Goal: Task Accomplishment & Management: Manage account settings

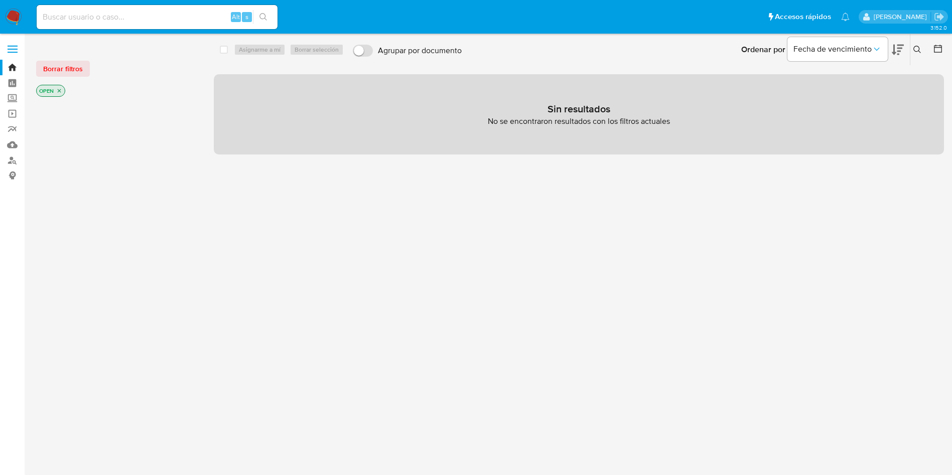
click at [196, 27] on div "Alt s" at bounding box center [157, 17] width 241 height 24
click at [912, 53] on button at bounding box center [918, 50] width 17 height 12
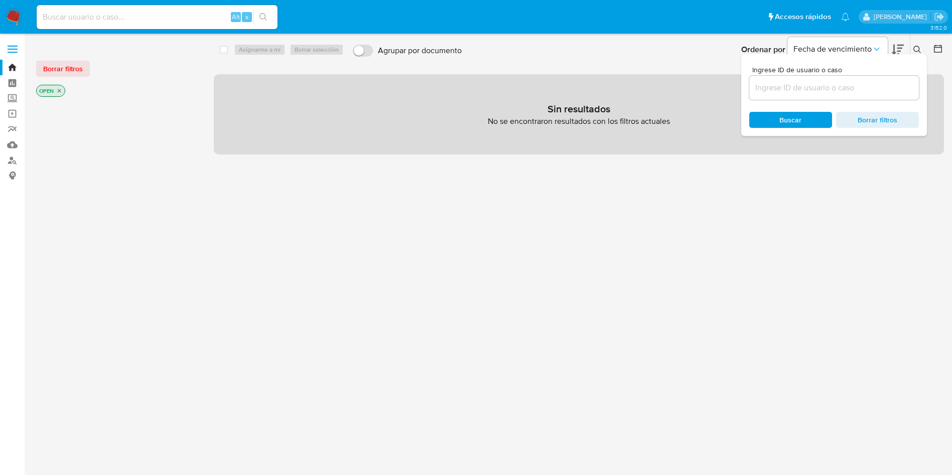
click at [796, 80] on div at bounding box center [834, 88] width 170 height 24
click at [792, 86] on input at bounding box center [834, 87] width 170 height 13
paste input "t0nIEKFuuv0G8eUSiW8T0pOi"
type input "t0nIEKFuuv0G8eUSiW8T0pOi"
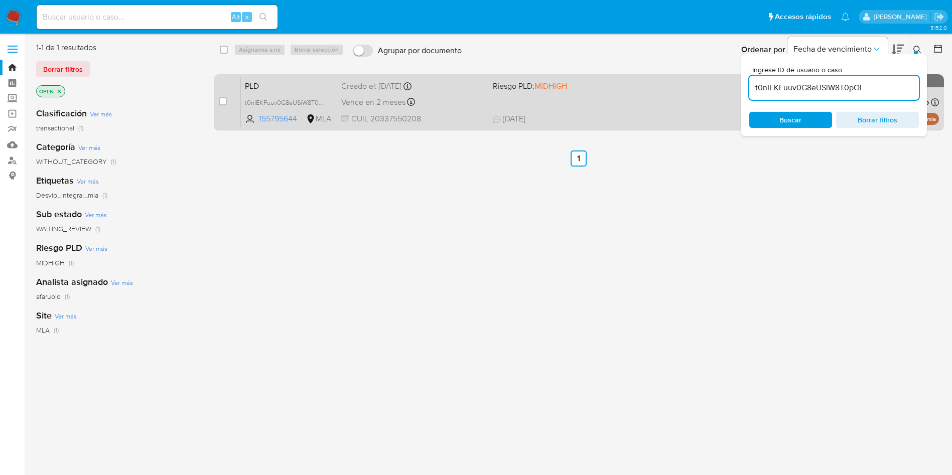
click at [221, 96] on div "case-item-checkbox" at bounding box center [223, 101] width 8 height 10
click at [223, 99] on input "checkbox" at bounding box center [223, 101] width 8 height 8
checkbox input "true"
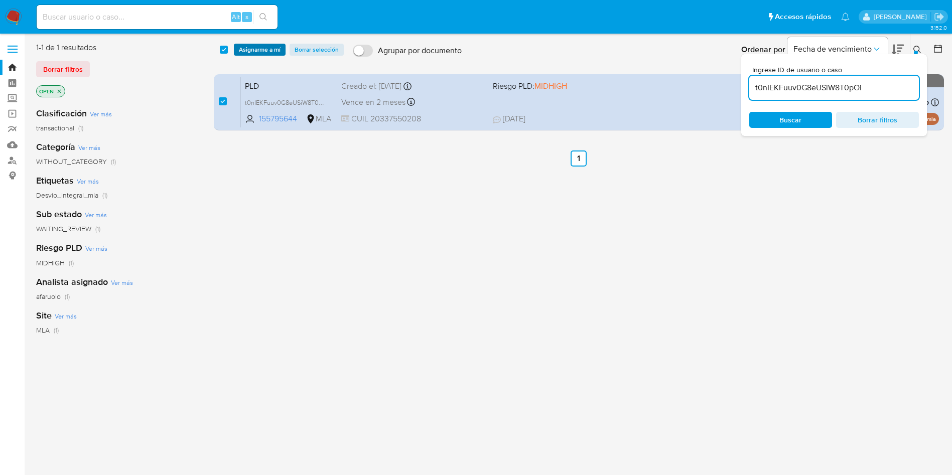
click at [270, 54] on span "Asignarme a mí" at bounding box center [260, 50] width 42 height 10
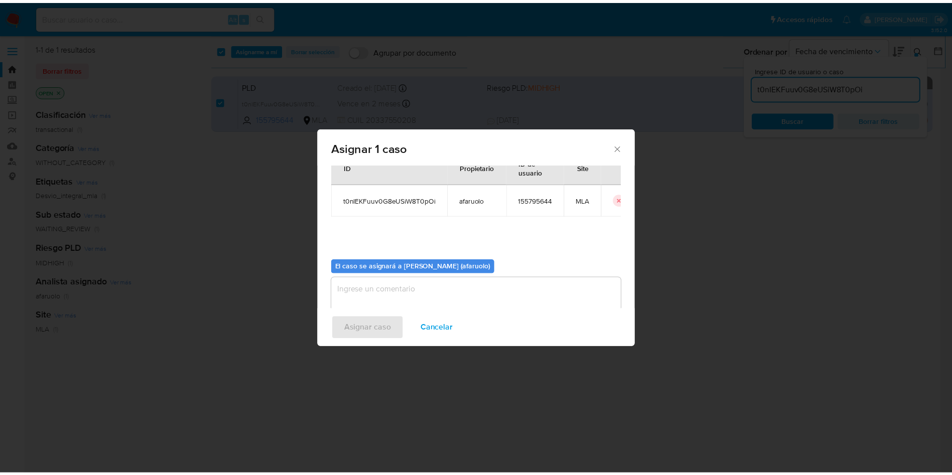
scroll to position [52, 0]
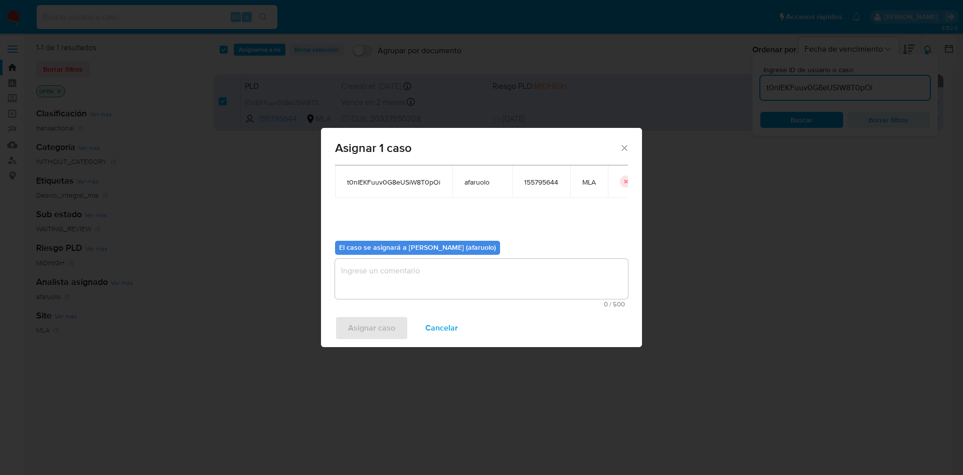
click at [455, 273] on textarea "assign-modal" at bounding box center [481, 279] width 293 height 40
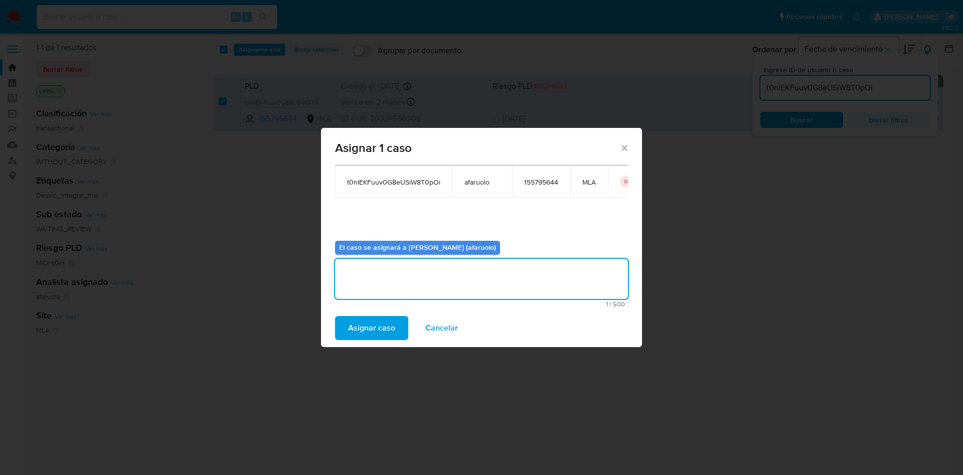
click at [396, 321] on button "Asignar caso" at bounding box center [371, 328] width 73 height 24
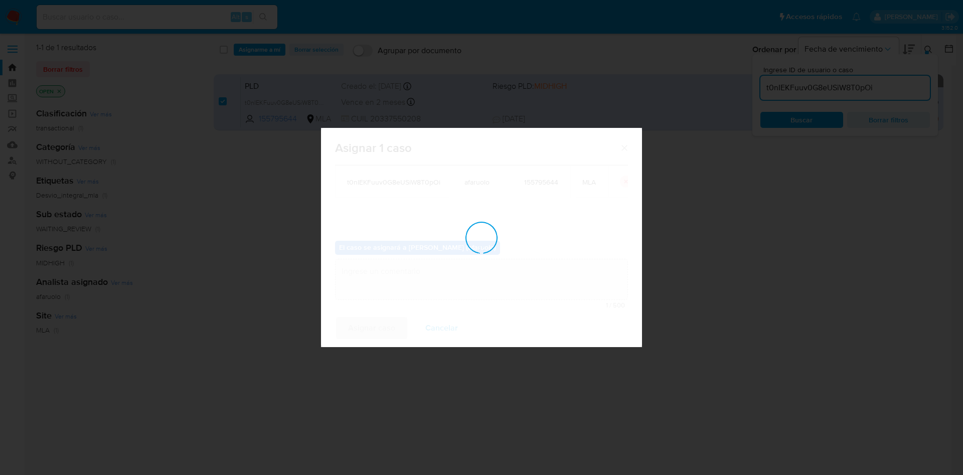
checkbox input "false"
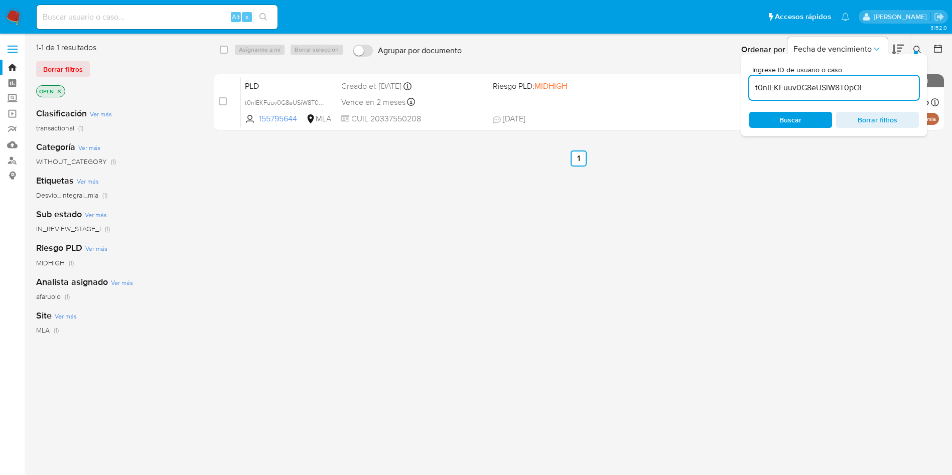
click at [820, 81] on input "t0nIEKFuuv0G8eUSiW8T0pOi" at bounding box center [834, 87] width 170 height 13
click at [804, 117] on span "Buscar" at bounding box center [790, 120] width 69 height 14
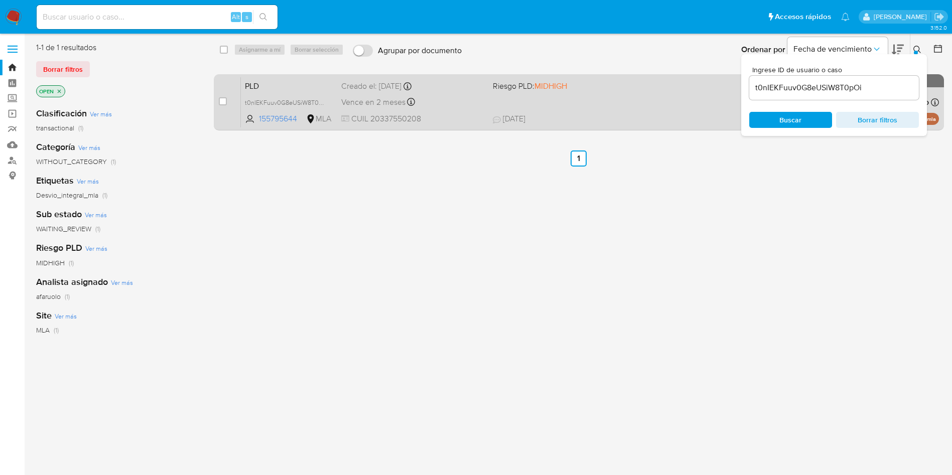
click at [218, 101] on div "case-item-checkbox No es posible asignar el caso PLD t0nIEKFuuv0G8eUSiW8T0pOi 1…" at bounding box center [579, 102] width 730 height 56
click at [223, 100] on input "checkbox" at bounding box center [223, 101] width 8 height 8
checkbox input "true"
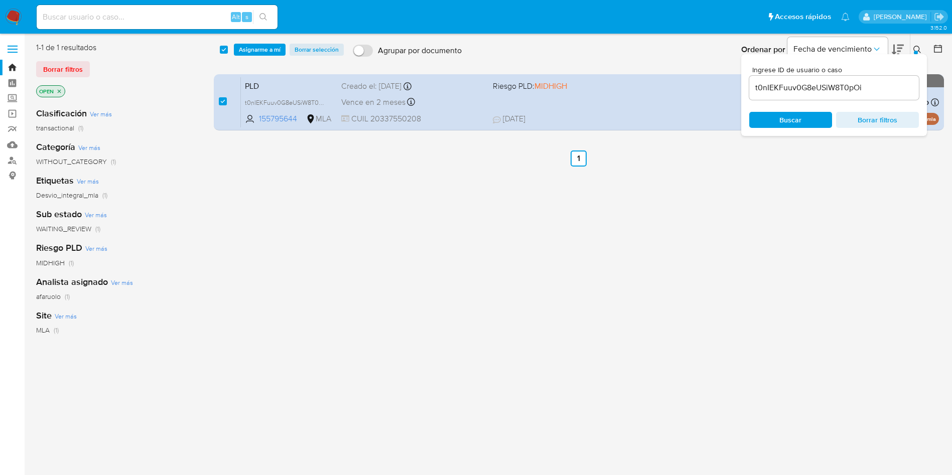
click at [858, 316] on div "select-all-cases-checkbox Asignarme a mí Borrar selección Agrupar por documento…" at bounding box center [579, 265] width 730 height 446
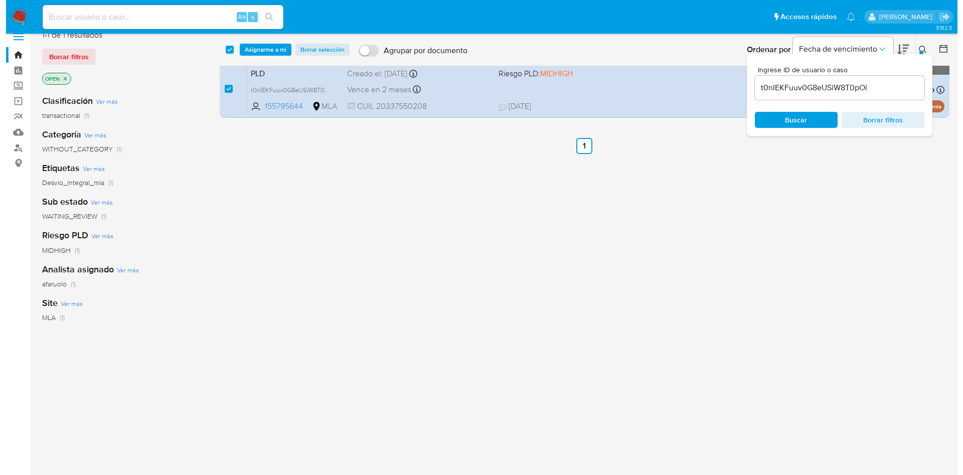
scroll to position [0, 0]
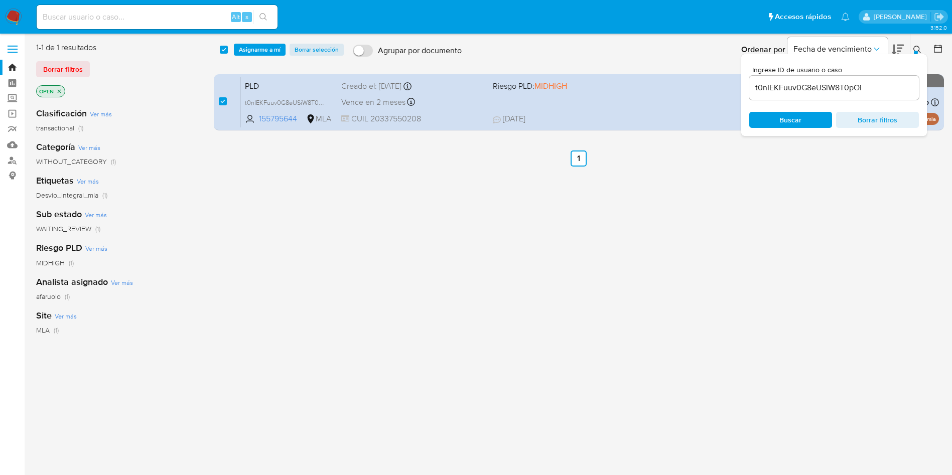
click at [278, 49] on span "Asignarme a mí" at bounding box center [260, 50] width 42 height 10
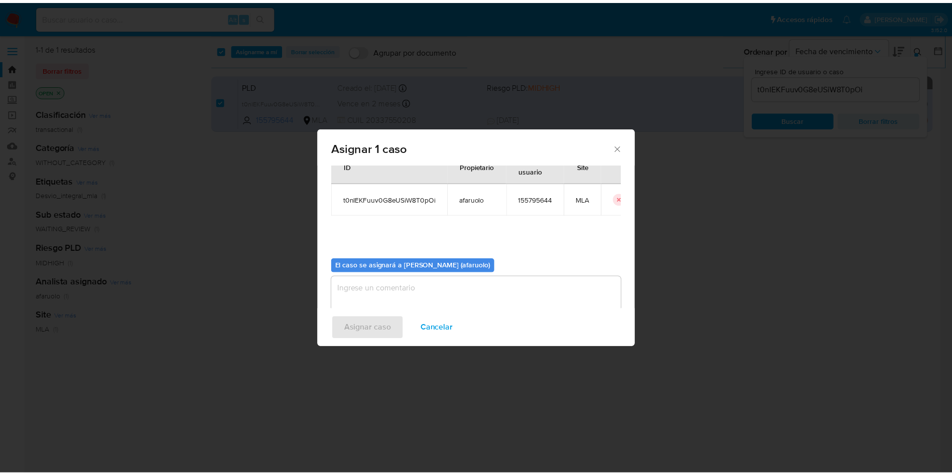
scroll to position [52, 0]
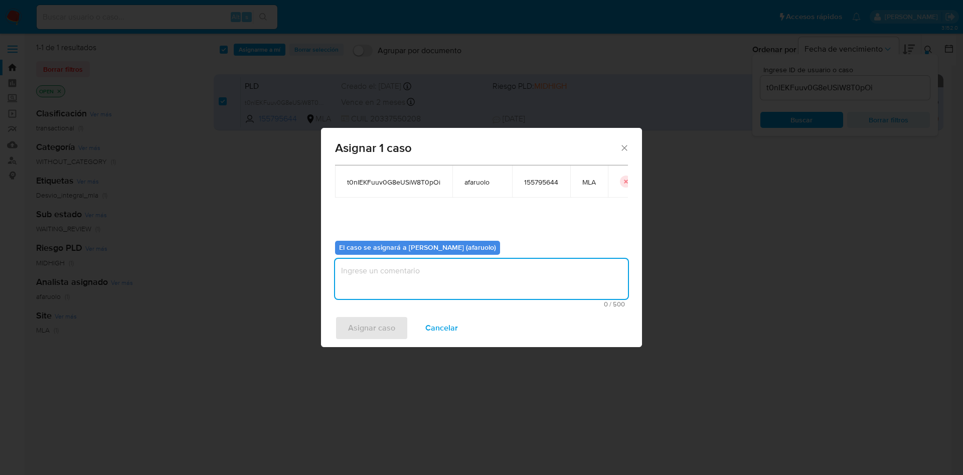
click at [421, 272] on textarea "assign-modal" at bounding box center [481, 279] width 293 height 40
click at [355, 327] on span "Asignar caso" at bounding box center [371, 328] width 47 height 22
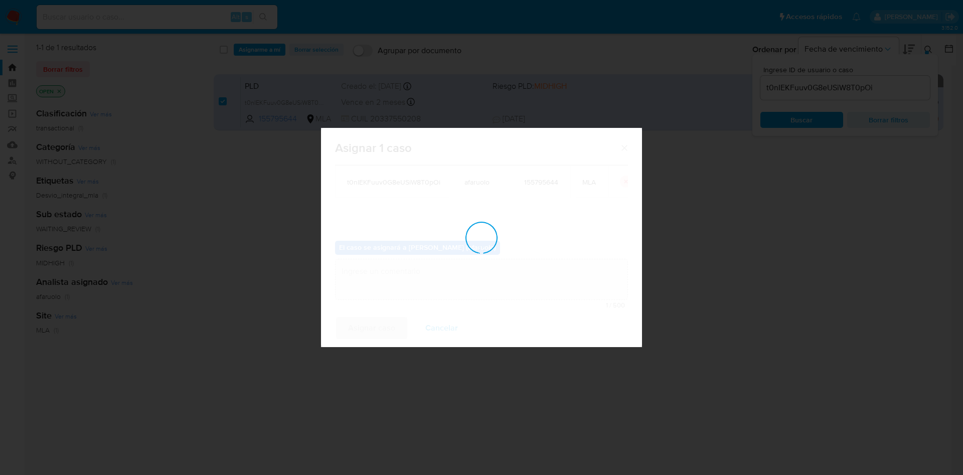
checkbox input "false"
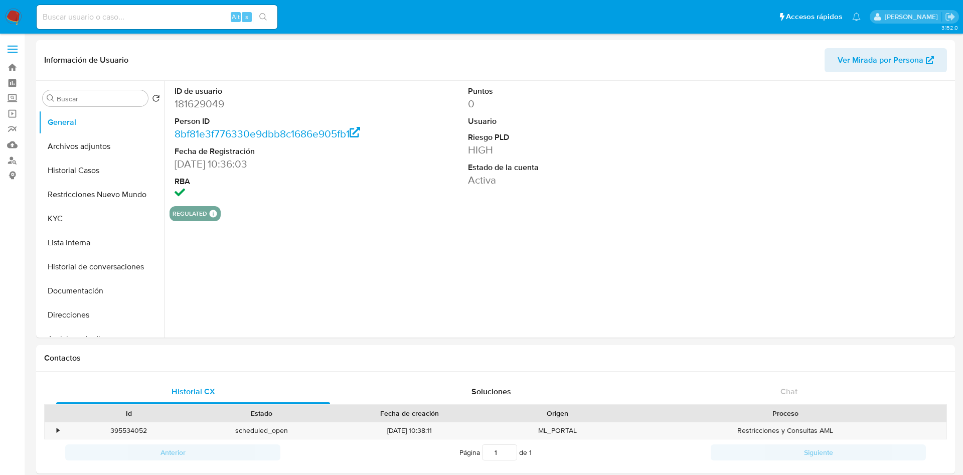
select select "10"
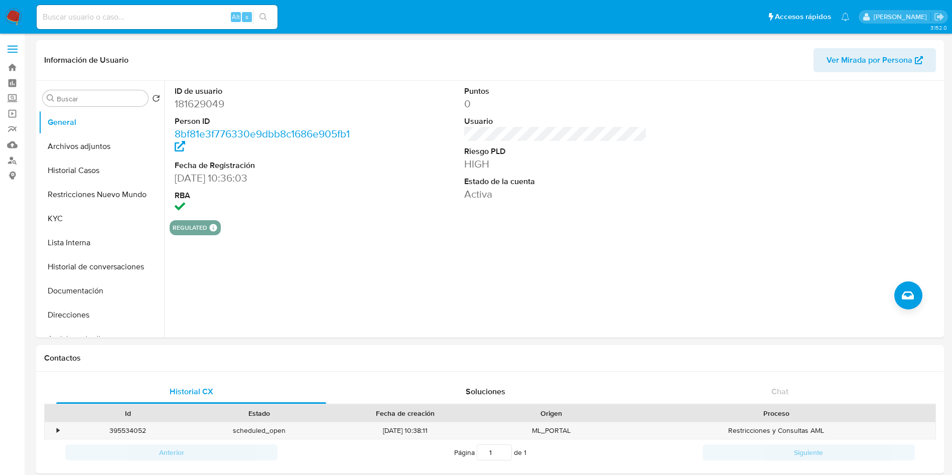
click at [180, 20] on input at bounding box center [157, 17] width 241 height 13
paste input "t0nIEKFuuv0G8eUSiW8T0pOi"
type input "t0nIEKFuuv0G8eUSiW8T0pOi"
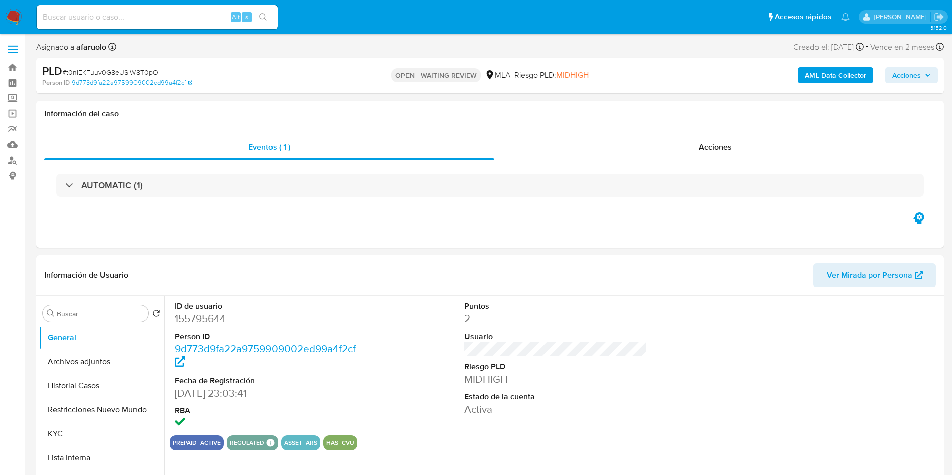
select select "10"
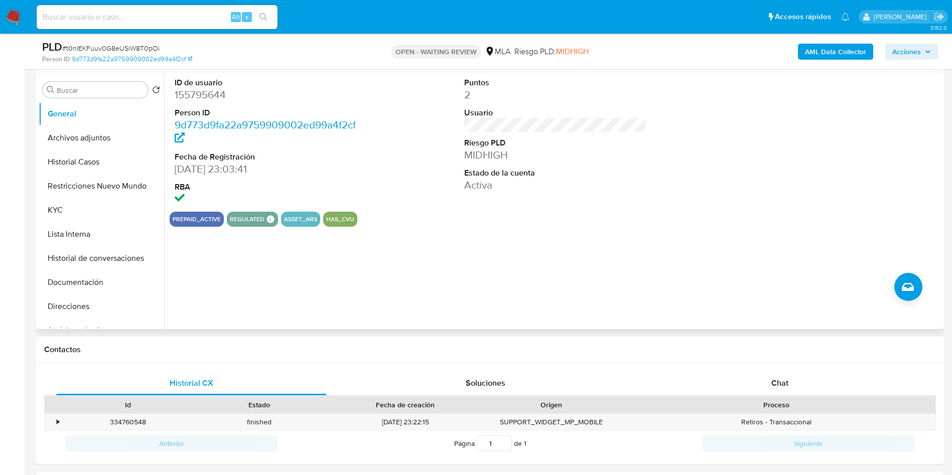
scroll to position [376, 0]
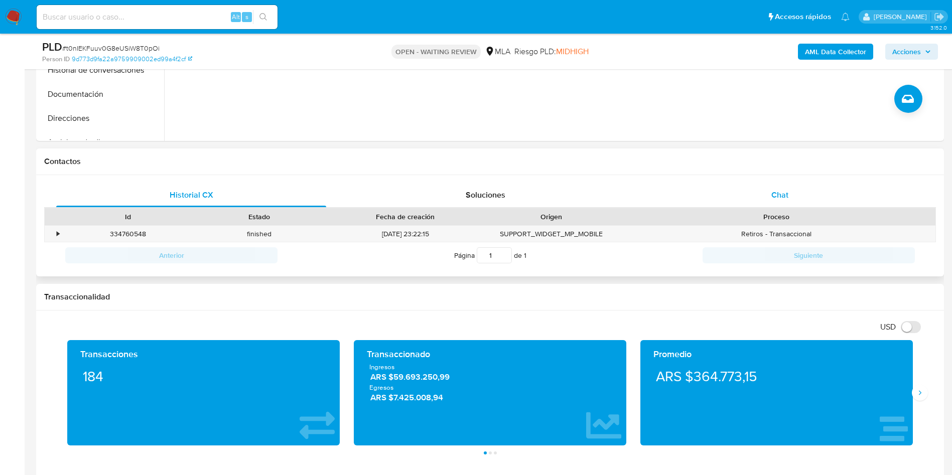
click at [736, 202] on div "Chat" at bounding box center [780, 195] width 270 height 24
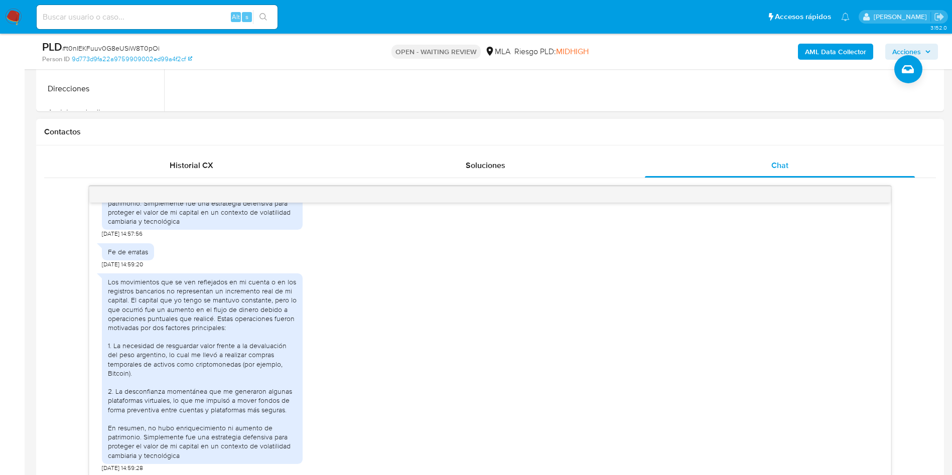
scroll to position [451, 0]
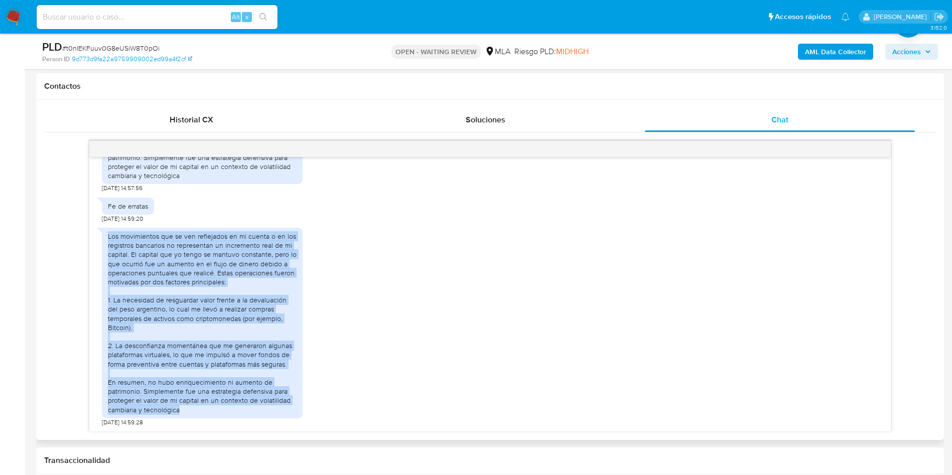
drag, startPoint x: 108, startPoint y: 236, endPoint x: 201, endPoint y: 411, distance: 198.6
click at [201, 411] on div "Los movimientos que se ven reflejados en mi cuenta o en los registros bancarios…" at bounding box center [202, 323] width 189 height 183
copy div "Los movimientos que se ven reflejados en mi cuenta o en los registros bancarios…"
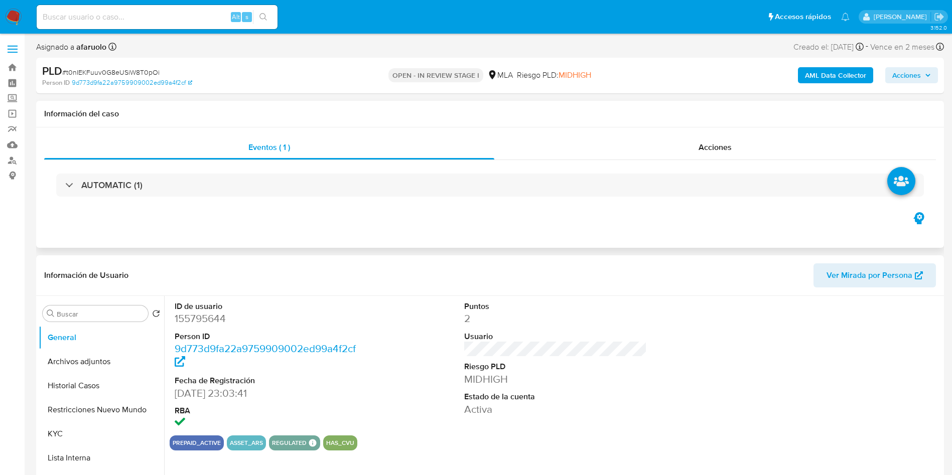
select select "10"
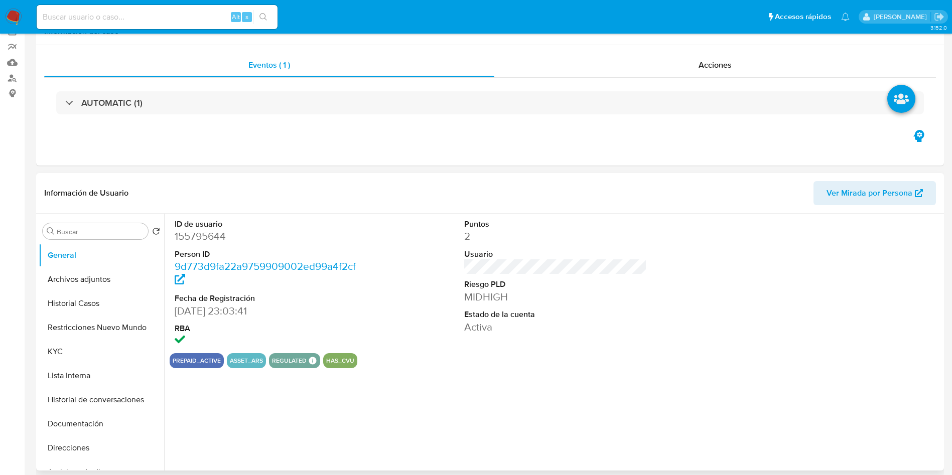
scroll to position [301, 0]
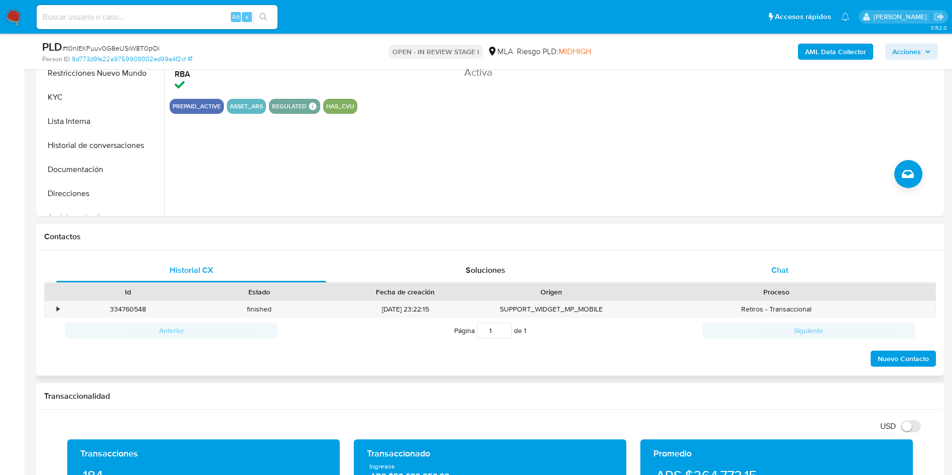
click at [770, 265] on div "Chat" at bounding box center [780, 270] width 270 height 24
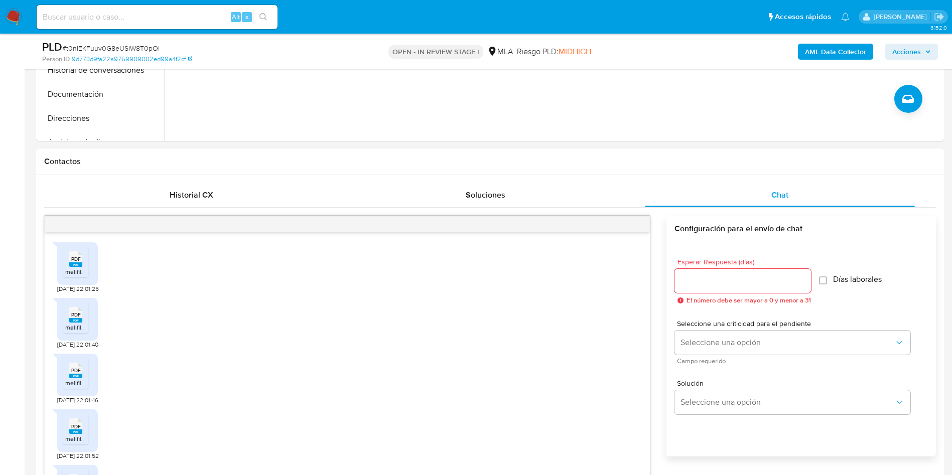
scroll to position [685, 0]
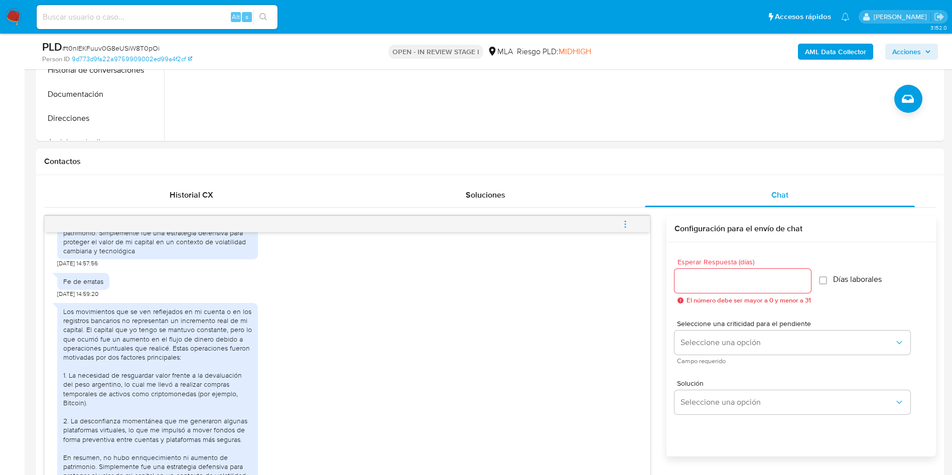
click at [743, 274] on input "Esperar Respuesta (días)" at bounding box center [742, 280] width 136 height 13
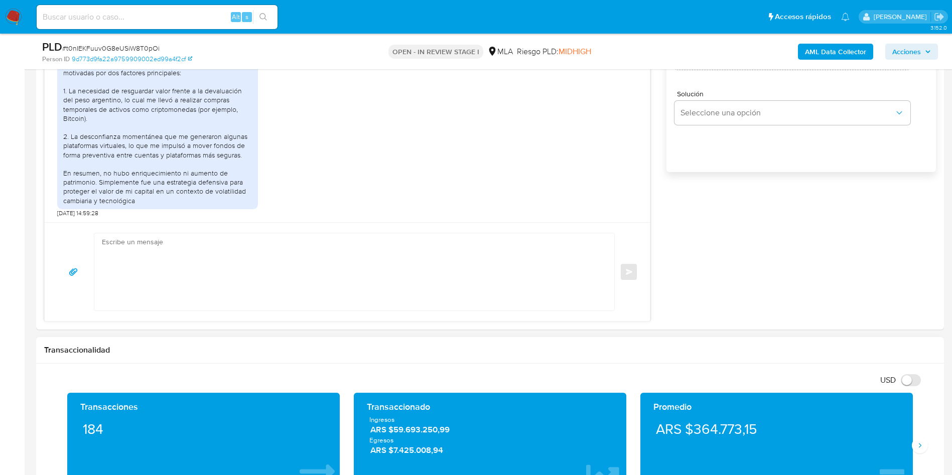
scroll to position [677, 0]
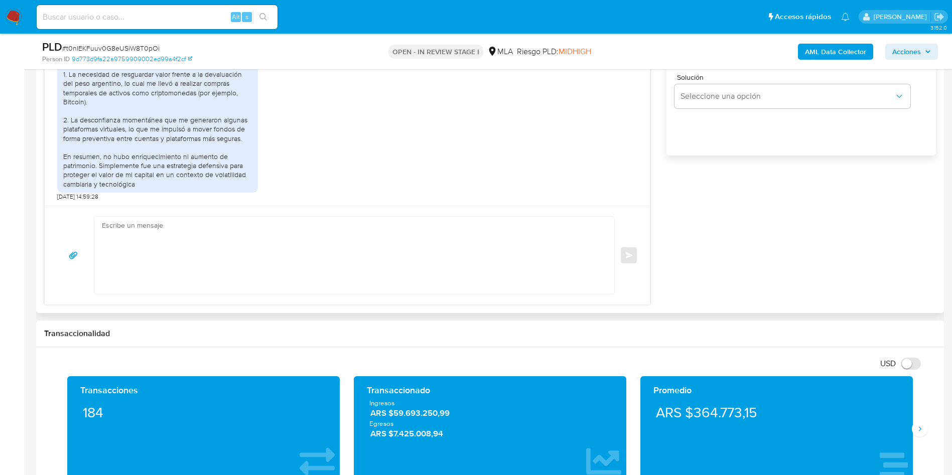
type input "0"
click at [440, 239] on textarea at bounding box center [352, 255] width 500 height 77
click at [281, 241] on textarea at bounding box center [352, 255] width 500 height 77
paste textarea "Hola, ¡Muchas gracias por tu respuesta! Confirmamos la recepción de la document…"
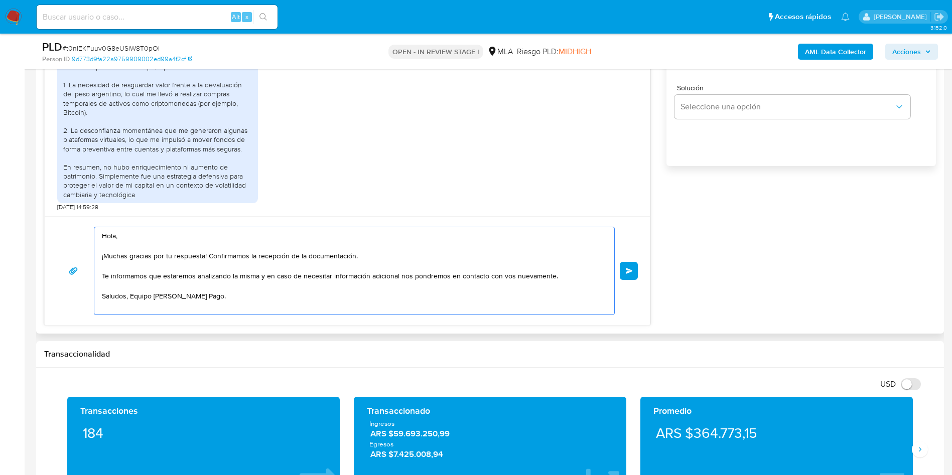
scroll to position [602, 0]
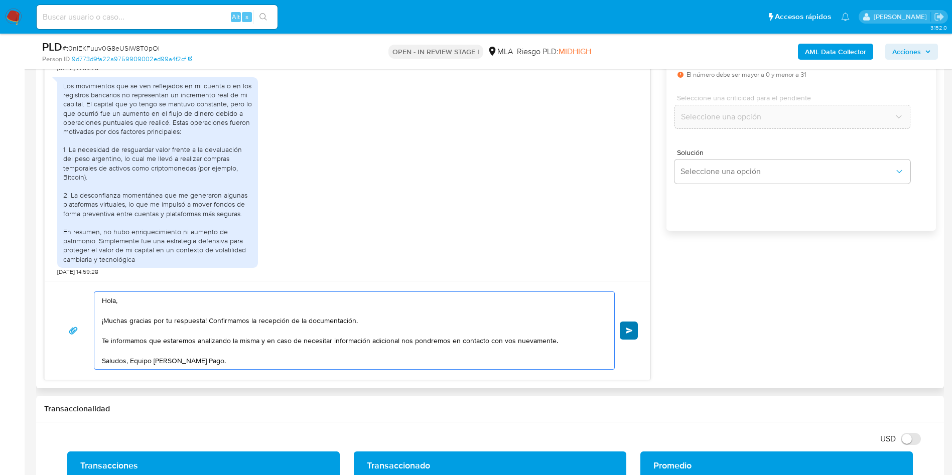
type textarea "Hola, ¡Muchas gracias por tu respuesta! Confirmamos la recepción de la document…"
click at [628, 334] on button "Enviar" at bounding box center [629, 331] width 18 height 18
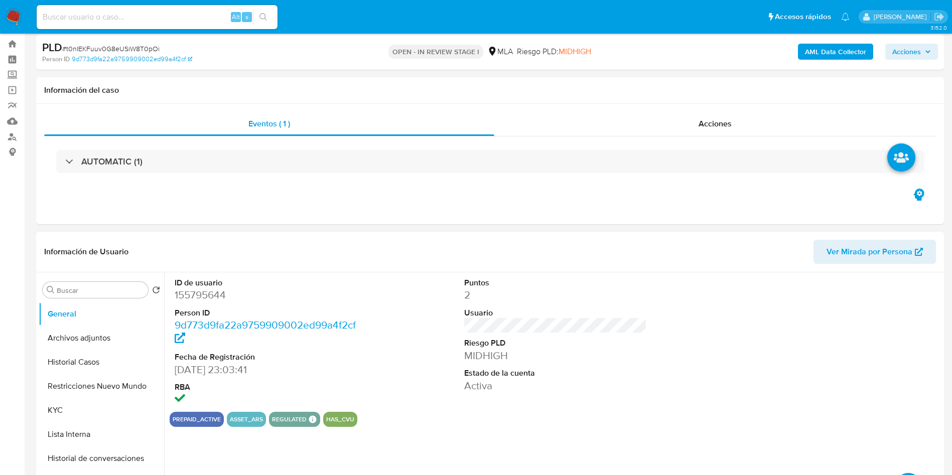
scroll to position [0, 0]
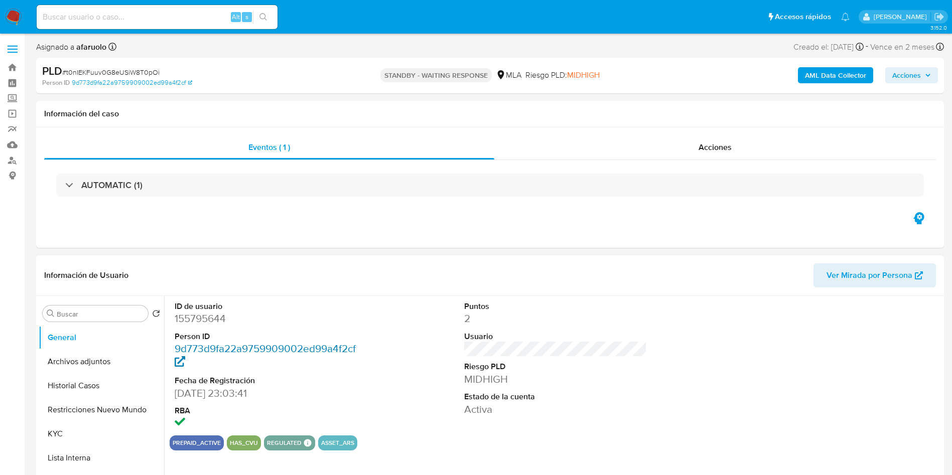
select select "10"
click at [98, 355] on button "Archivos adjuntos" at bounding box center [97, 362] width 117 height 24
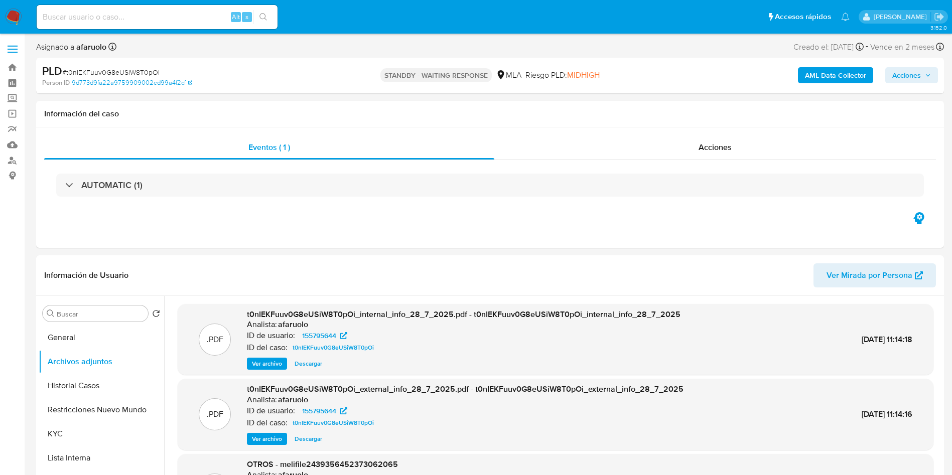
click at [185, 13] on input at bounding box center [157, 17] width 241 height 13
paste input "Hola, ¡Muchas gracias por tu respuesta! Confirmamos la recepción de la document…"
type input "Hola, ¡Muchas gracias por tu respuesta! Confirmamos la recepción de la document…"
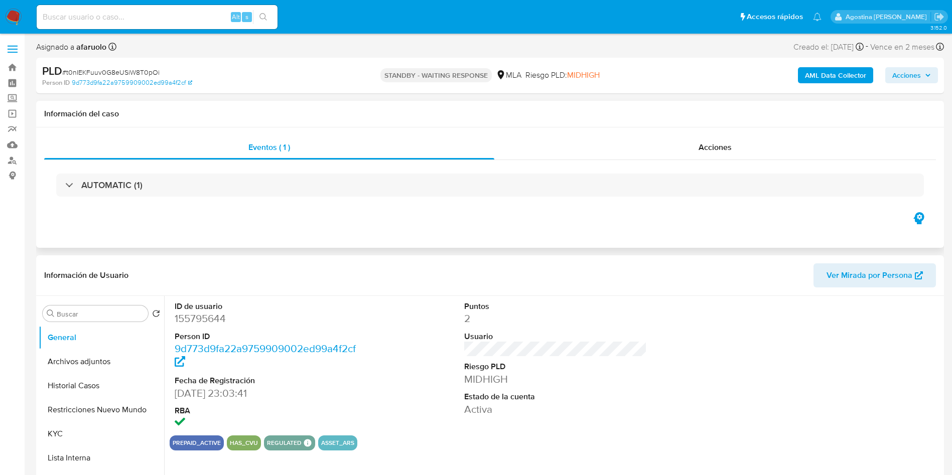
select select "10"
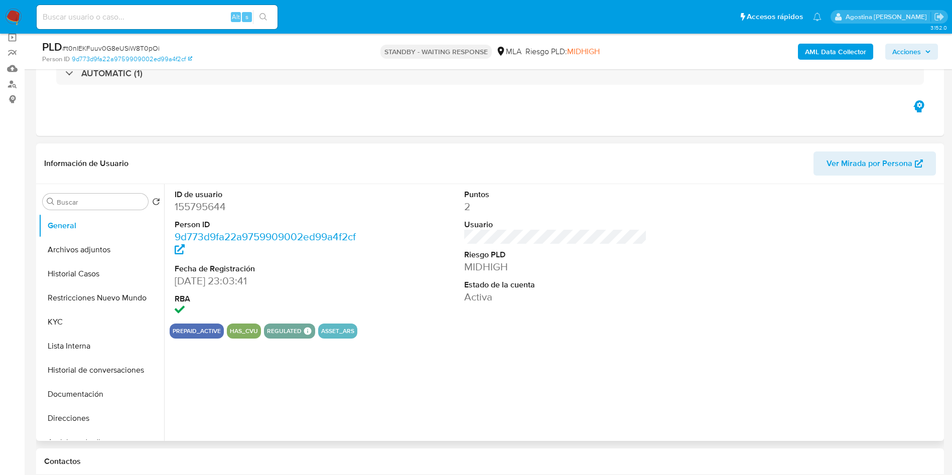
scroll to position [150, 0]
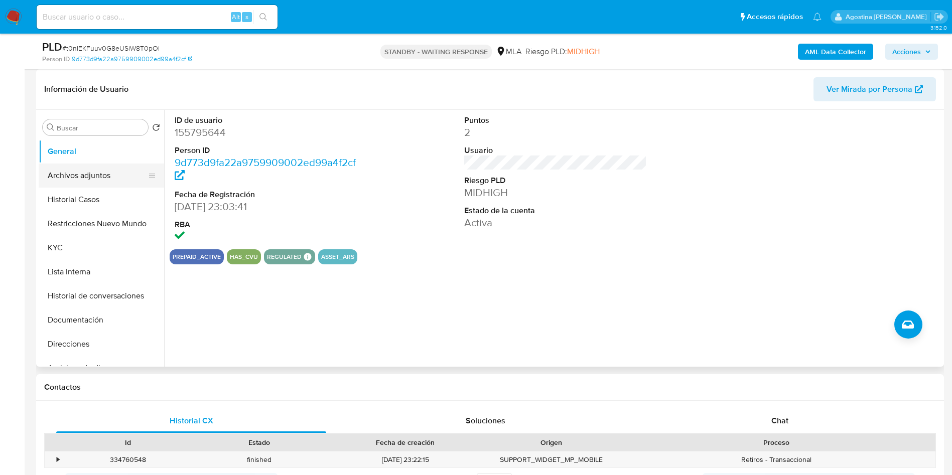
click at [92, 179] on button "Archivos adjuntos" at bounding box center [97, 176] width 117 height 24
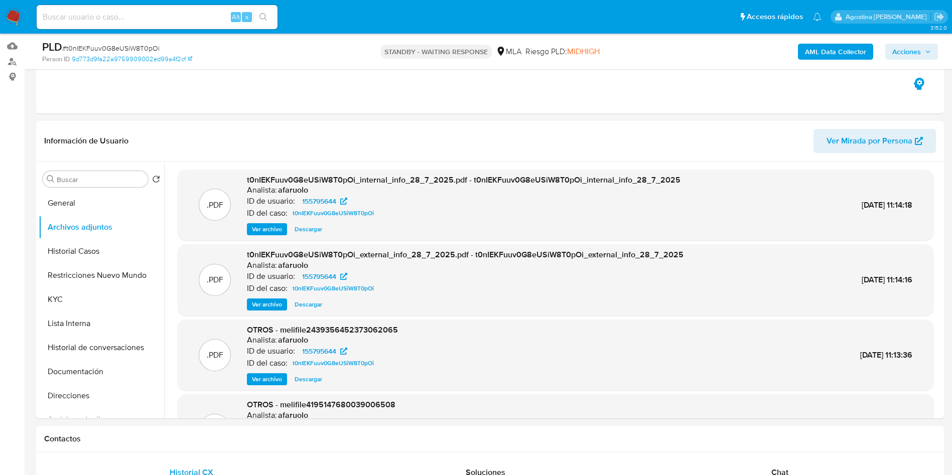
scroll to position [0, 0]
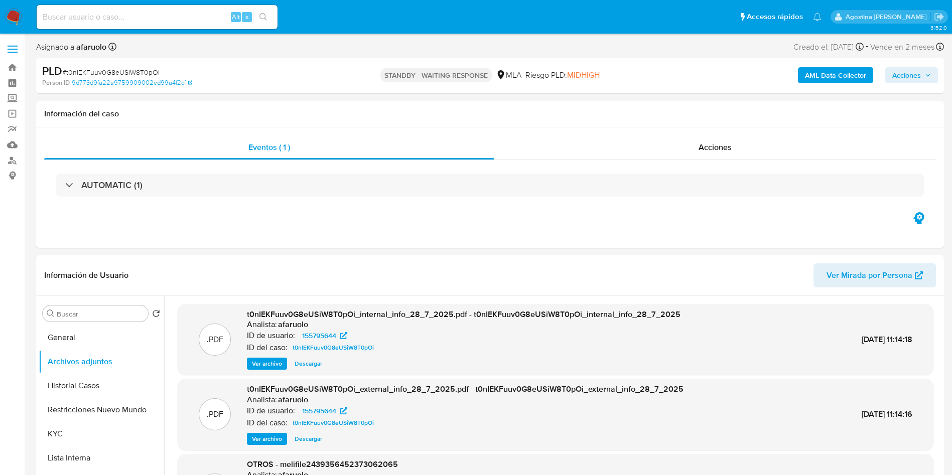
click at [910, 74] on span "Acciones" at bounding box center [906, 75] width 29 height 16
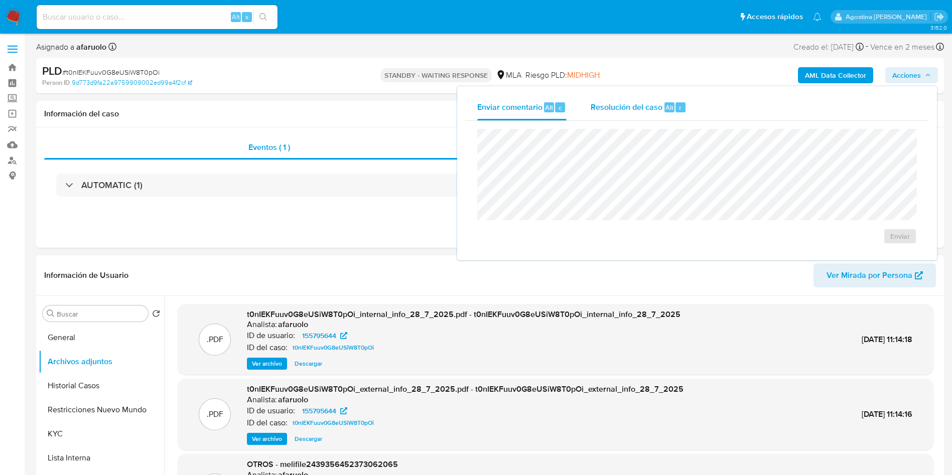
click at [659, 114] on div "Resolución del caso Alt r" at bounding box center [638, 107] width 96 height 26
click at [347, 53] on div "Asignado a afaruolo Asignado el: 17/07/2025 16:36:05 Creado el: 12/07/2025 Crea…" at bounding box center [489, 49] width 907 height 18
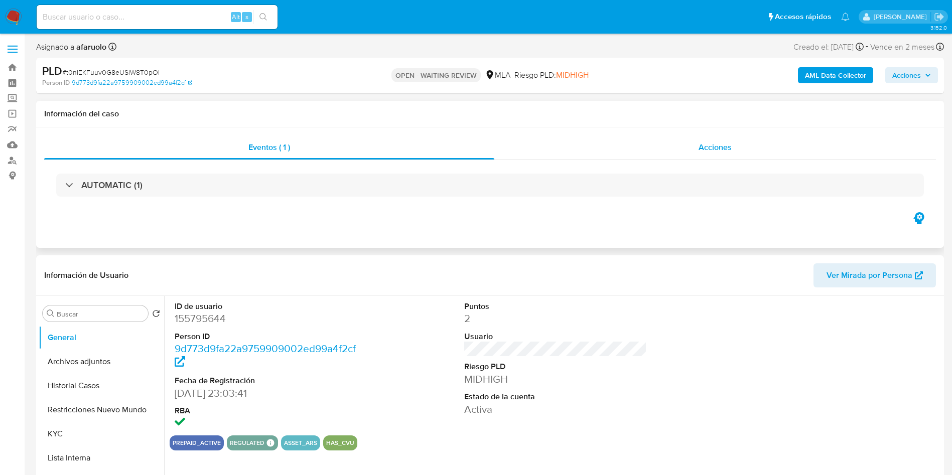
select select "10"
click at [912, 74] on span "Acciones" at bounding box center [906, 75] width 29 height 16
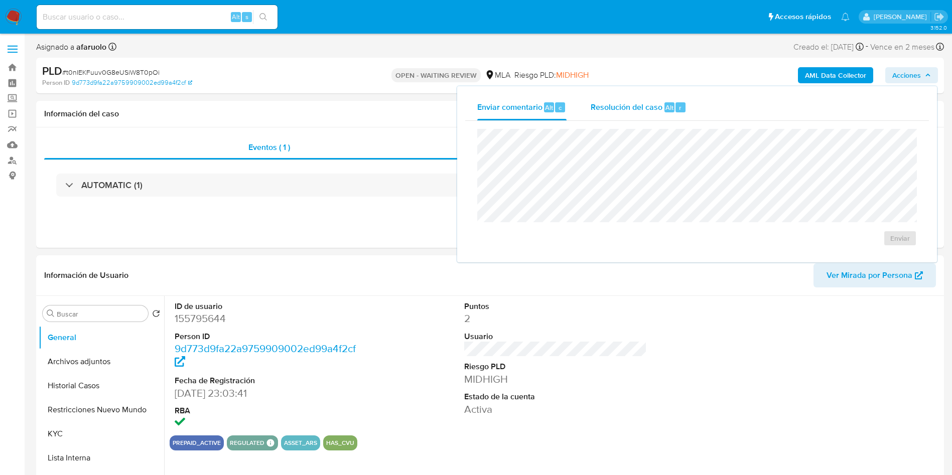
click at [679, 110] on span "r" at bounding box center [680, 108] width 3 height 10
click at [259, 109] on h1 "Información del caso" at bounding box center [489, 114] width 891 height 10
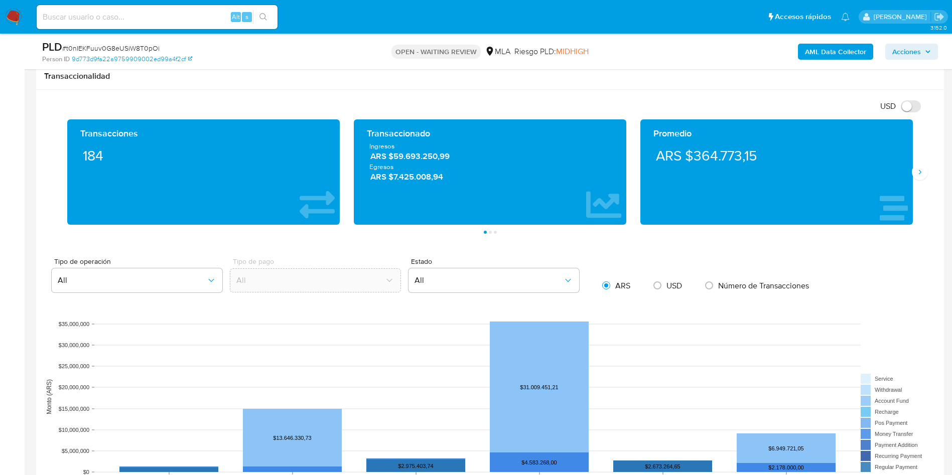
scroll to position [301, 0]
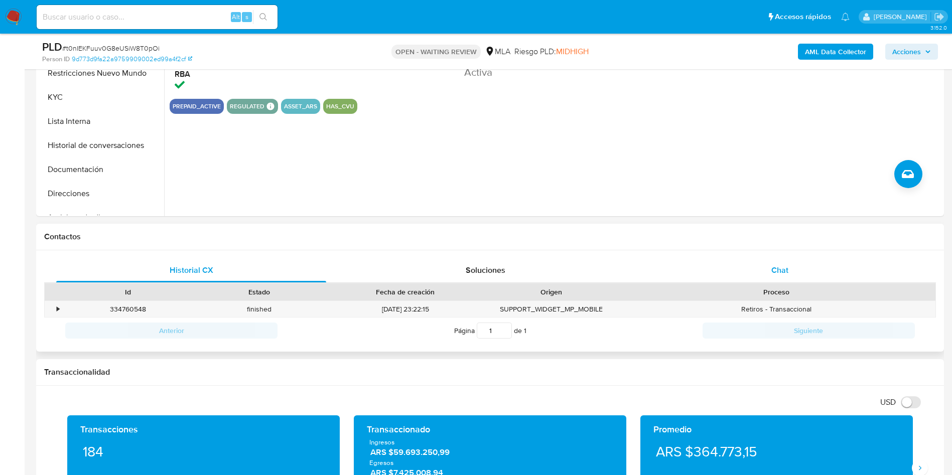
click at [813, 267] on div "Chat" at bounding box center [780, 270] width 270 height 24
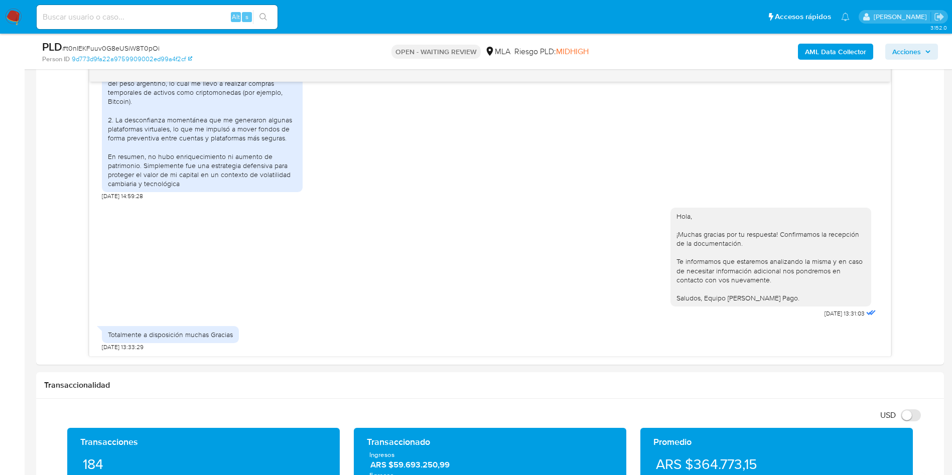
scroll to position [528, 0]
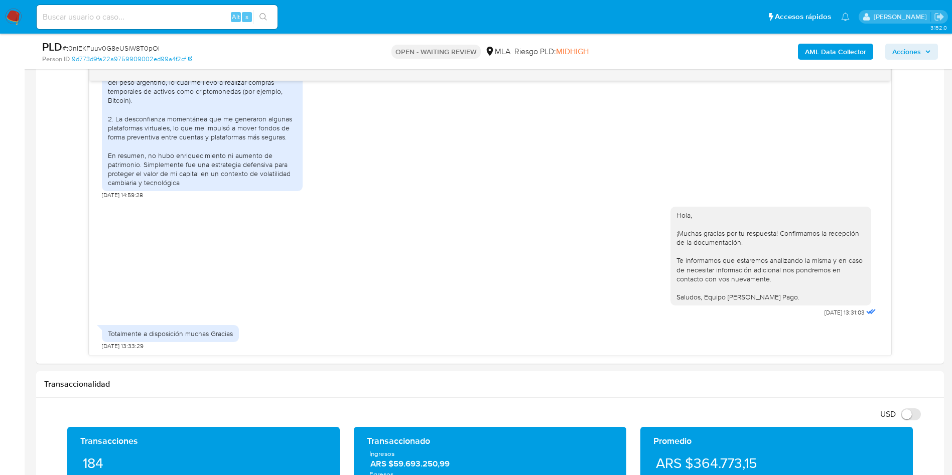
click at [0, 300] on aside "Bandeja Tablero Screening Búsqueda en Listas Watchlist Herramientas Operaciones…" at bounding box center [12, 424] width 25 height 1904
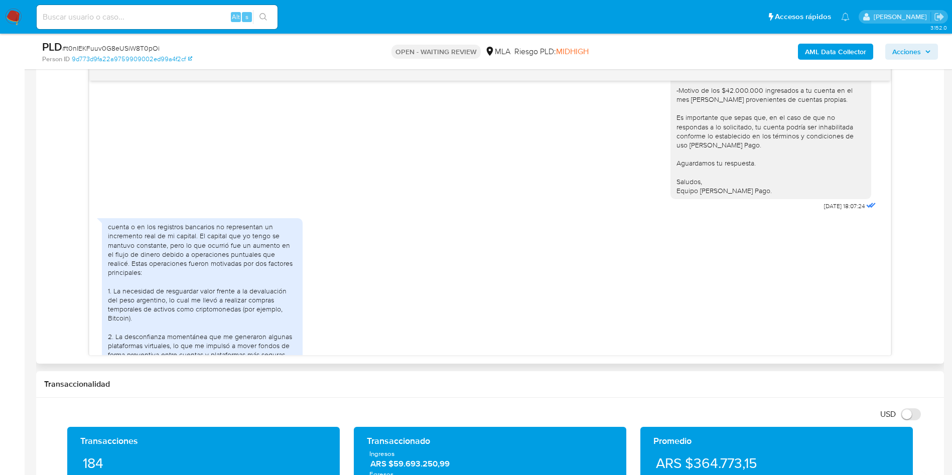
scroll to position [0, 0]
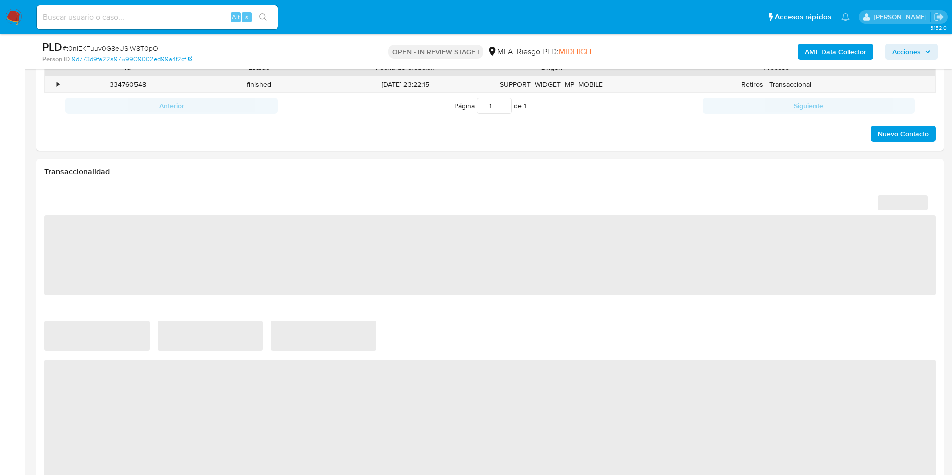
select select "10"
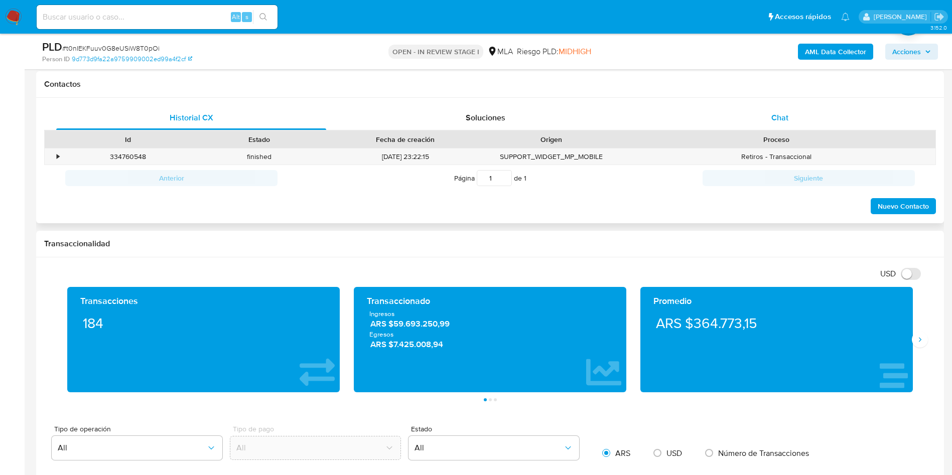
scroll to position [432, 0]
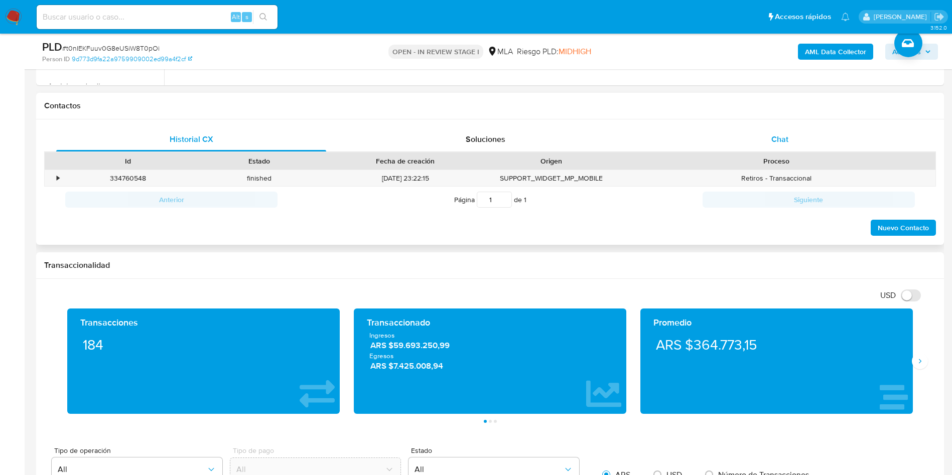
click at [798, 143] on div "Chat" at bounding box center [780, 139] width 270 height 24
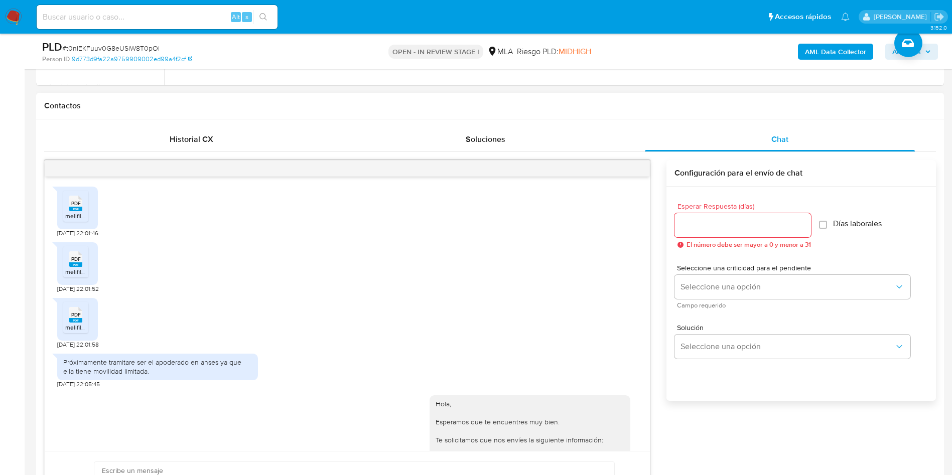
scroll to position [724, 0]
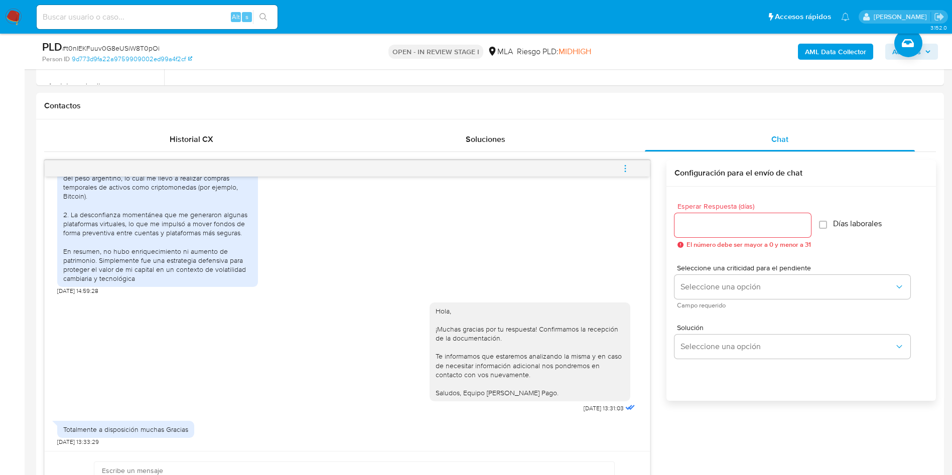
click at [624, 175] on span "menu-action" at bounding box center [625, 169] width 9 height 24
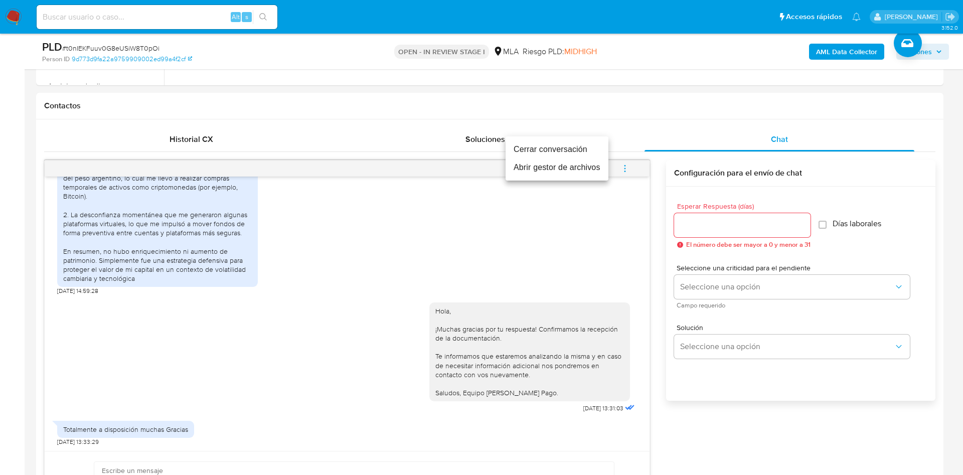
click at [560, 145] on li "Cerrar conversación" at bounding box center [557, 149] width 103 height 18
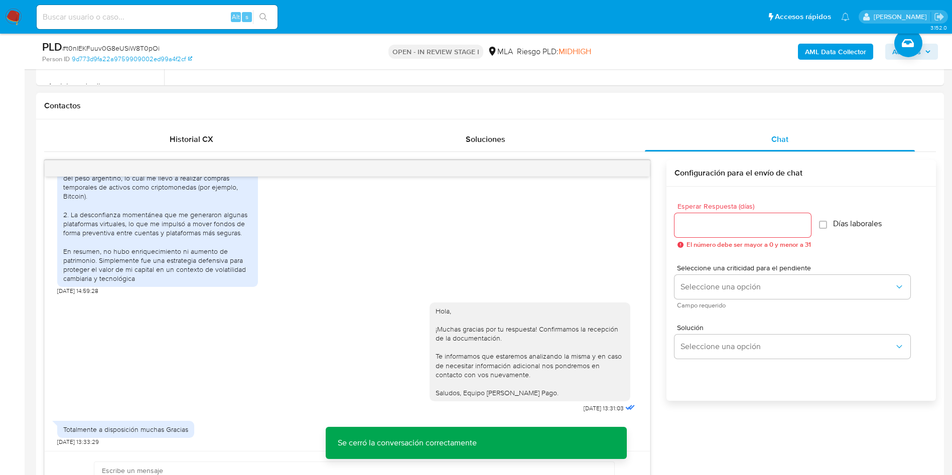
scroll to position [0, 0]
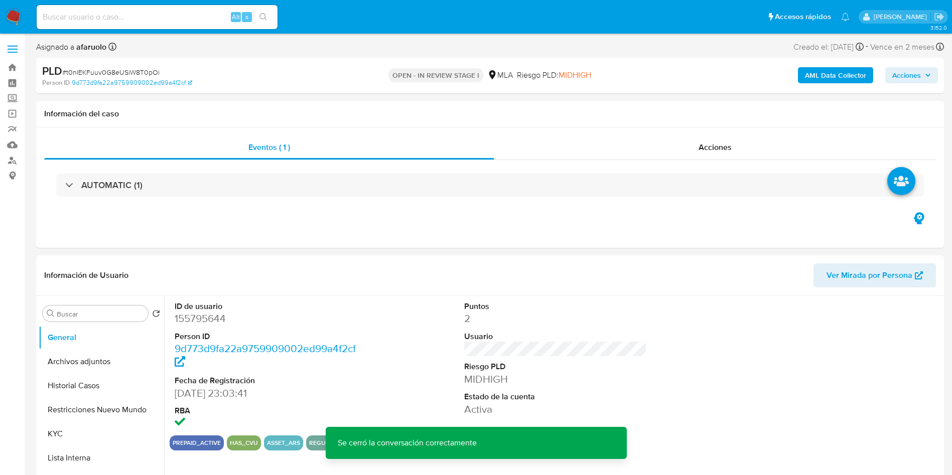
click at [900, 78] on span "Acciones" at bounding box center [906, 75] width 29 height 16
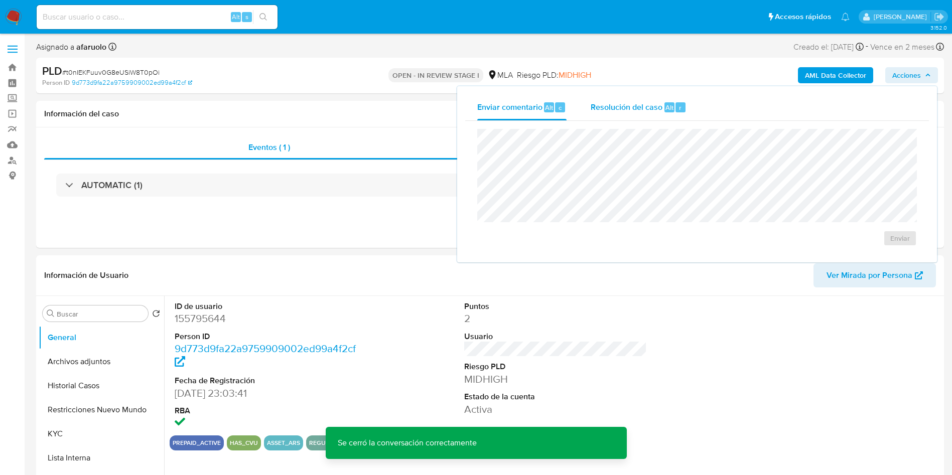
click at [659, 110] on span "Resolución del caso" at bounding box center [626, 107] width 72 height 12
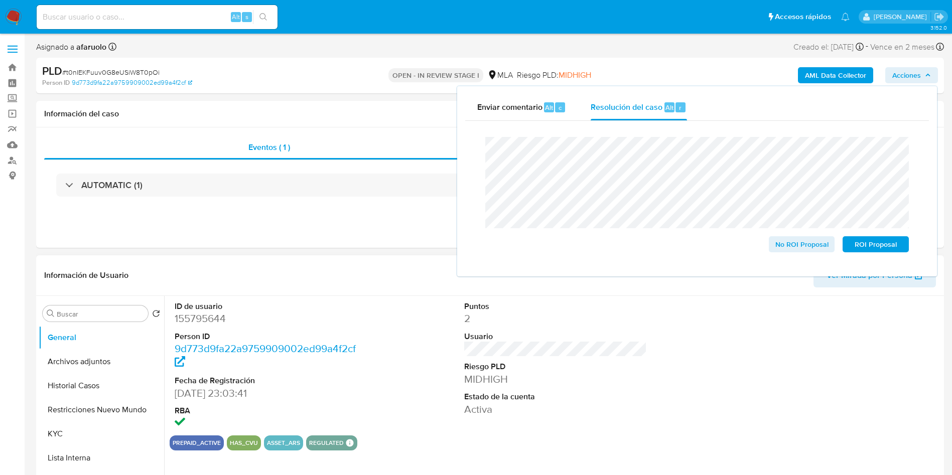
click at [218, 256] on div "Información de Usuario Ver Mirada por Persona" at bounding box center [489, 275] width 907 height 41
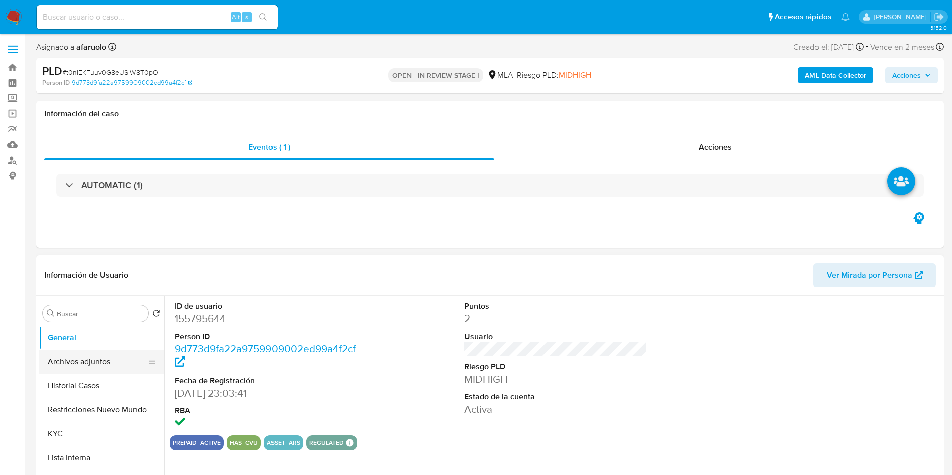
click at [94, 364] on button "Archivos adjuntos" at bounding box center [97, 362] width 117 height 24
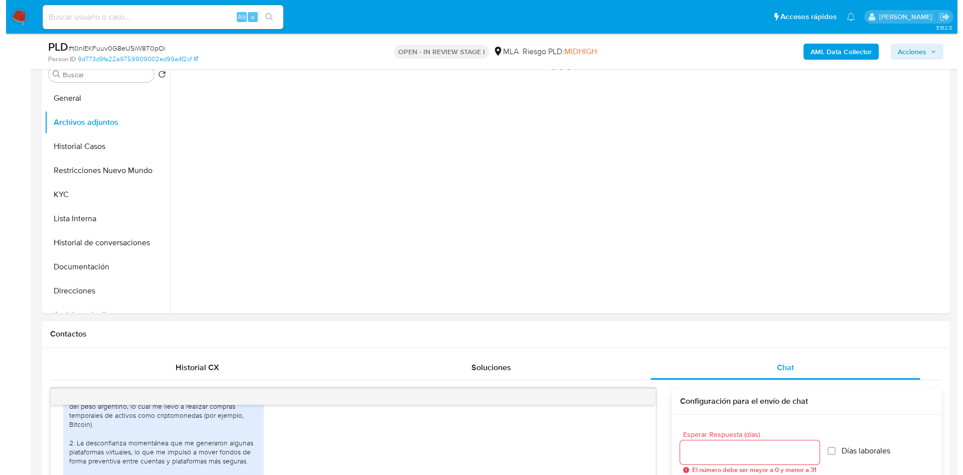
scroll to position [75, 0]
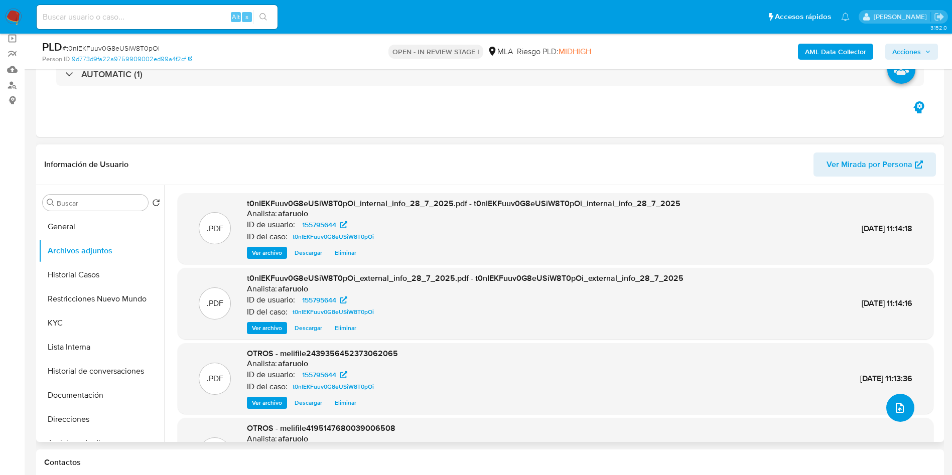
click at [899, 414] on button "upload-file" at bounding box center [900, 408] width 28 height 28
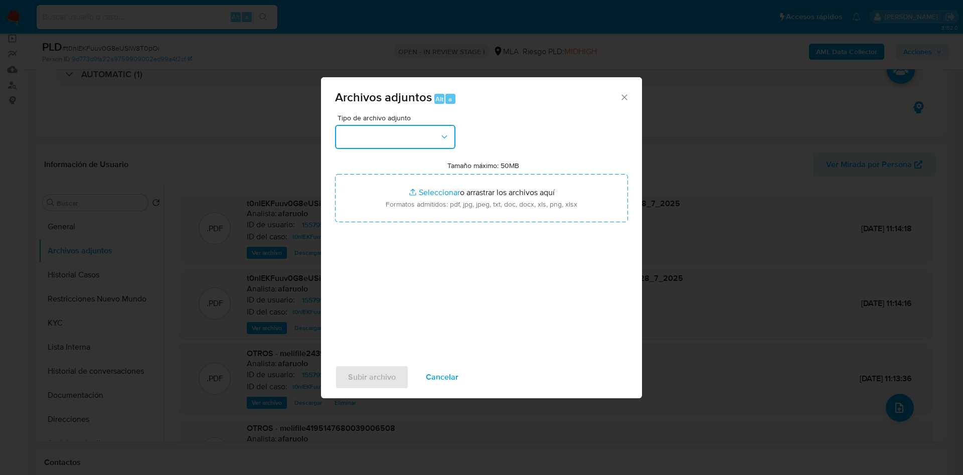
click at [407, 138] on button "button" at bounding box center [395, 137] width 120 height 24
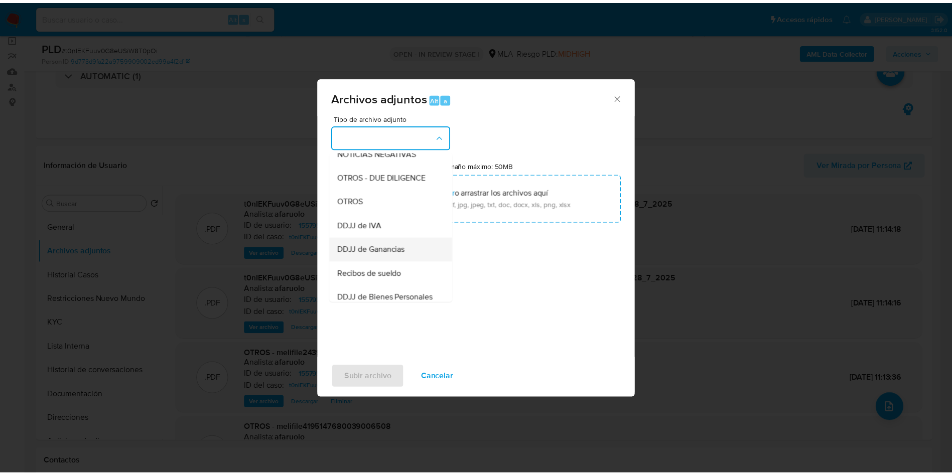
scroll to position [104, 0]
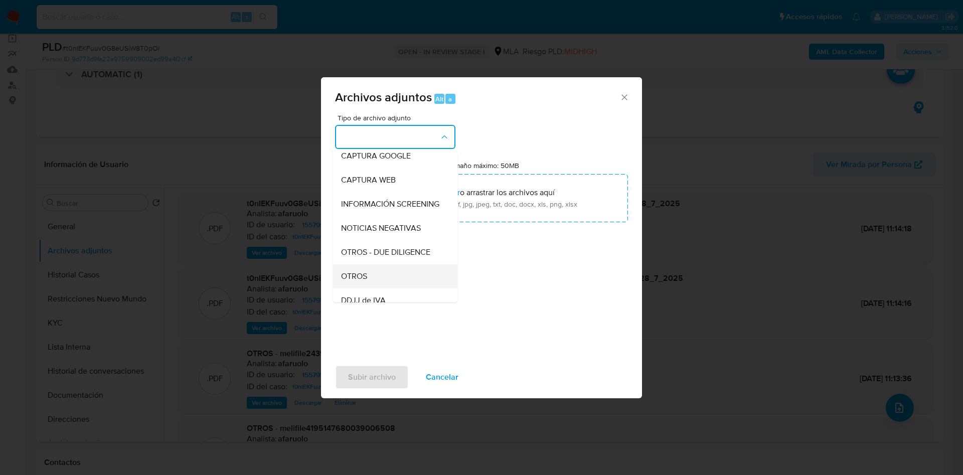
click at [367, 281] on span "OTROS" at bounding box center [354, 276] width 26 height 10
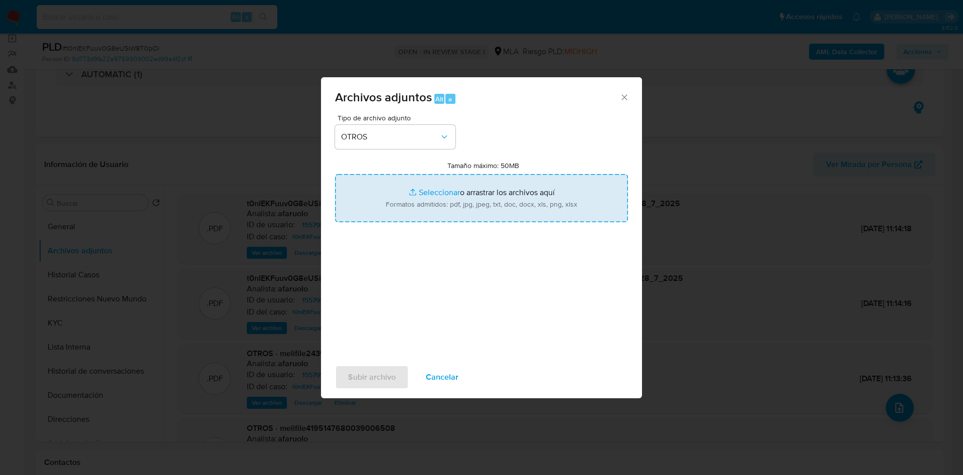
click at [457, 196] on input "Tamaño máximo: 50MB Seleccionar archivos" at bounding box center [481, 198] width 293 height 48
type input "C:\fakepath\Caselog t0nIEKFuuv0G8eUSiW8T0pOi_2025_07_18_00_35_04.docx"
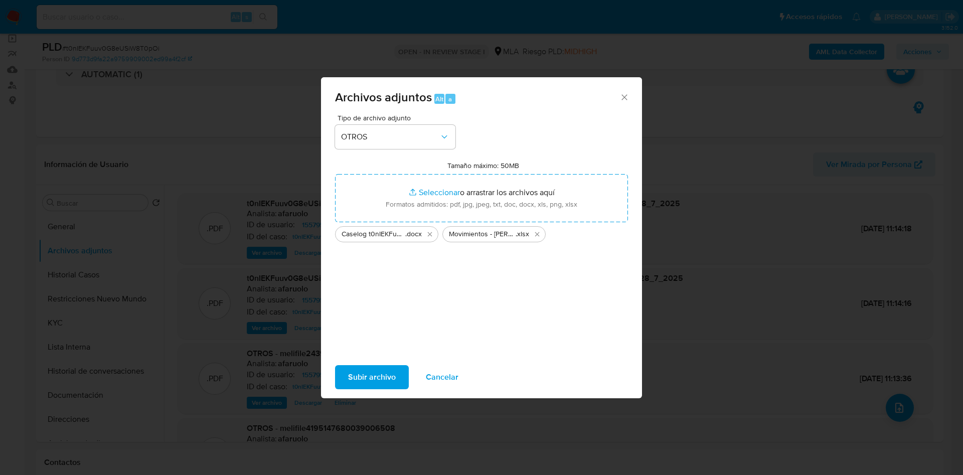
click at [367, 374] on span "Subir archivo" at bounding box center [372, 377] width 48 height 22
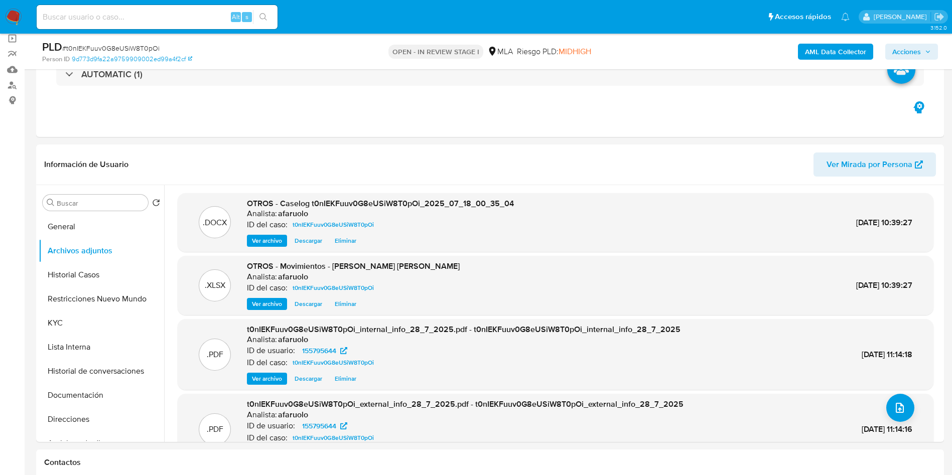
click at [922, 54] on span "Acciones" at bounding box center [911, 52] width 39 height 14
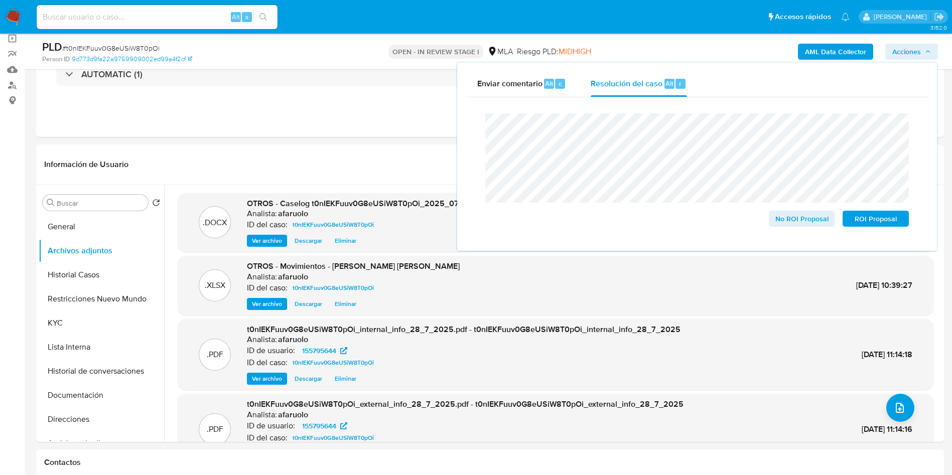
click at [0, 0] on lt-span "an á lisis" at bounding box center [0, 0] width 0 height 0
click at [0, 0] on lt-span "Descartar" at bounding box center [0, 0] width 0 height 0
click at [816, 221] on span "No ROI Proposal" at bounding box center [802, 219] width 52 height 14
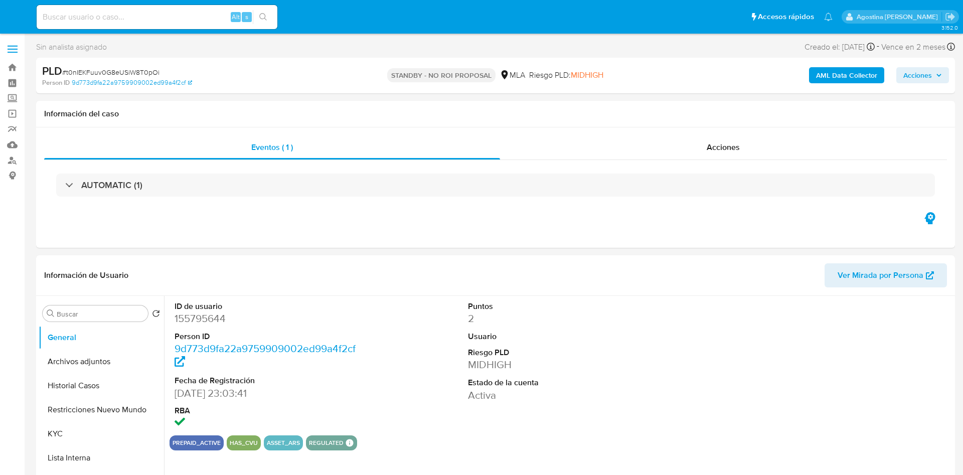
select select "10"
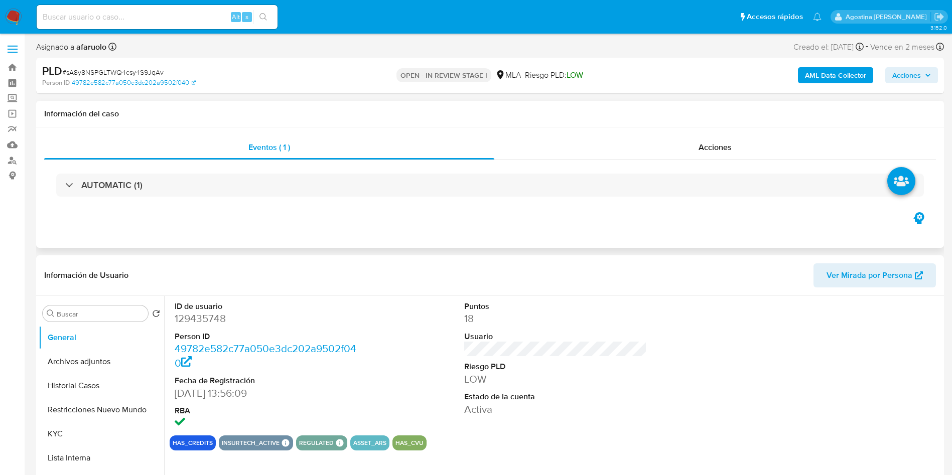
select select "10"
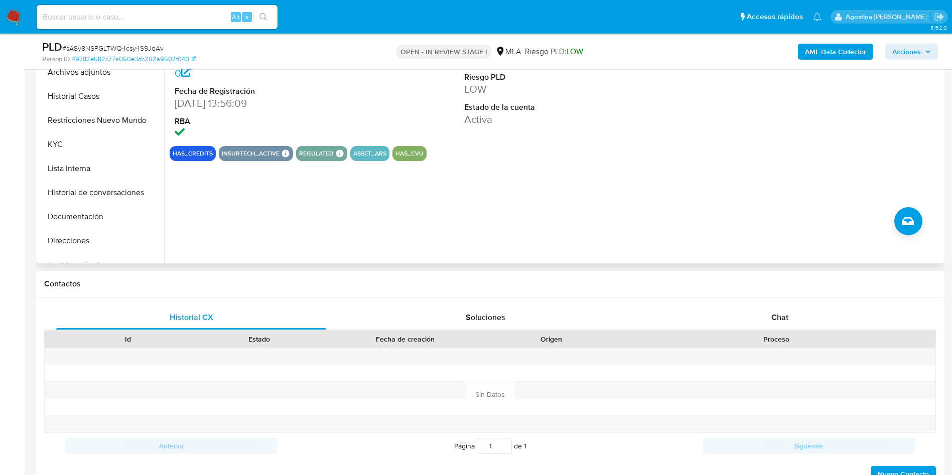
scroll to position [451, 0]
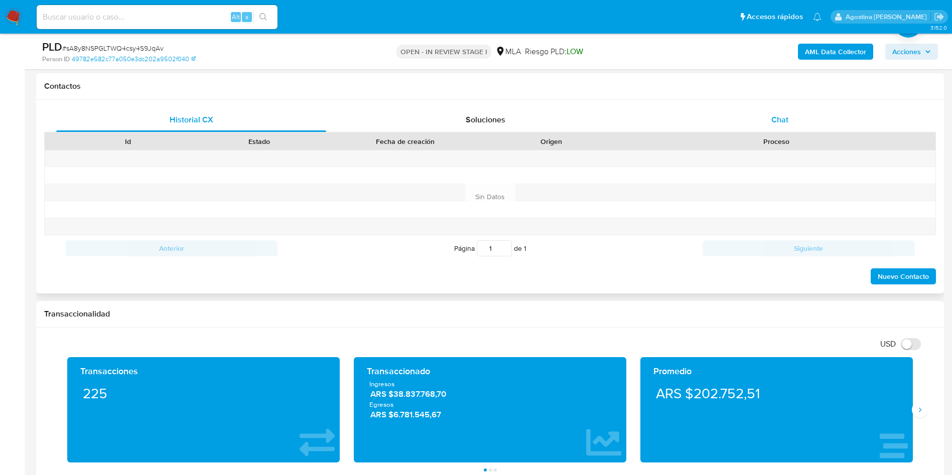
click at [778, 127] on div "Chat" at bounding box center [780, 120] width 270 height 24
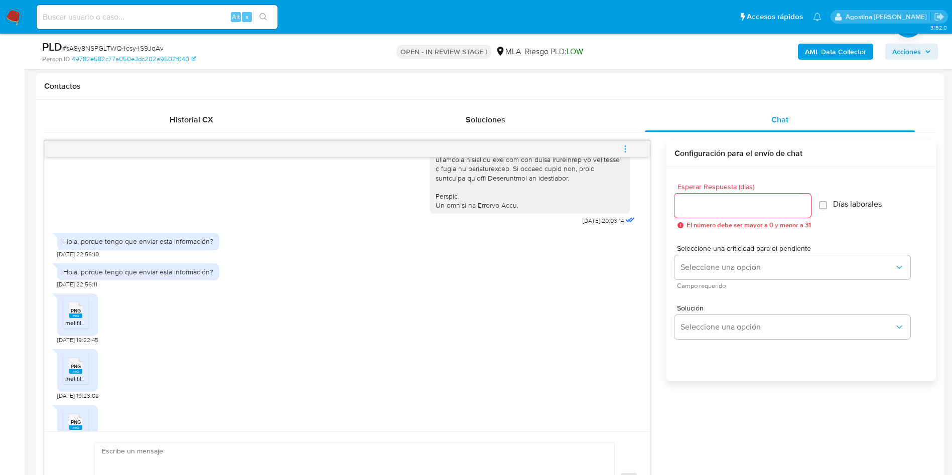
scroll to position [531, 0]
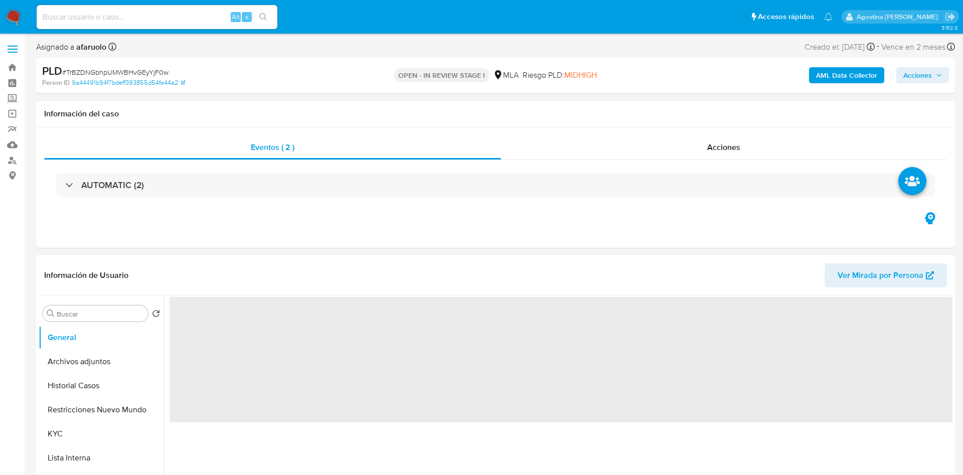
select select "10"
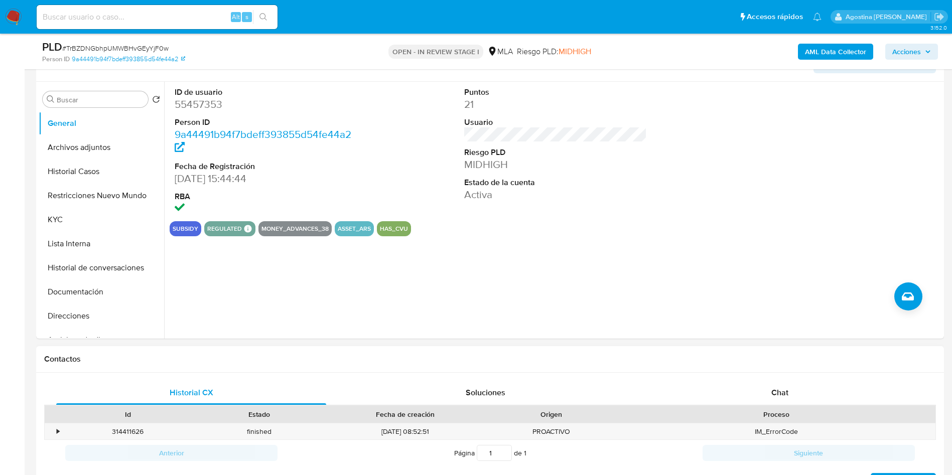
scroll to position [301, 0]
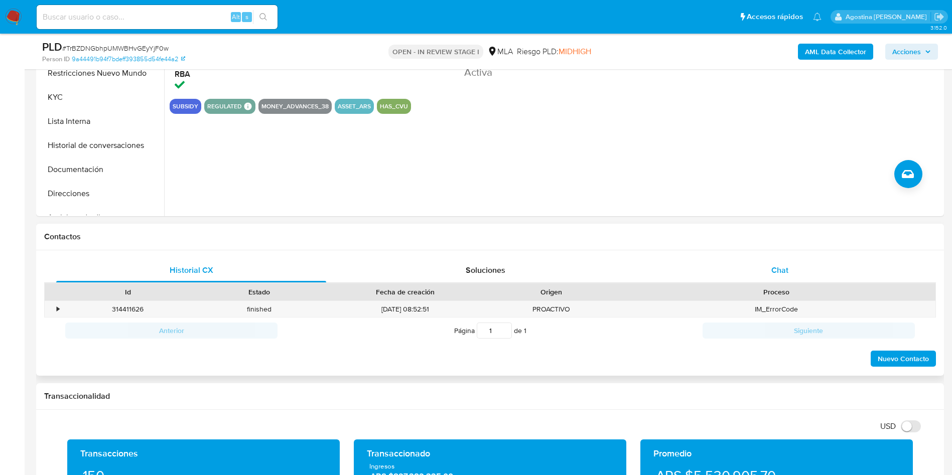
click at [773, 266] on span "Chat" at bounding box center [779, 270] width 17 height 12
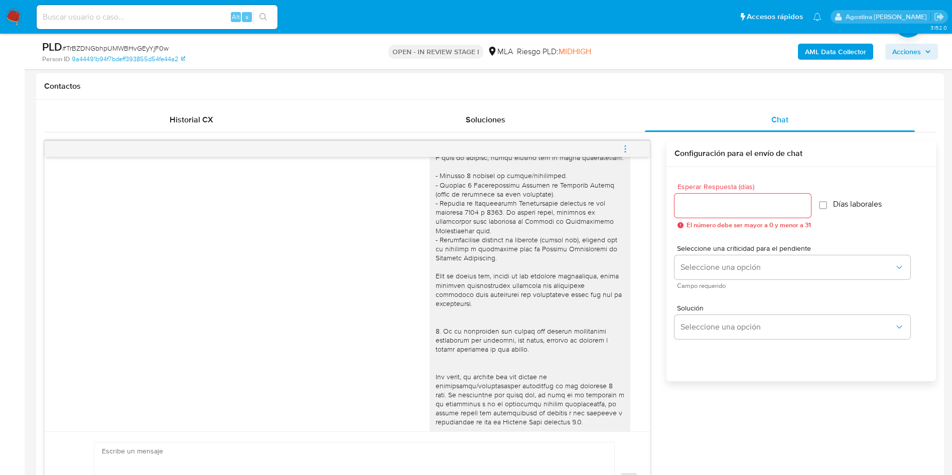
scroll to position [0, 0]
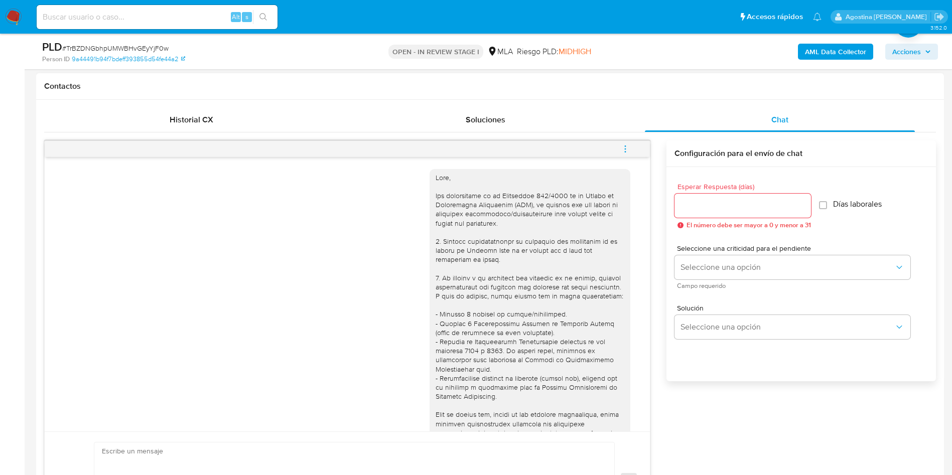
click at [627, 155] on span "menu-action" at bounding box center [625, 149] width 9 height 24
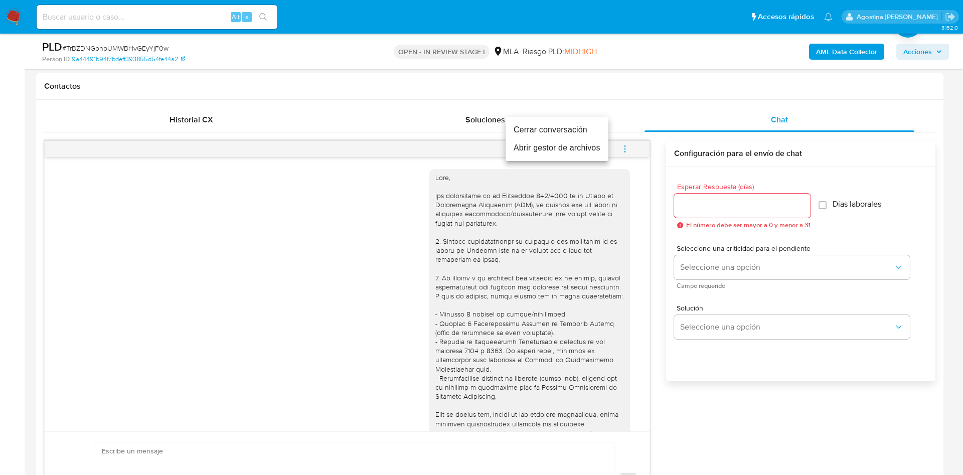
click at [563, 130] on li "Cerrar conversación" at bounding box center [557, 130] width 103 height 18
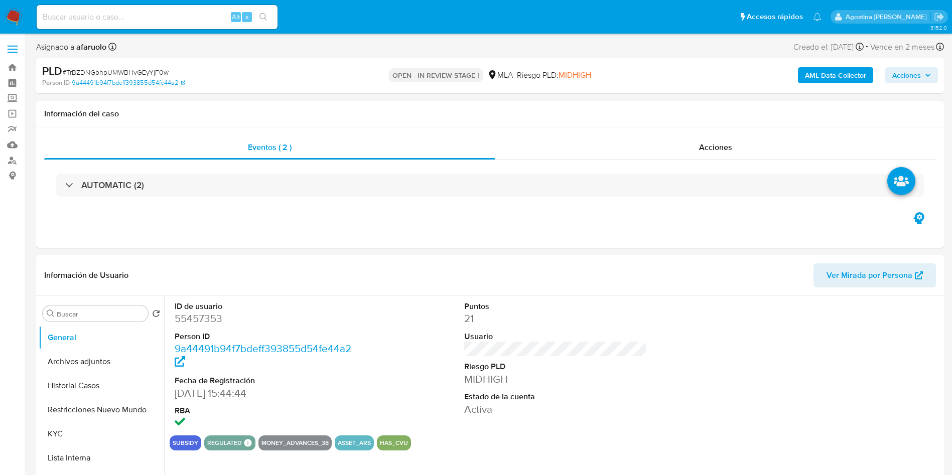
click at [902, 76] on span "Acciones" at bounding box center [906, 75] width 29 height 16
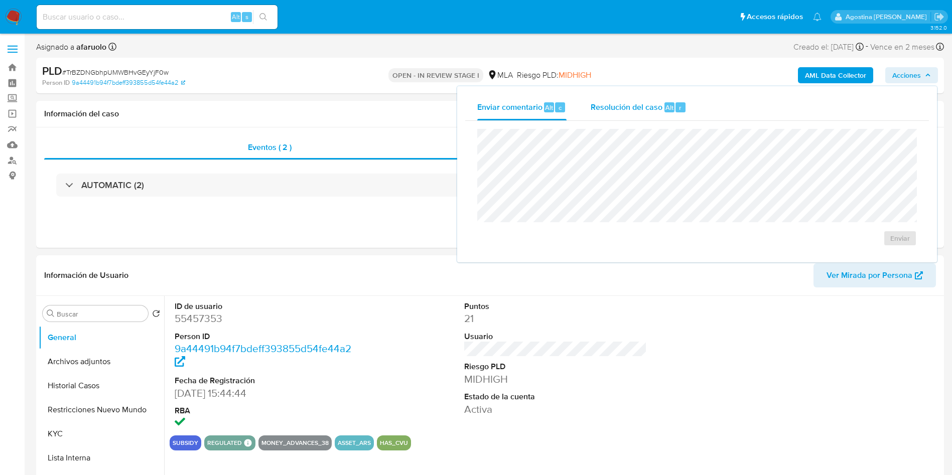
click at [657, 104] on span "Resolución del caso" at bounding box center [626, 107] width 72 height 12
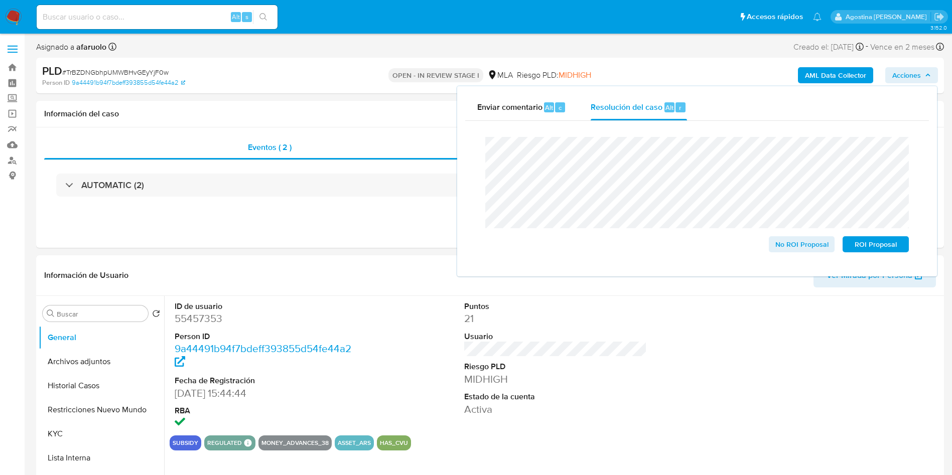
click at [0, 0] on lt-span "an á lisis" at bounding box center [0, 0] width 0 height 0
click at [325, 234] on div "Eventos ( 2 ) Acciones AUTOMATIC (2)" at bounding box center [489, 187] width 907 height 120
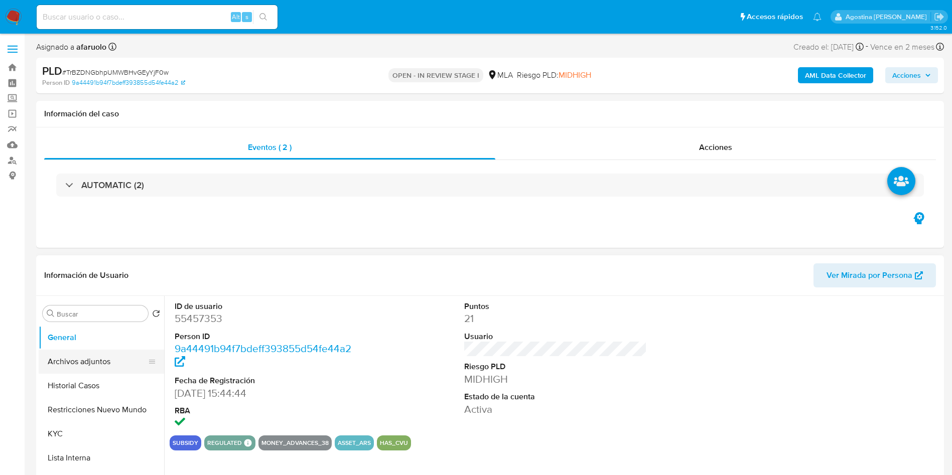
click at [94, 358] on button "Archivos adjuntos" at bounding box center [97, 362] width 117 height 24
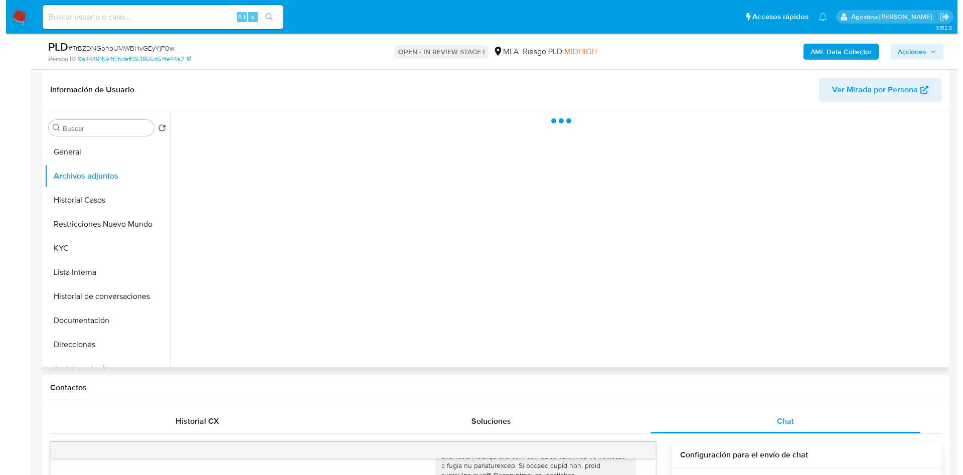
scroll to position [150, 0]
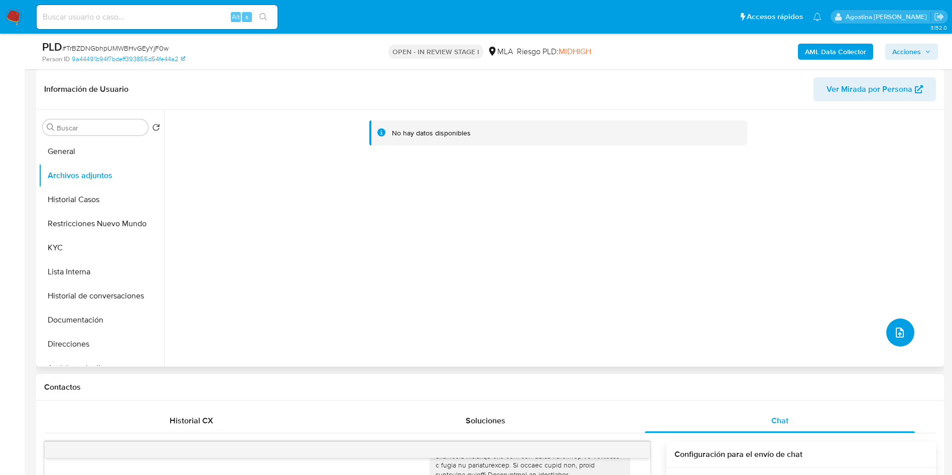
click at [900, 340] on button "upload-file" at bounding box center [900, 333] width 28 height 28
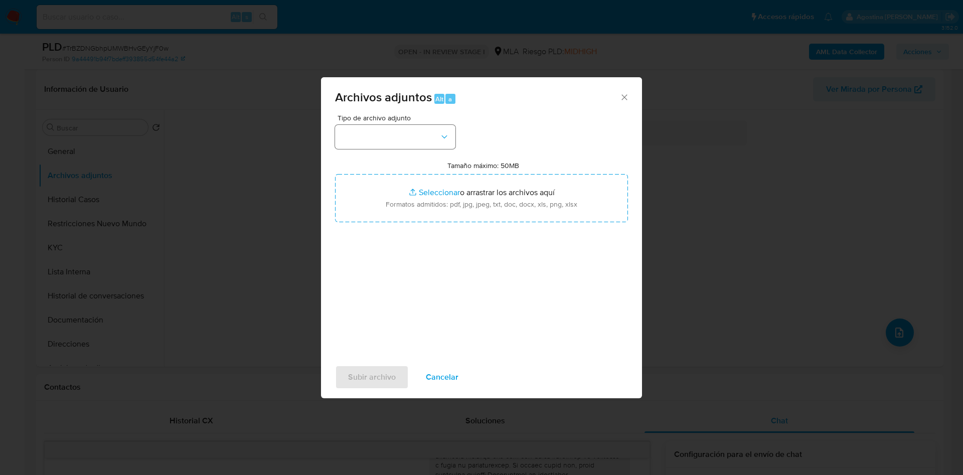
drag, startPoint x: 443, startPoint y: 115, endPoint x: 428, endPoint y: 139, distance: 28.1
click at [442, 115] on span "Tipo de archivo adjunto" at bounding box center [398, 117] width 120 height 7
click at [428, 139] on button "button" at bounding box center [395, 137] width 120 height 24
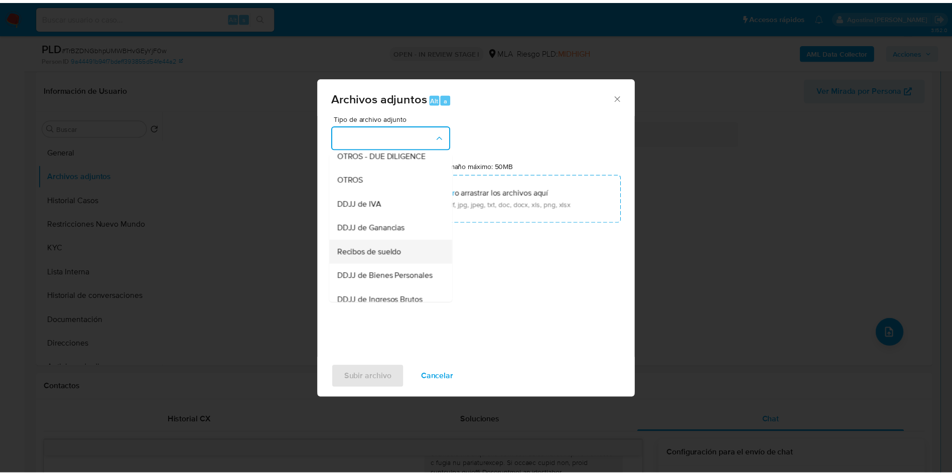
scroll to position [180, 0]
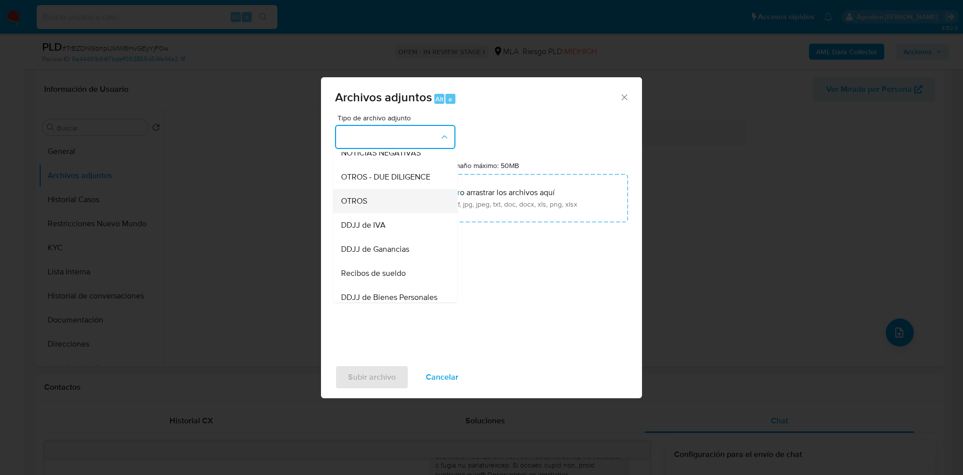
click at [384, 213] on div "OTROS" at bounding box center [392, 201] width 102 height 24
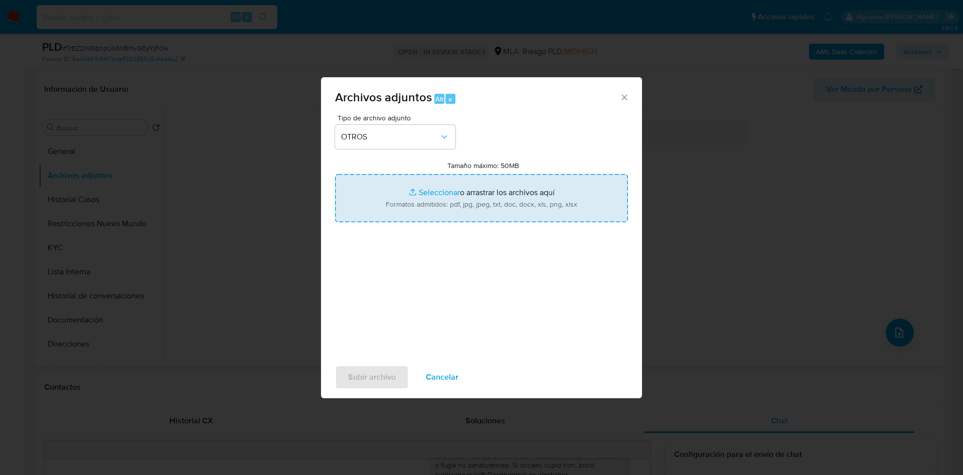
click at [477, 195] on input "Tamaño máximo: 50MB Seleccionar archivos" at bounding box center [481, 198] width 293 height 48
type input "C:\fakepath\Caselog TrBZDNGbhpUMWBHvGEyYjF0w_2025_07_17_19_56_12.docx"
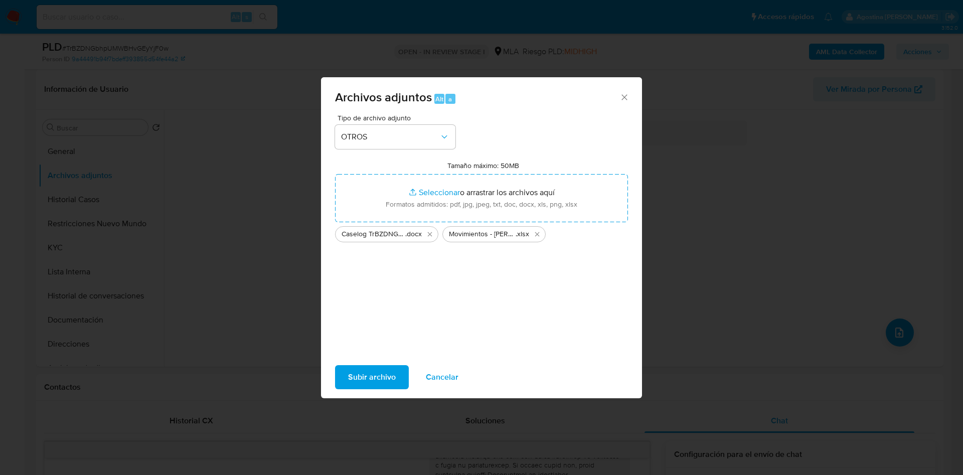
click at [374, 384] on span "Subir archivo" at bounding box center [372, 377] width 48 height 22
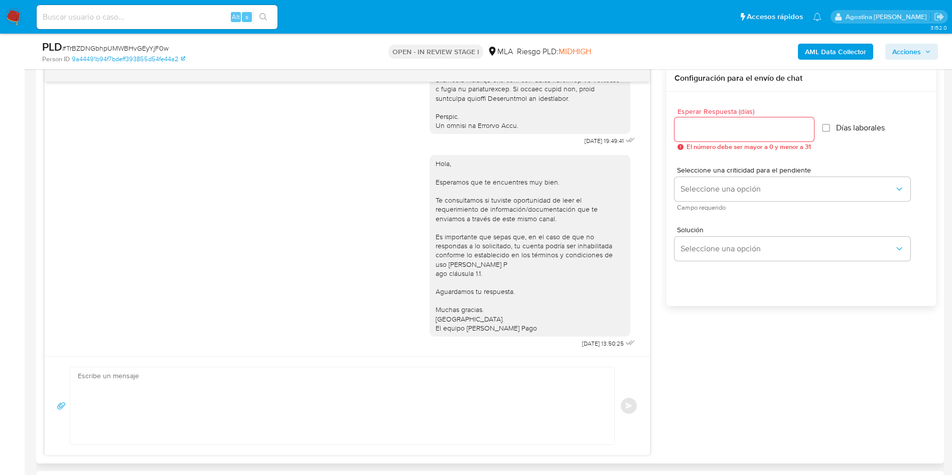
scroll to position [75, 0]
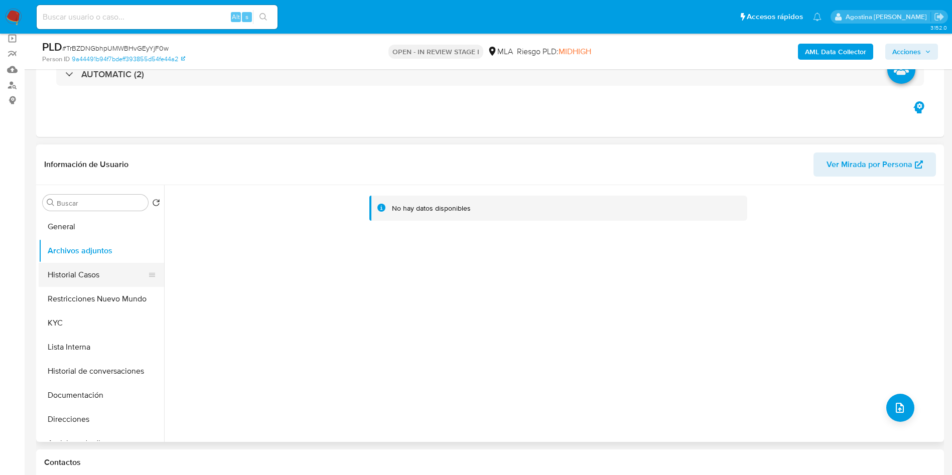
click at [99, 269] on button "Historial Casos" at bounding box center [97, 275] width 117 height 24
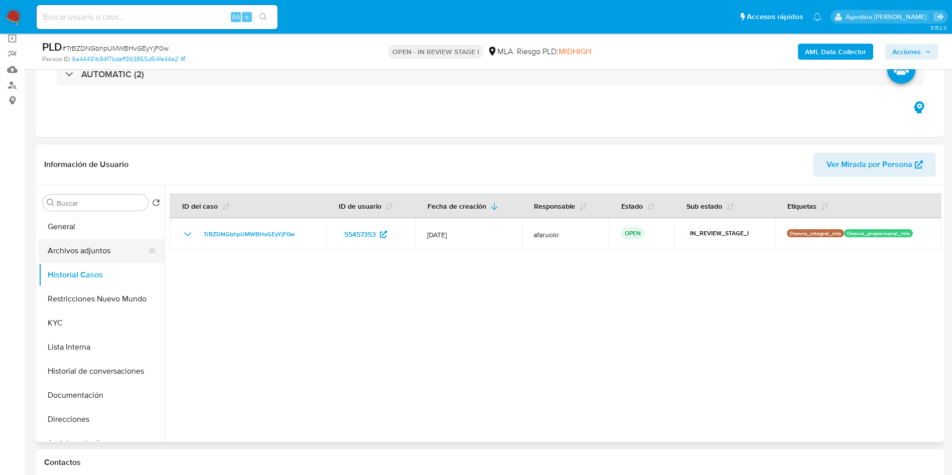
click at [106, 258] on button "Archivos adjuntos" at bounding box center [97, 251] width 117 height 24
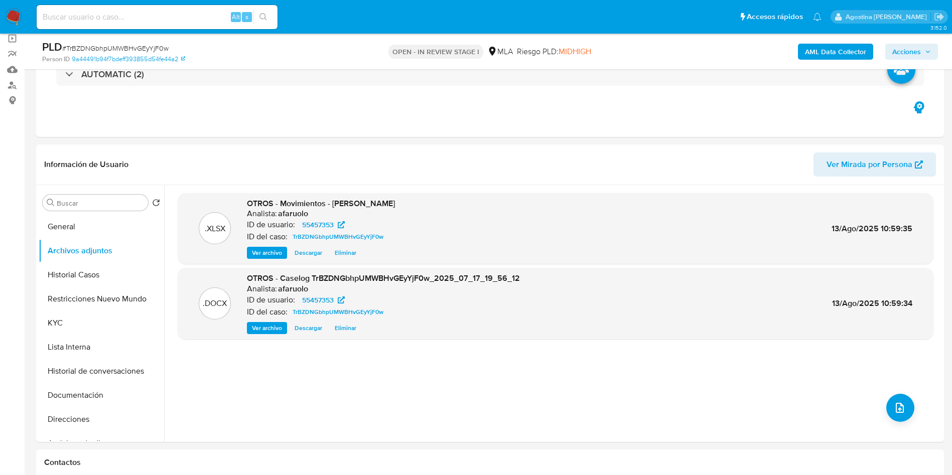
click at [844, 49] on b "AML Data Collector" at bounding box center [835, 52] width 61 height 16
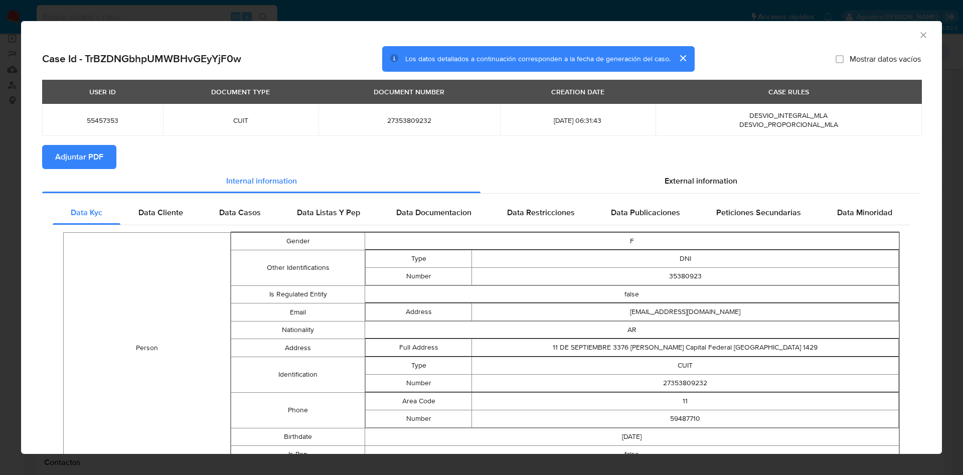
click at [97, 156] on span "Adjuntar PDF" at bounding box center [79, 157] width 48 height 22
click at [920, 36] on icon "Cerrar ventana" at bounding box center [923, 35] width 6 height 6
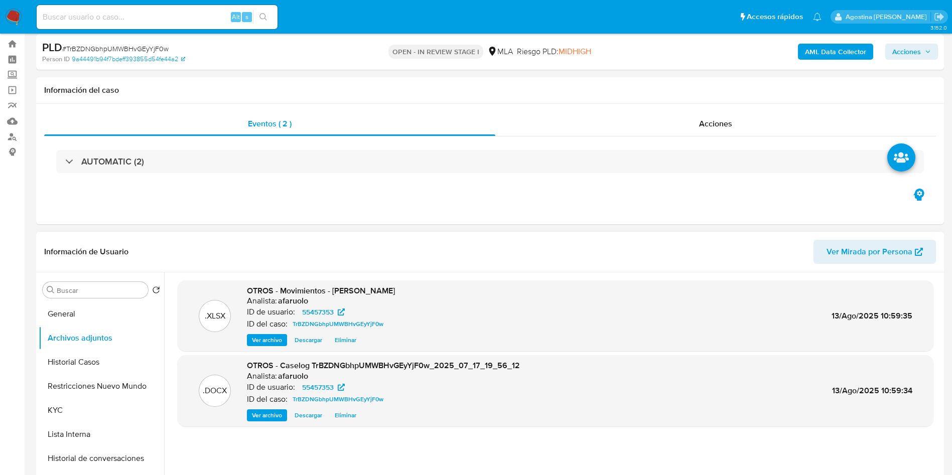
scroll to position [0, 0]
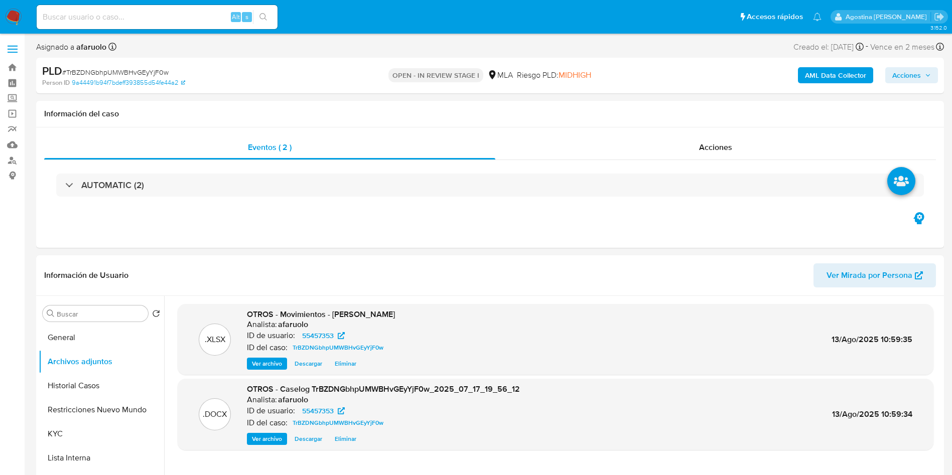
click at [883, 72] on div "AML Data Collector Acciones" at bounding box center [790, 76] width 296 height 24
click at [902, 74] on span "Acciones" at bounding box center [906, 75] width 29 height 16
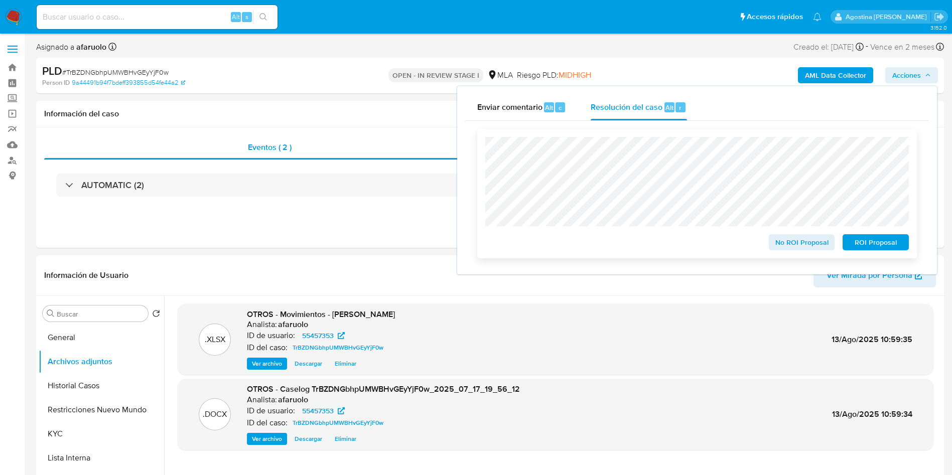
click at [816, 242] on span "No ROI Proposal" at bounding box center [802, 242] width 52 height 14
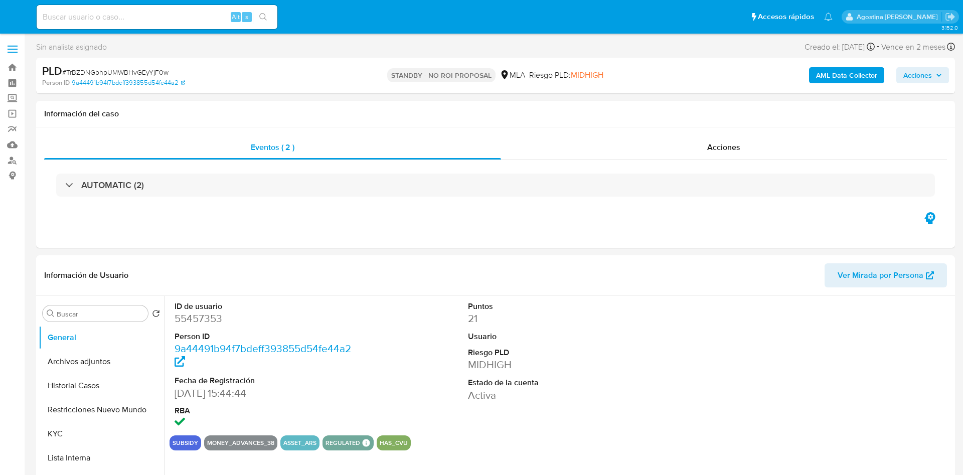
select select "10"
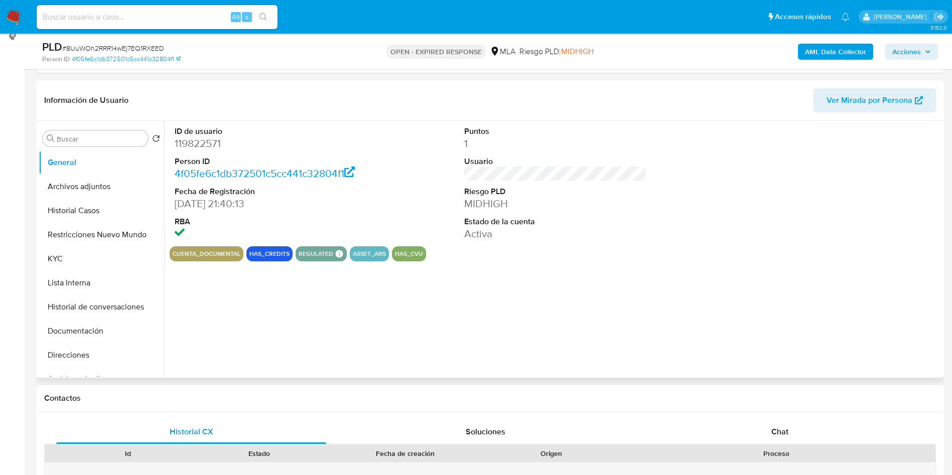
scroll to position [301, 0]
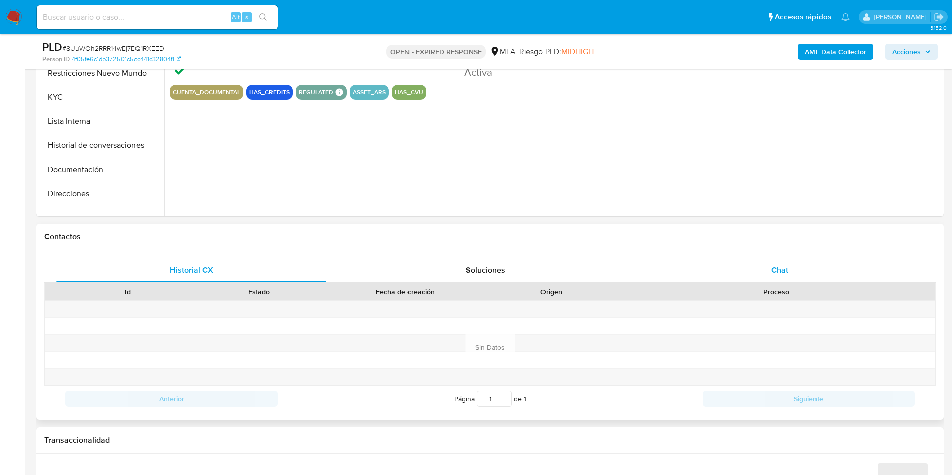
select select "10"
click at [823, 259] on div "Chat" at bounding box center [780, 270] width 270 height 24
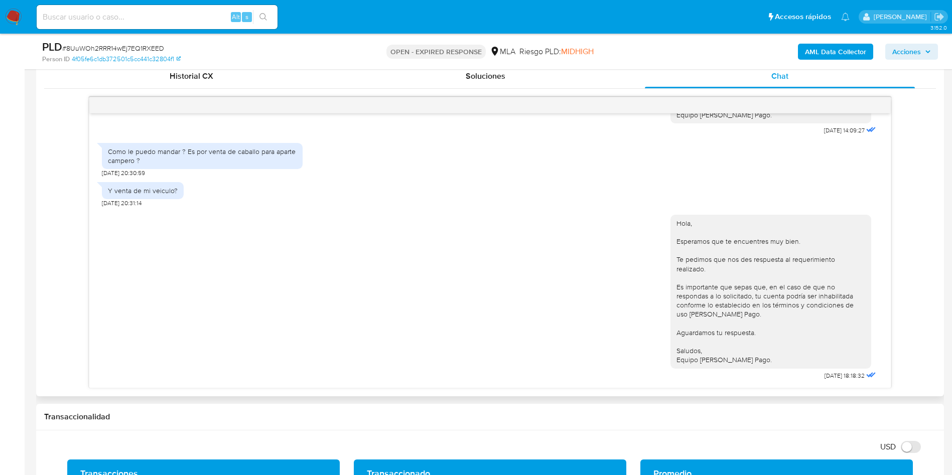
scroll to position [527, 0]
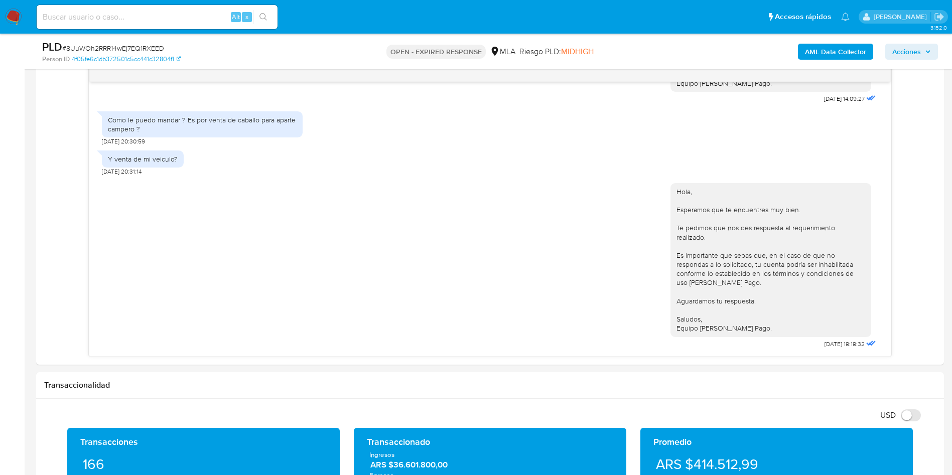
click at [0, 200] on aside "Bandeja Tablero Screening Búsqueda en Listas Watchlist Herramientas Operaciones…" at bounding box center [12, 415] width 25 height 1885
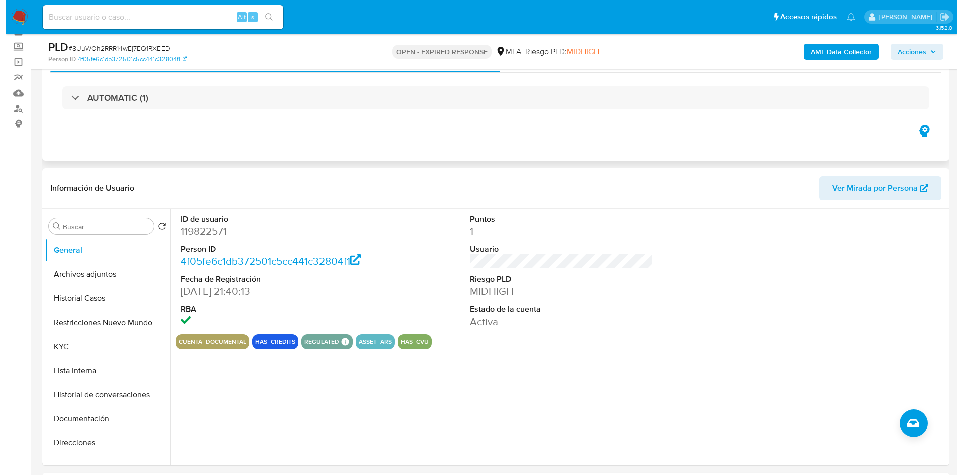
scroll to position [75, 0]
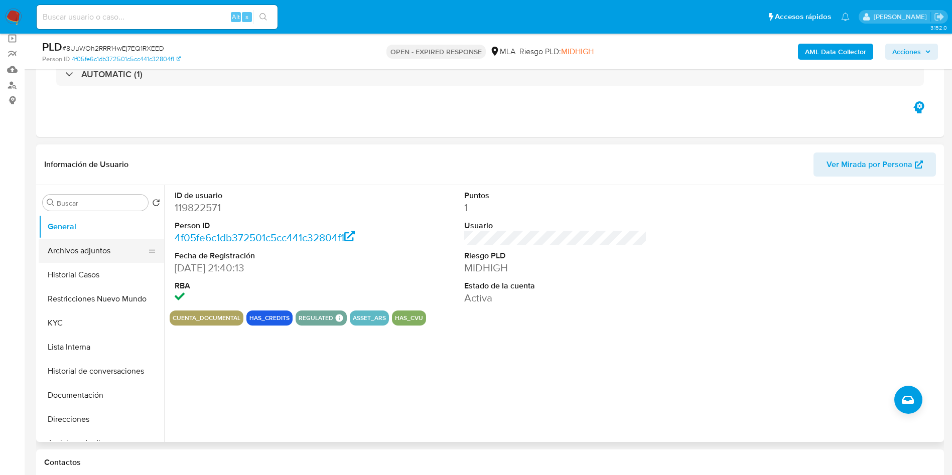
click at [128, 247] on button "Archivos adjuntos" at bounding box center [97, 251] width 117 height 24
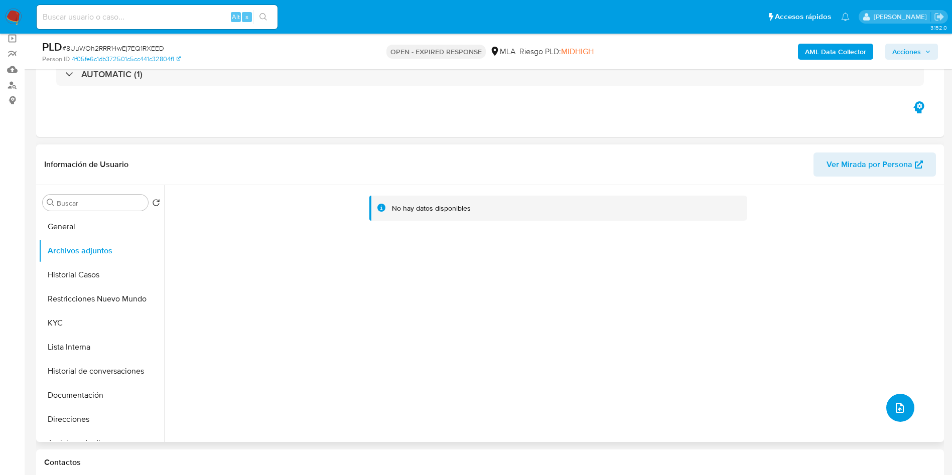
click at [900, 407] on icon "upload-file" at bounding box center [899, 408] width 12 height 12
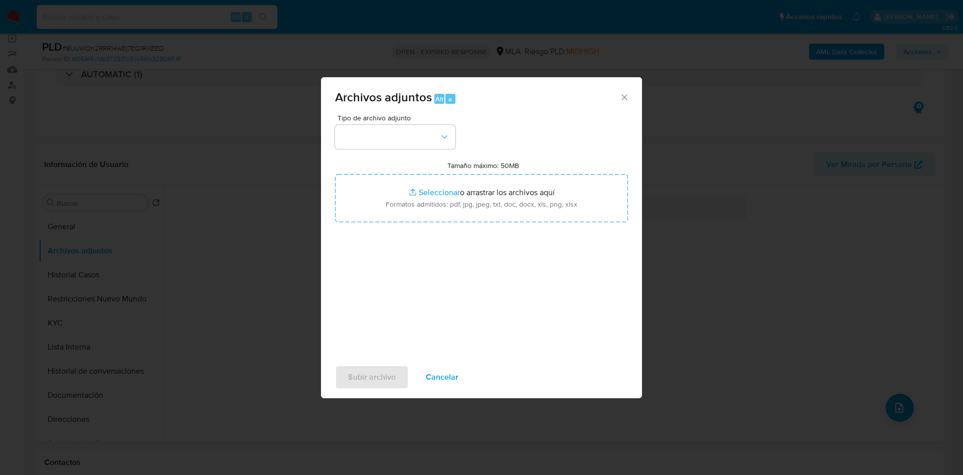
click at [410, 119] on span "Tipo de archivo adjunto" at bounding box center [398, 117] width 120 height 7
click at [413, 130] on button "button" at bounding box center [395, 137] width 120 height 24
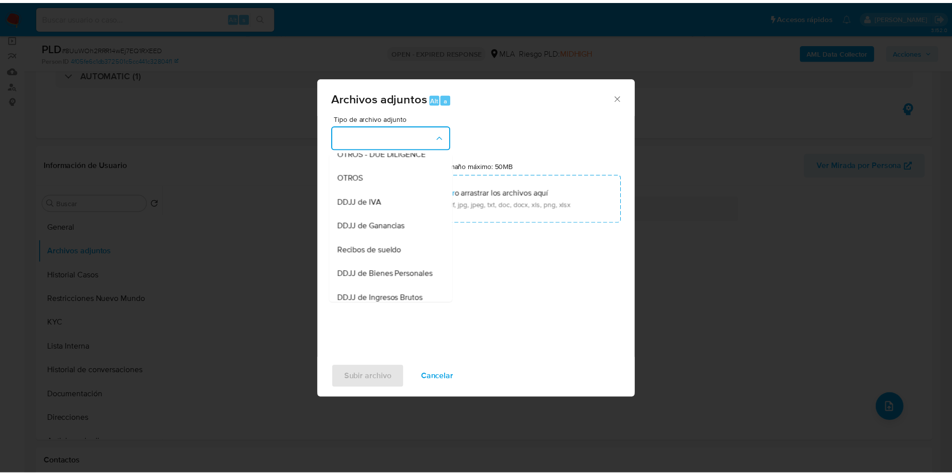
scroll to position [180, 0]
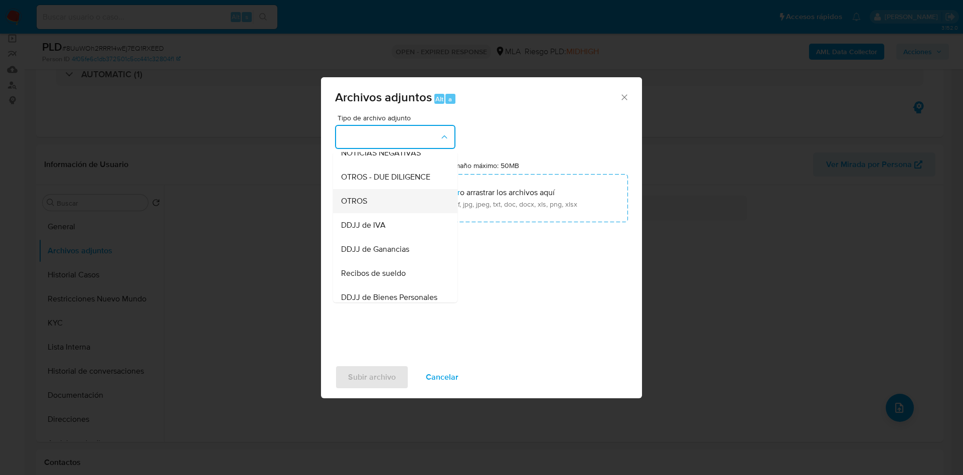
click at [368, 211] on div "OTROS" at bounding box center [392, 201] width 102 height 24
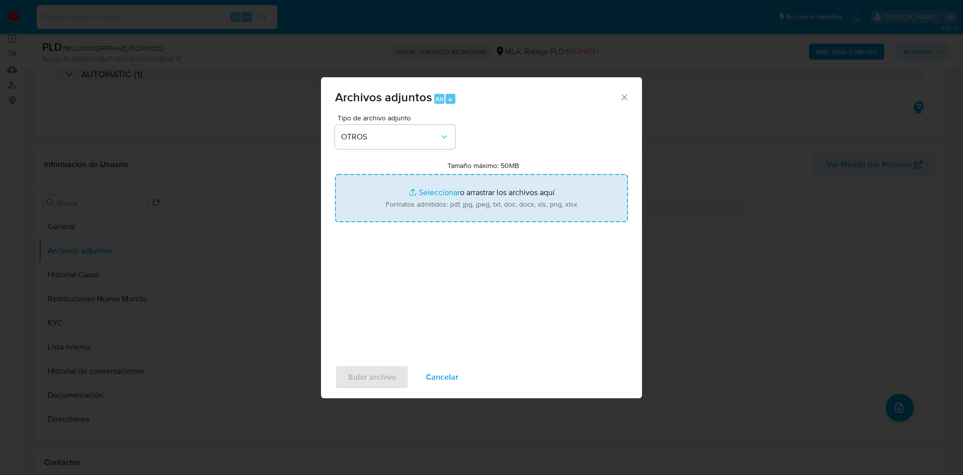
click at [453, 194] on input "Tamaño máximo: 50MB Seleccionar archivos" at bounding box center [481, 198] width 293 height 48
type input "C:\fakepath\Caselog 8UuWOh2RRR14wEj7EQ1RXEED_2025_07_18_08_54_41.docx"
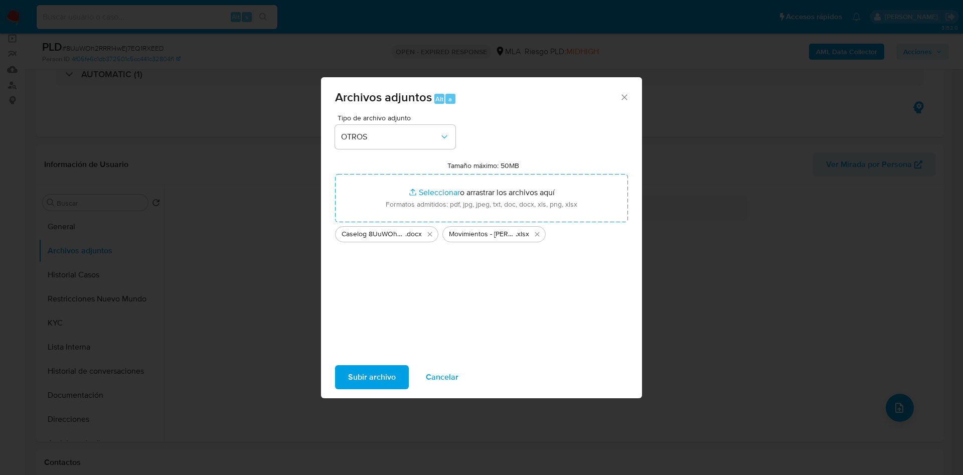
click at [380, 377] on span "Subir archivo" at bounding box center [372, 377] width 48 height 22
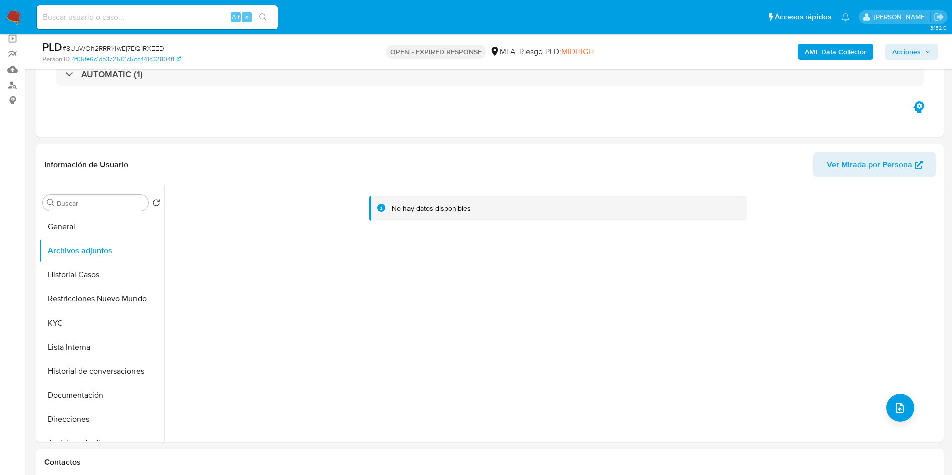
click at [902, 51] on span "Acciones" at bounding box center [906, 52] width 29 height 16
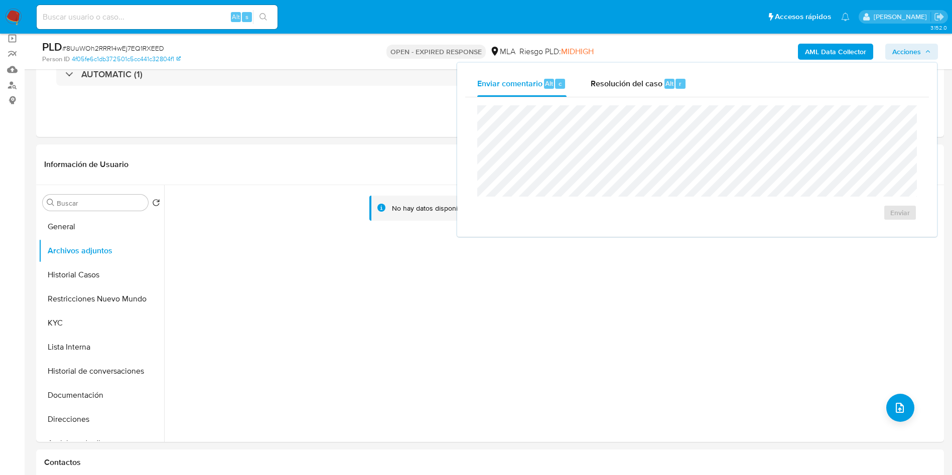
click at [611, 99] on div "Enviar" at bounding box center [697, 162] width 464 height 131
click at [622, 83] on span "Resolución del caso" at bounding box center [626, 83] width 72 height 12
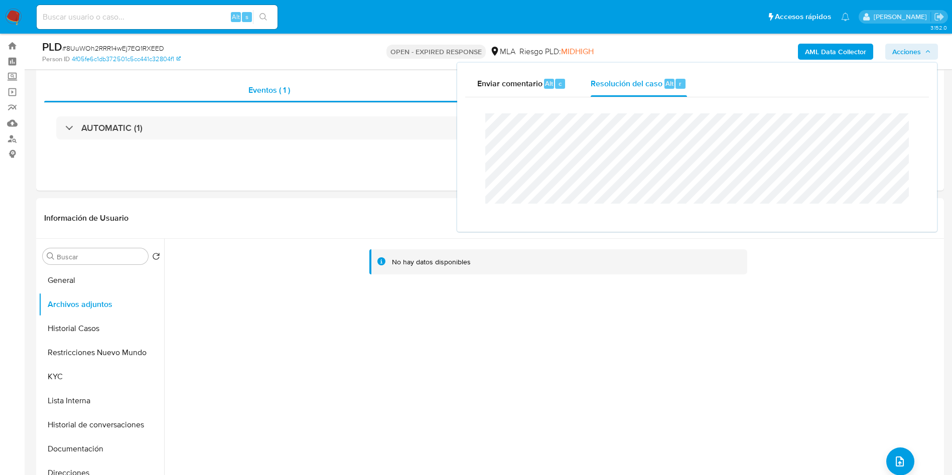
scroll to position [0, 0]
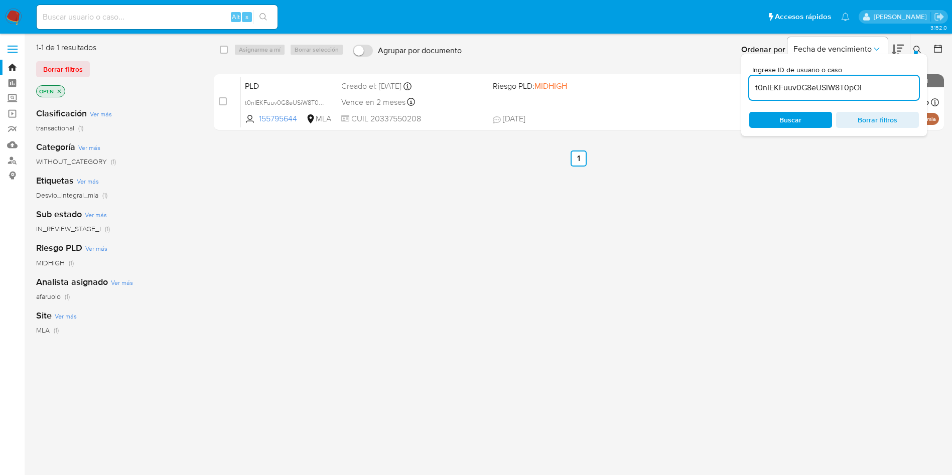
drag, startPoint x: 870, startPoint y: 80, endPoint x: 747, endPoint y: 76, distance: 123.0
click at [747, 76] on div "Ingrese ID de usuario o caso t0nIEKFuuv0G8eUSiW8T0pOi Buscar Borrar filtros" at bounding box center [834, 95] width 186 height 82
paste input "8UuWOh2RRR14wEj7EQ1RXEED"
type input "8UuWOh2RRR14wEj7EQ1RXEED"
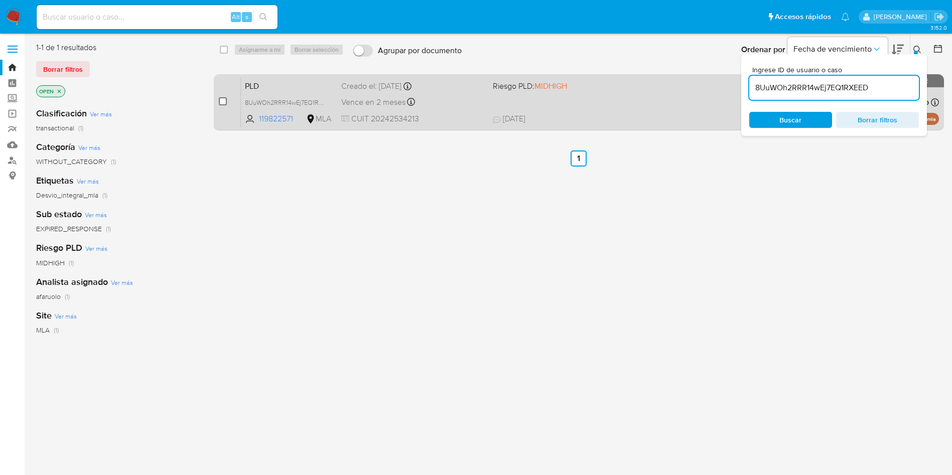
click at [220, 102] on input "checkbox" at bounding box center [223, 101] width 8 height 8
checkbox input "true"
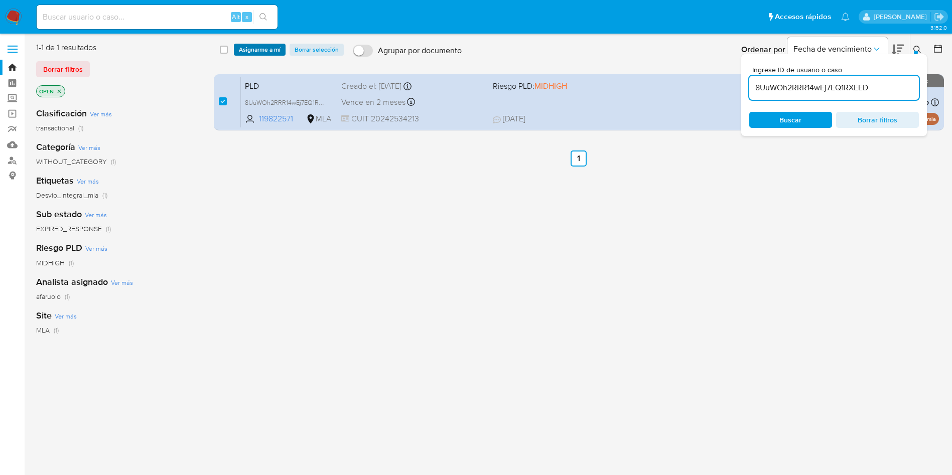
click at [269, 50] on span "Asignarme a mí" at bounding box center [260, 50] width 42 height 10
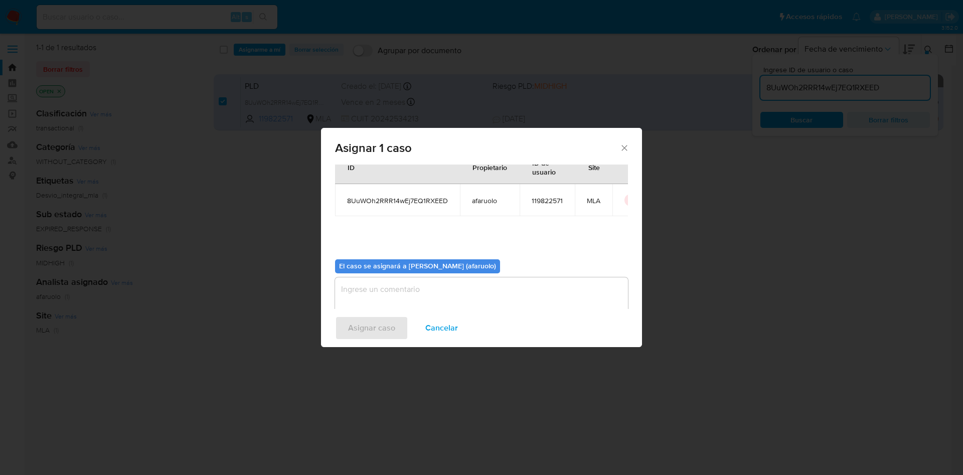
scroll to position [52, 0]
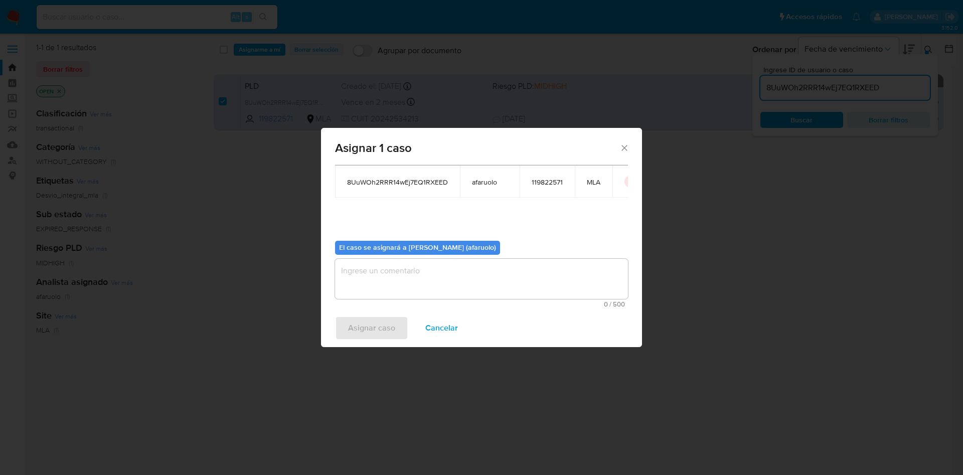
drag, startPoint x: 480, startPoint y: 271, endPoint x: 473, endPoint y: 275, distance: 7.9
click at [479, 271] on textarea "assign-modal" at bounding box center [481, 279] width 293 height 40
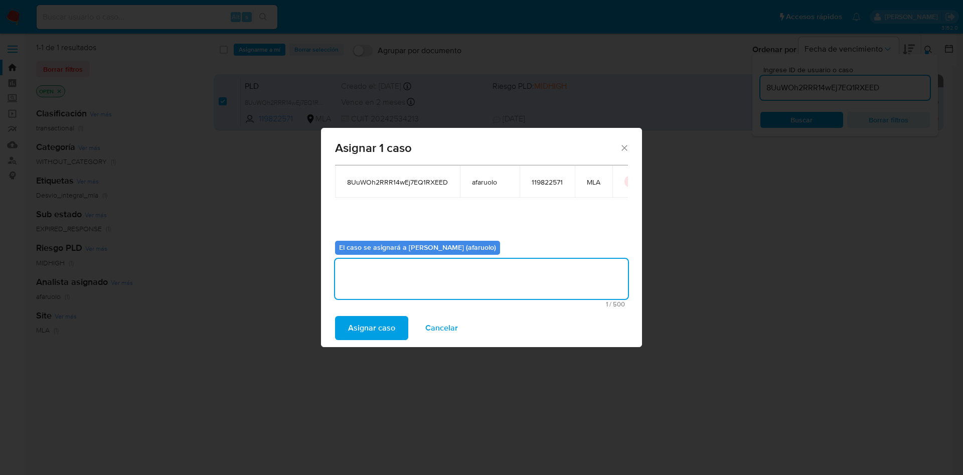
click at [386, 322] on span "Asignar caso" at bounding box center [371, 328] width 47 height 22
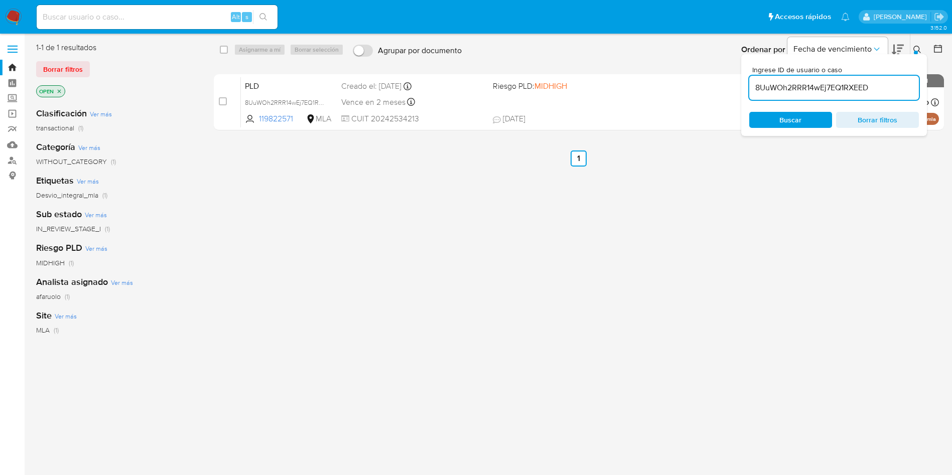
click at [856, 79] on div "8UuWOh2RRR14wEj7EQ1RXEED" at bounding box center [834, 88] width 170 height 24
click at [846, 87] on input "8UuWOh2RRR14wEj7EQ1RXEED" at bounding box center [834, 87] width 170 height 13
paste input "KfsnzgQmGlZa1ISZcPT9Mobb"
type input "KfsnzgQmGlZa1ISZcPT9Mobb"
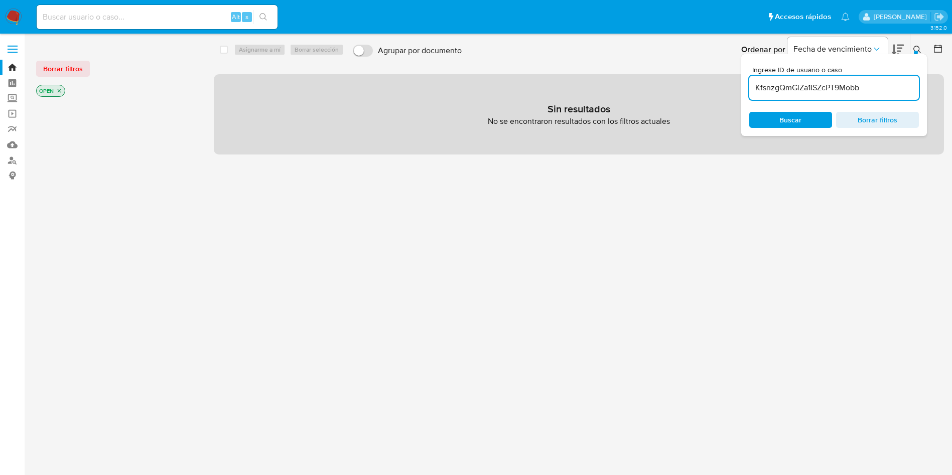
click at [800, 119] on span "Buscar" at bounding box center [790, 120] width 22 height 16
click at [812, 82] on input "KfsnzgQmGlZa1ISZcPT9Mobb" at bounding box center [834, 87] width 170 height 13
click at [799, 118] on span "Buscar" at bounding box center [790, 120] width 22 height 16
click at [824, 95] on div "KfsnzgQmGlZa1ISZcPT9Mobb" at bounding box center [834, 88] width 170 height 24
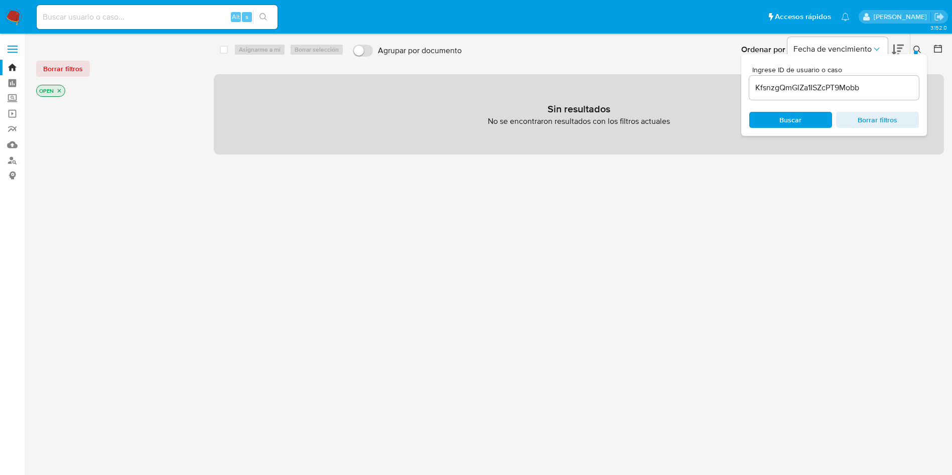
click at [800, 117] on span "Buscar" at bounding box center [790, 120] width 22 height 16
click at [800, 117] on div "Buscar Borrar filtros" at bounding box center [834, 120] width 170 height 16
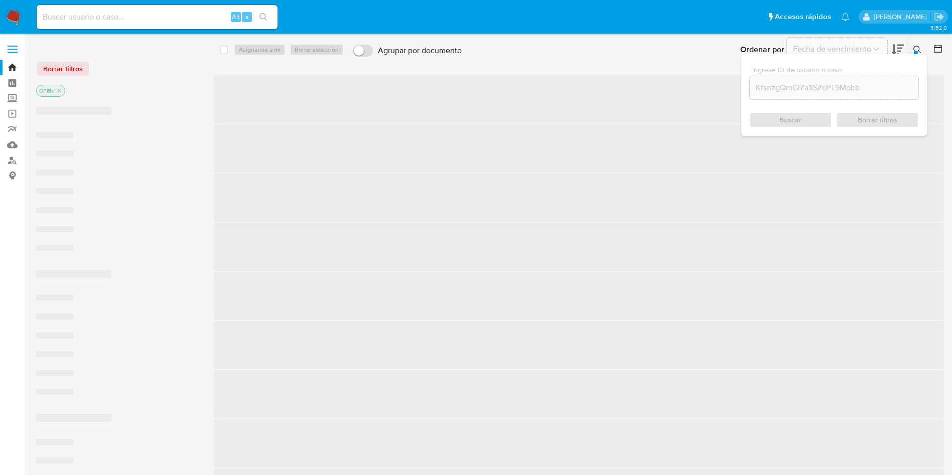
click at [800, 117] on div "Buscar Borrar filtros" at bounding box center [834, 120] width 170 height 16
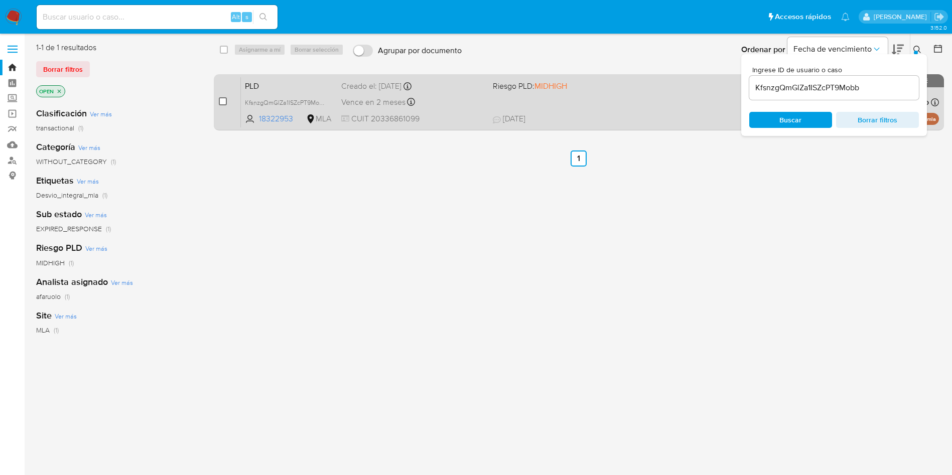
click at [223, 101] on input "checkbox" at bounding box center [223, 101] width 8 height 8
checkbox input "true"
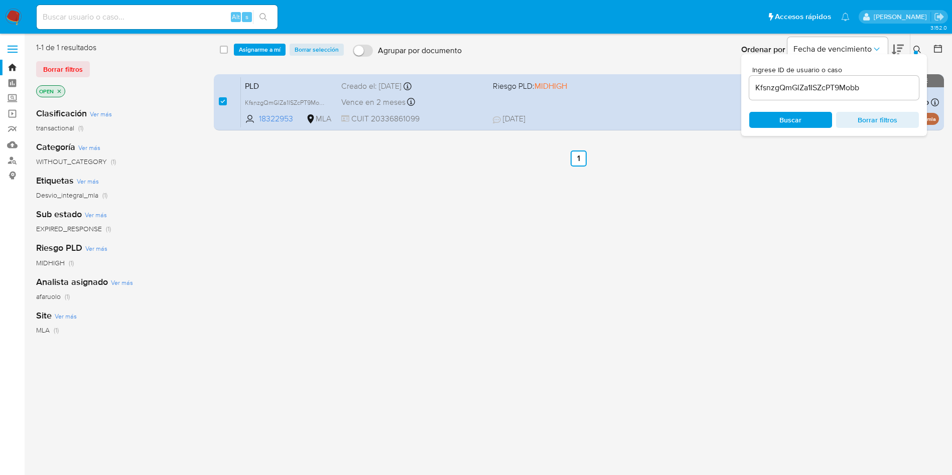
click at [261, 38] on div "select-all-cases-checkbox Asignarme a mí Borrar selección Agrupar por documento…" at bounding box center [579, 49] width 731 height 31
click at [256, 46] on span "Asignarme a mí" at bounding box center [260, 50] width 42 height 10
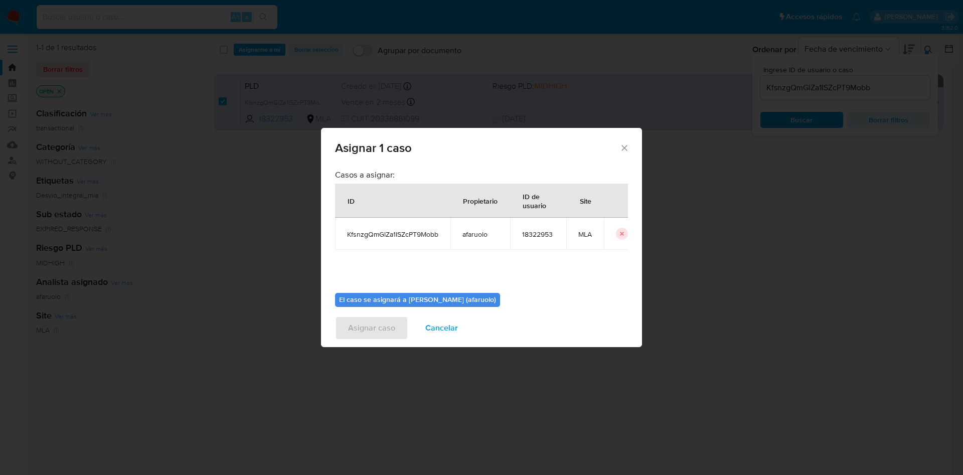
scroll to position [52, 0]
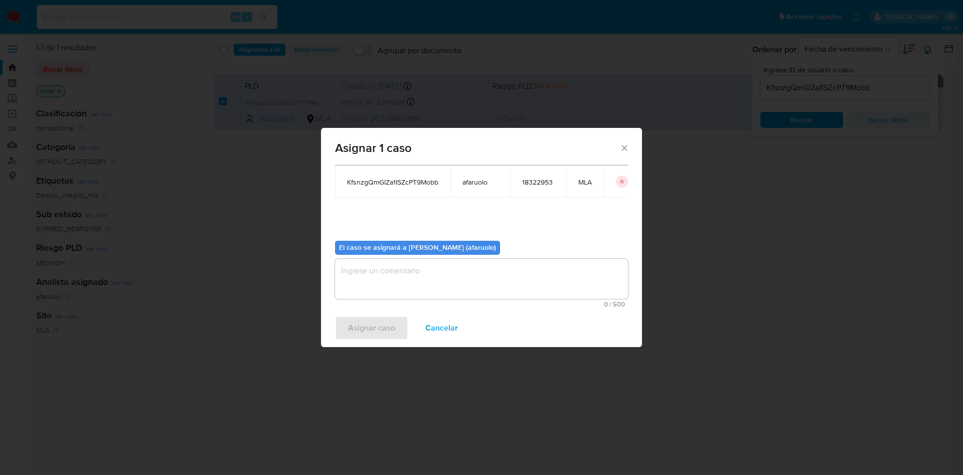
click at [441, 270] on textarea "assign-modal" at bounding box center [481, 279] width 293 height 40
click at [388, 318] on span "Asignar caso" at bounding box center [371, 328] width 47 height 22
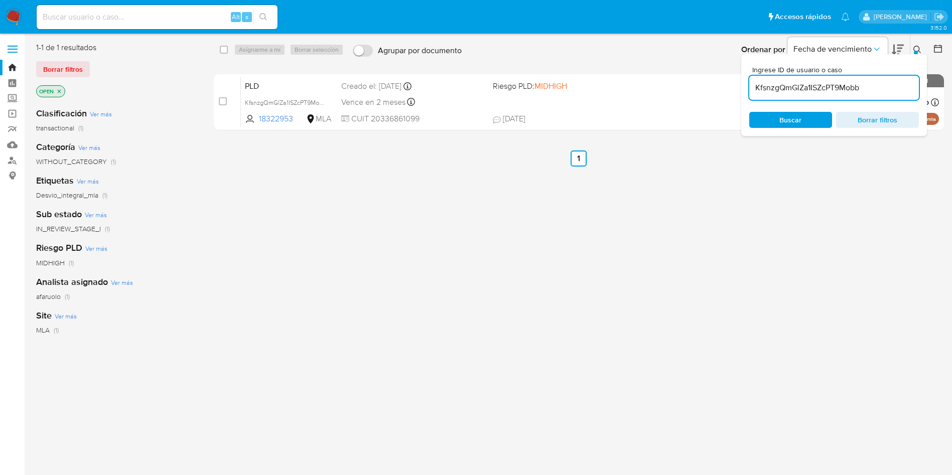
click at [781, 87] on input "KfsnzgQmGlZa1ISZcPT9Mobb" at bounding box center [834, 87] width 170 height 13
paste input "vdxCg9CQRKS7nZQfRY4FlYnd"
type input "vdxCg9CQRKS7nZQfRY4FlYnd"
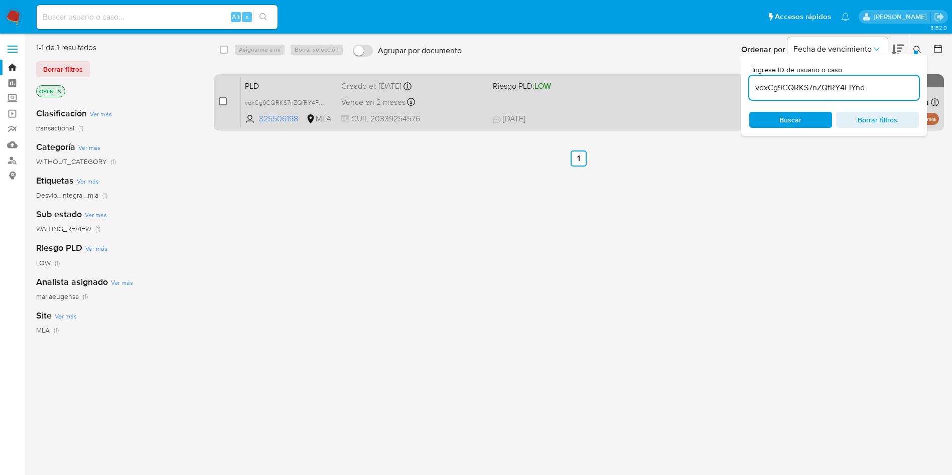
click at [219, 103] on input "checkbox" at bounding box center [223, 101] width 8 height 8
checkbox input "true"
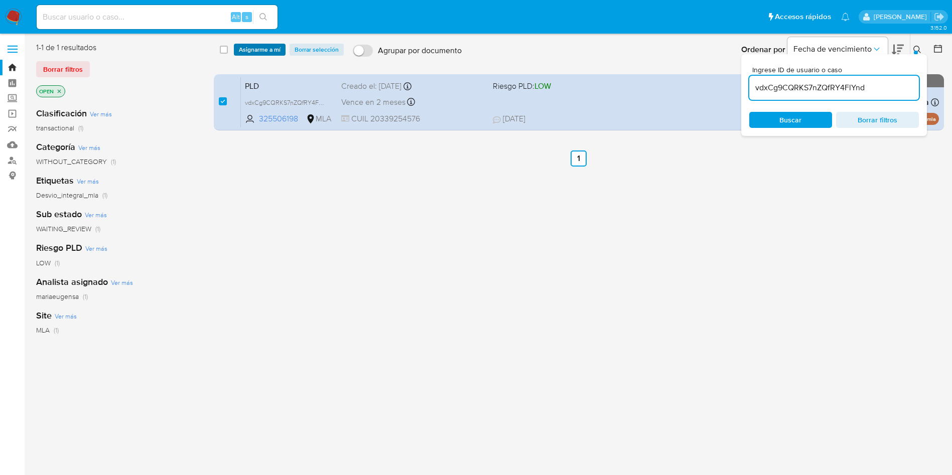
click at [261, 49] on span "Asignarme a mí" at bounding box center [260, 50] width 42 height 10
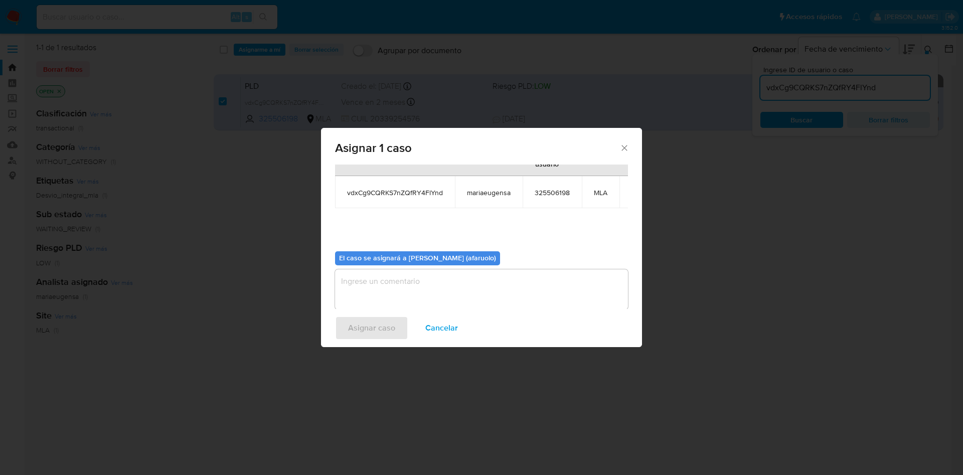
scroll to position [64, 0]
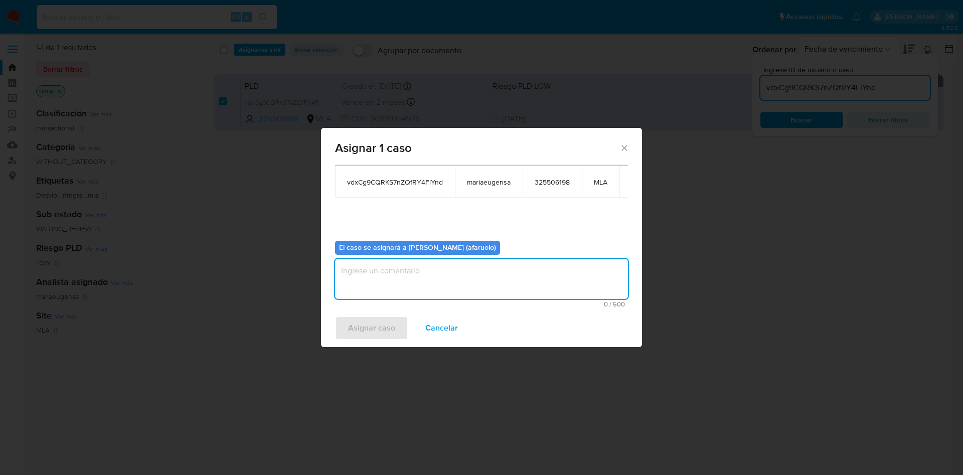
click at [448, 266] on textarea "assign-modal" at bounding box center [481, 279] width 293 height 40
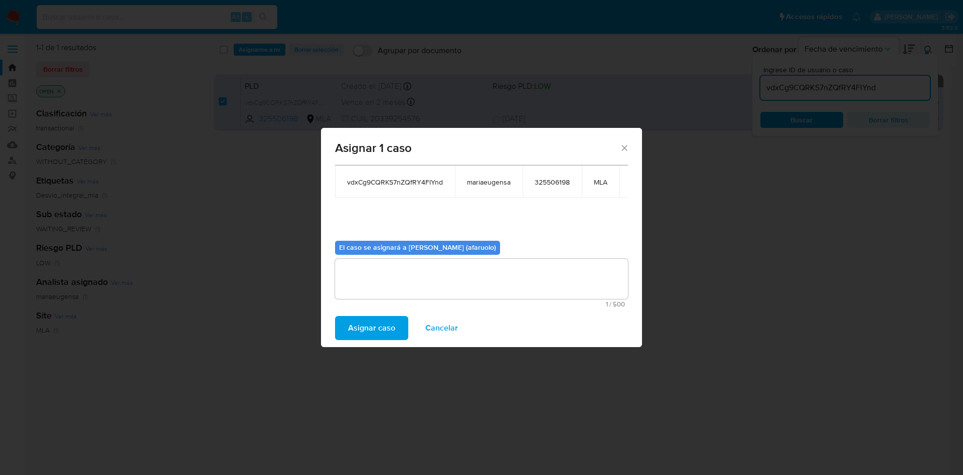
click at [390, 331] on span "Asignar caso" at bounding box center [371, 328] width 47 height 22
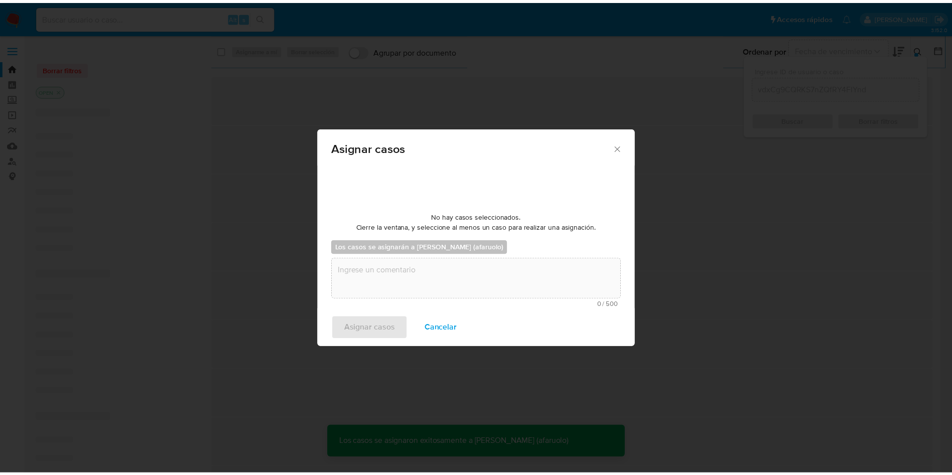
scroll to position [61, 0]
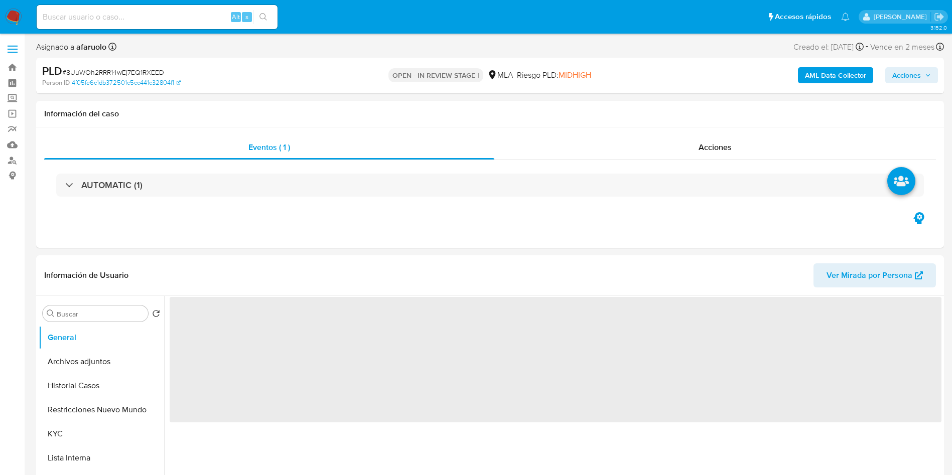
click at [905, 70] on span "Acciones" at bounding box center [906, 75] width 29 height 16
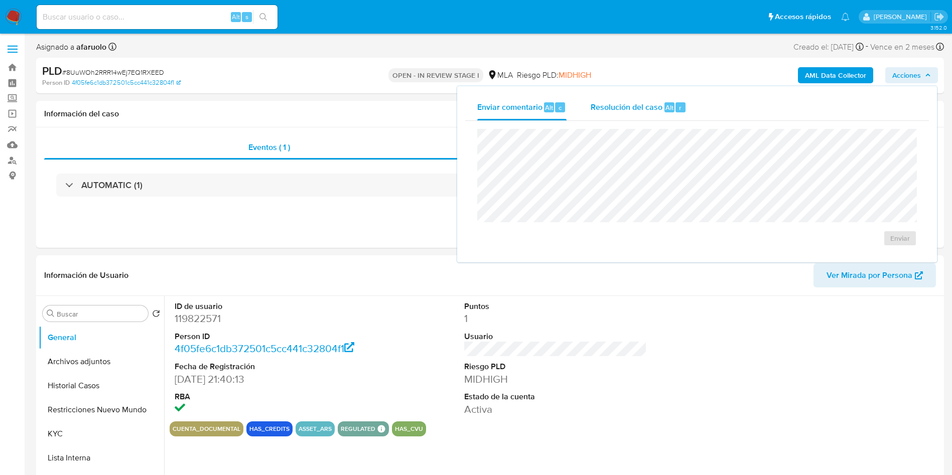
click at [661, 100] on div "Resolución del caso Alt r" at bounding box center [638, 107] width 96 height 26
select select "10"
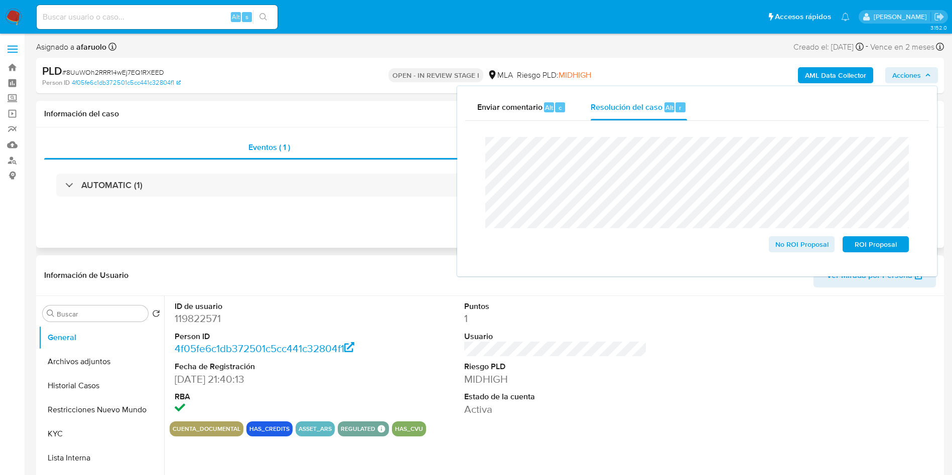
drag, startPoint x: 350, startPoint y: 215, endPoint x: 349, endPoint y: 224, distance: 9.1
click at [349, 214] on div "Eventos ( 1 ) Acciones AUTOMATIC (1)" at bounding box center [489, 187] width 907 height 120
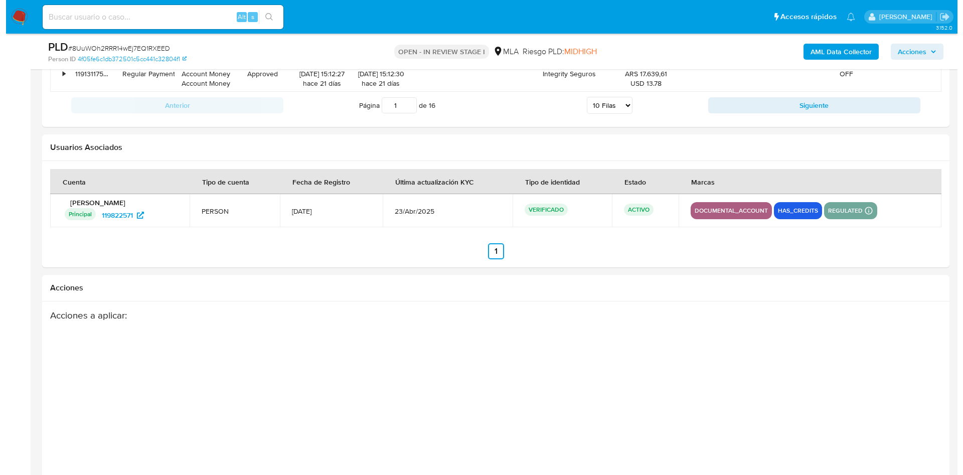
scroll to position [1519, 0]
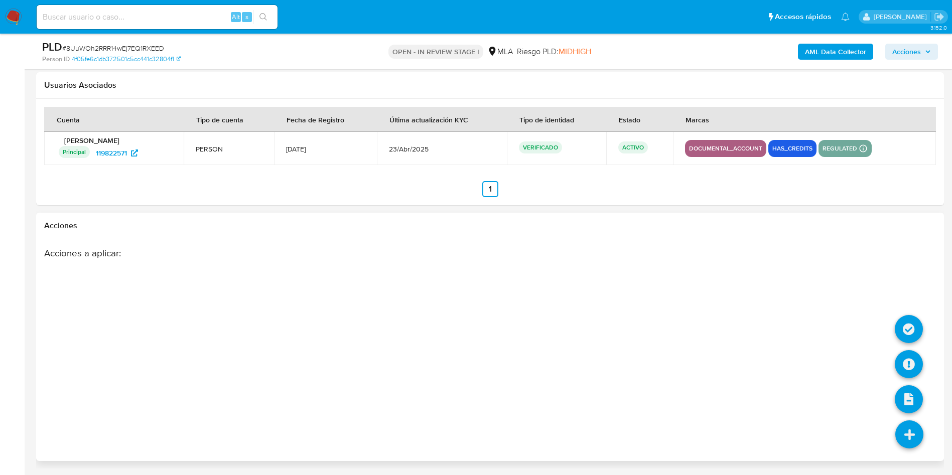
click at [911, 424] on icon at bounding box center [909, 434] width 28 height 28
click at [903, 368] on icon at bounding box center [908, 364] width 28 height 28
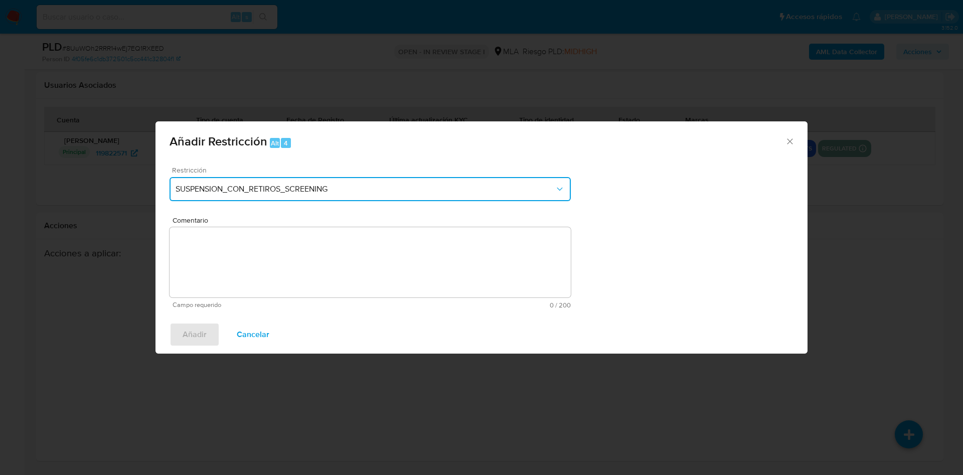
click at [319, 198] on button "SUSPENSION_CON_RETIROS_SCREENING" at bounding box center [370, 189] width 401 height 24
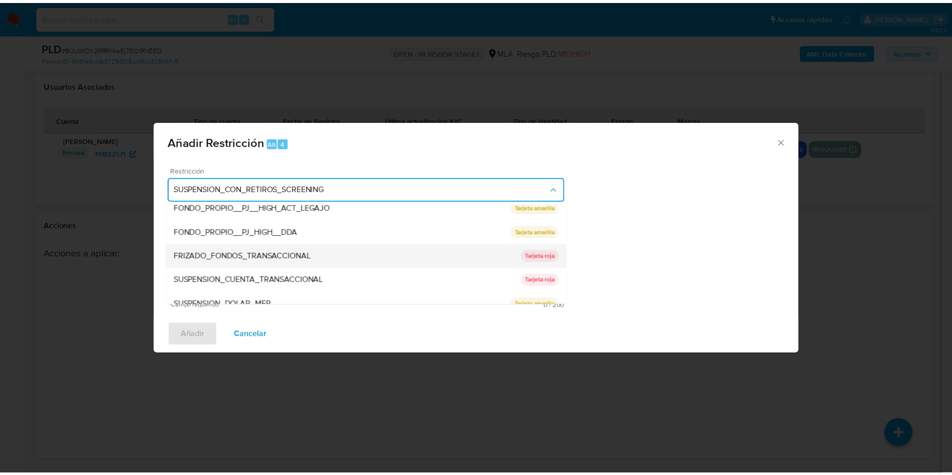
scroll to position [165, 0]
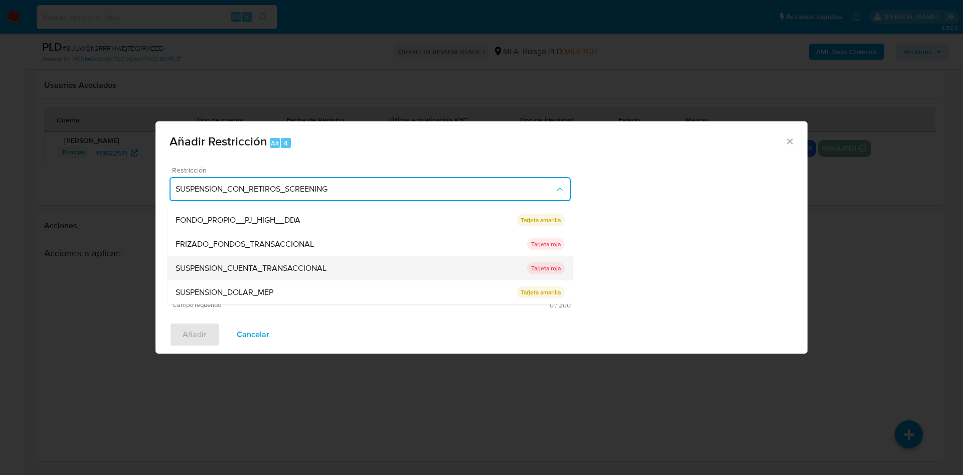
click at [330, 259] on div "SUSPENSION_CUENTA_TRANSACCIONAL" at bounding box center [352, 268] width 352 height 24
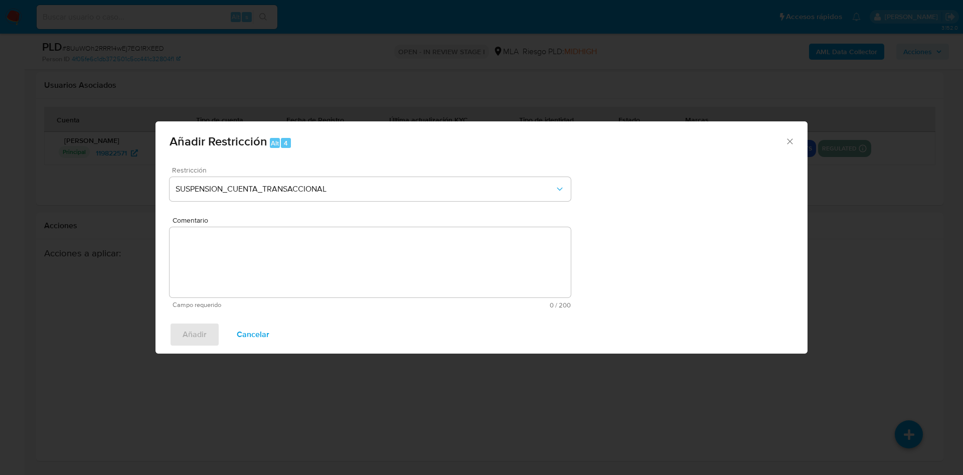
click at [330, 259] on textarea "Comentario" at bounding box center [370, 262] width 401 height 70
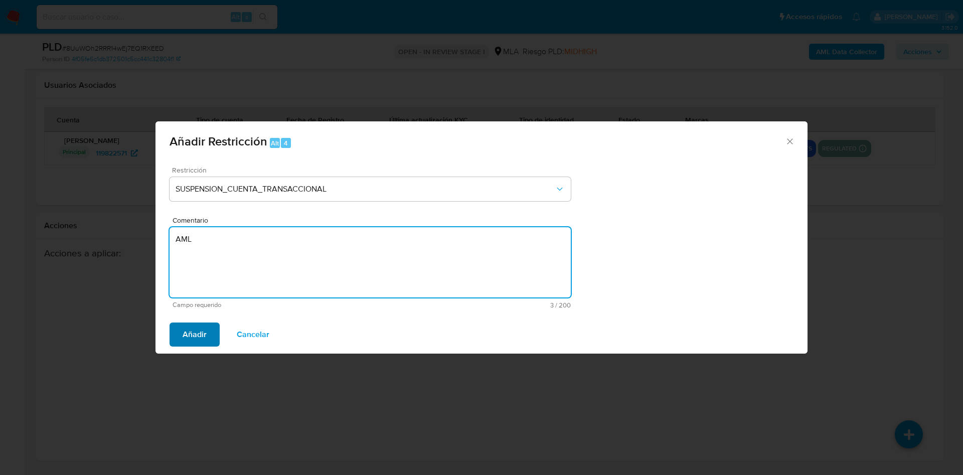
type textarea "AML"
click at [202, 327] on span "Añadir" at bounding box center [195, 335] width 24 height 22
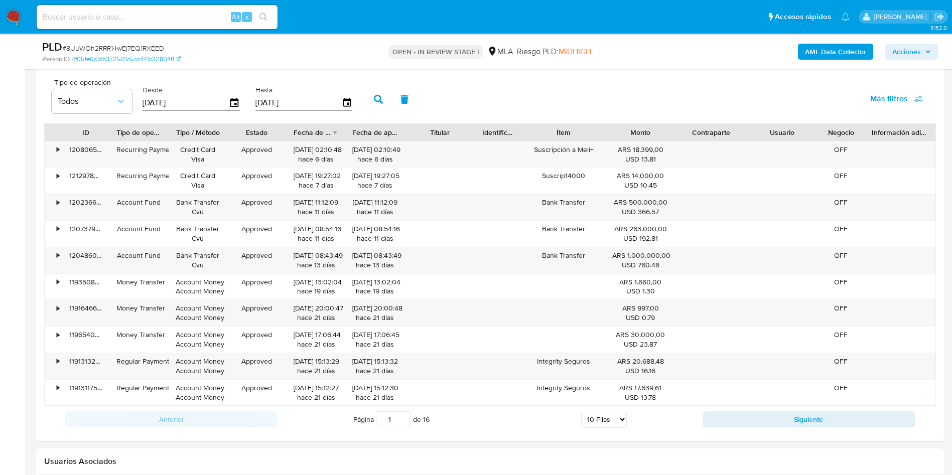
scroll to position [1519, 0]
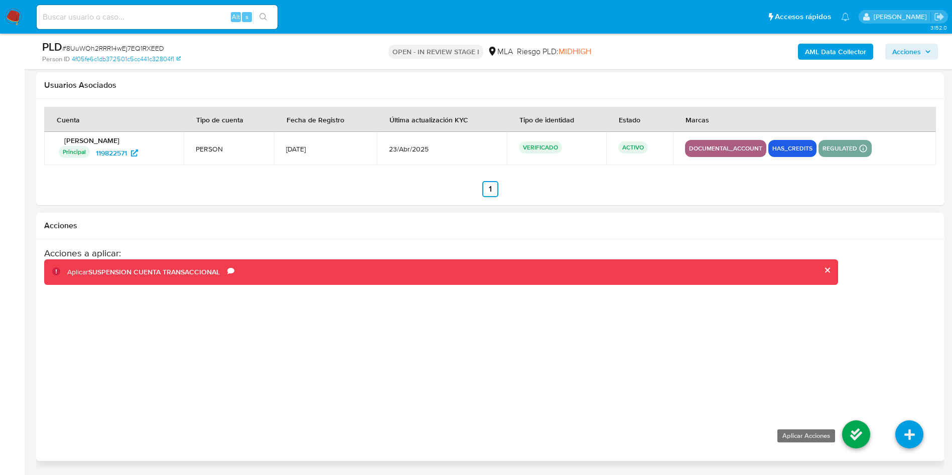
click at [859, 430] on icon at bounding box center [856, 434] width 28 height 28
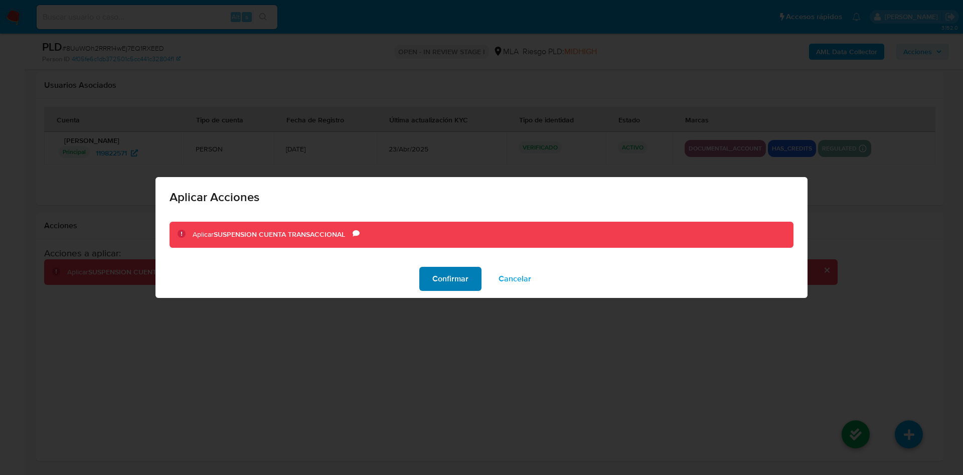
click at [451, 274] on span "Confirmar" at bounding box center [450, 279] width 36 height 22
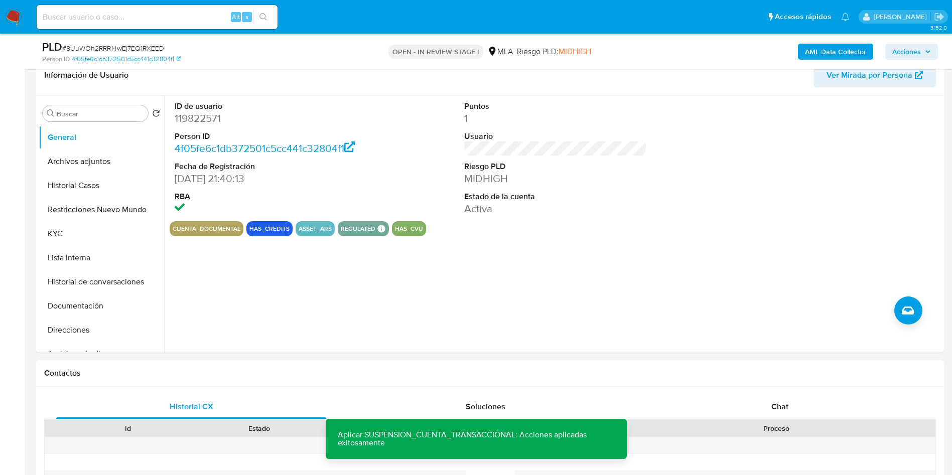
scroll to position [0, 0]
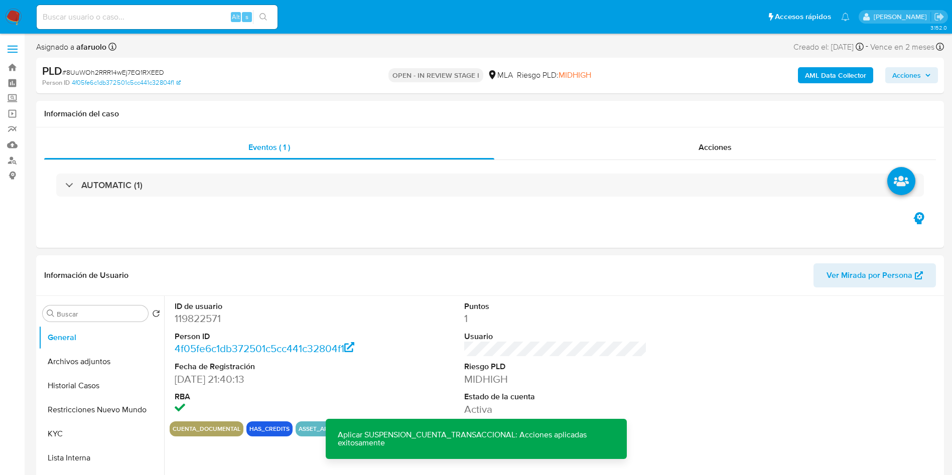
click at [914, 76] on span "Acciones" at bounding box center [906, 75] width 29 height 16
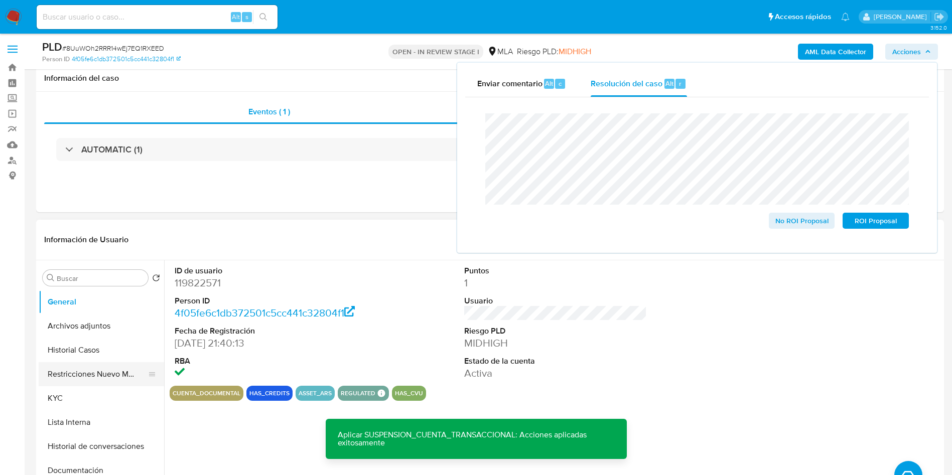
scroll to position [75, 0]
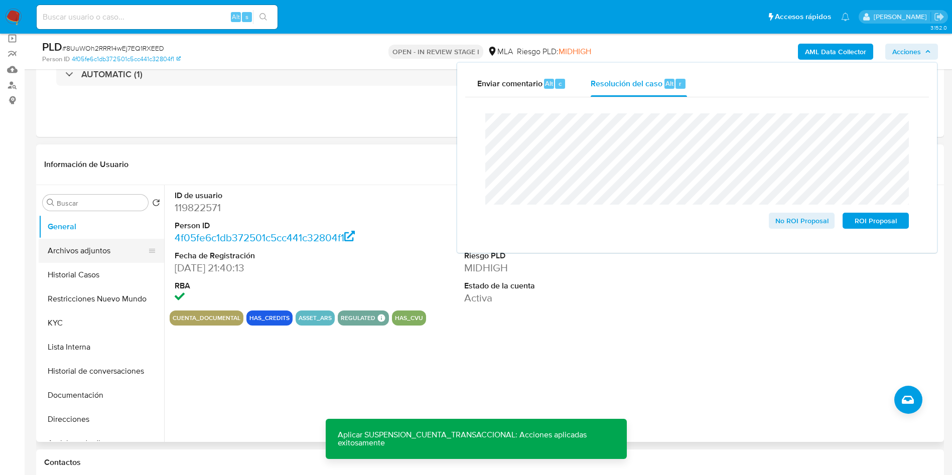
click at [90, 259] on button "Archivos adjuntos" at bounding box center [97, 251] width 117 height 24
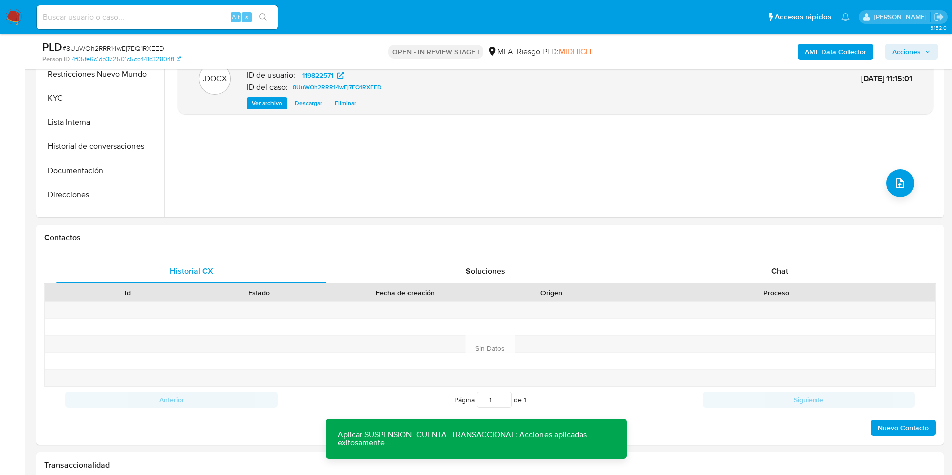
scroll to position [0, 0]
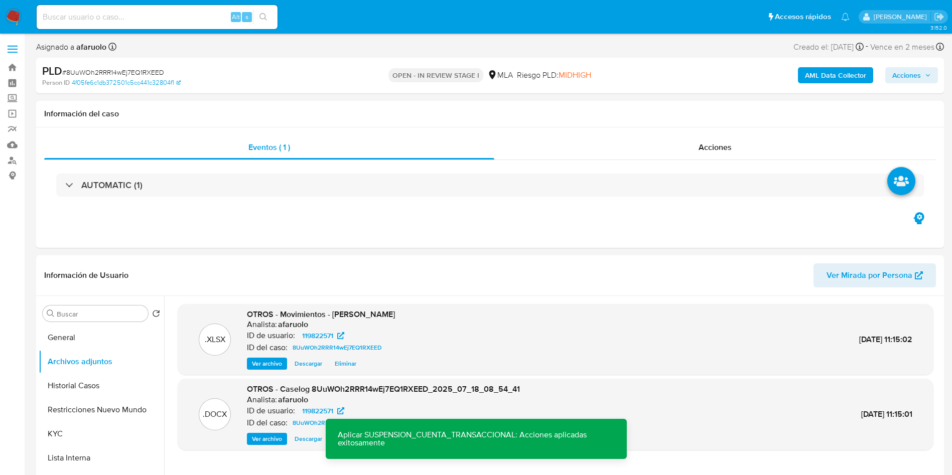
click at [819, 74] on b "AML Data Collector" at bounding box center [835, 75] width 61 height 16
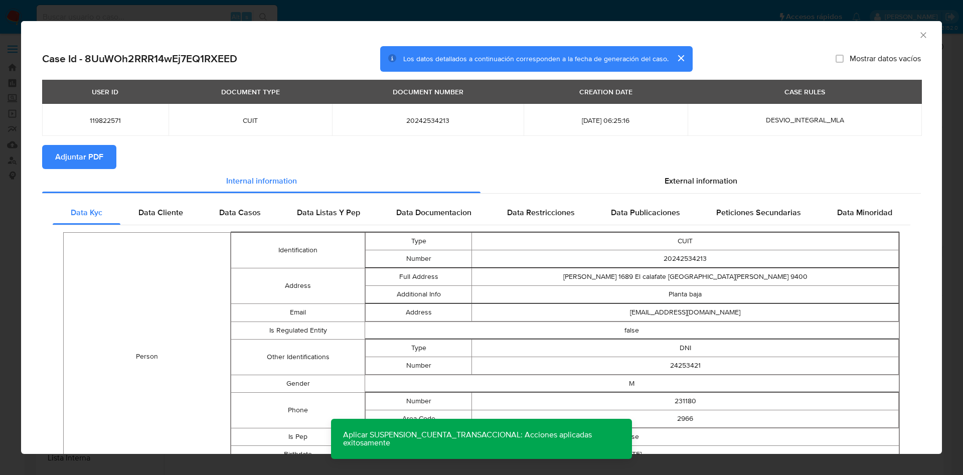
click at [102, 149] on span "Adjuntar PDF" at bounding box center [79, 157] width 48 height 22
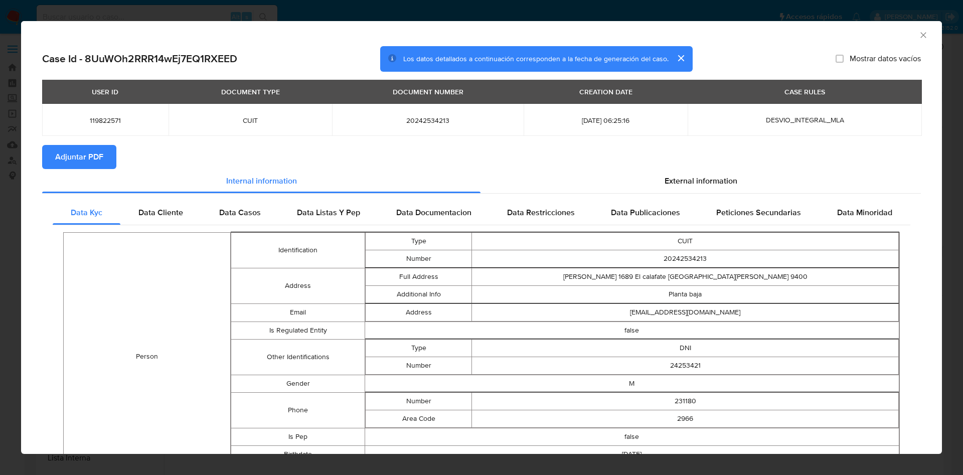
click at [918, 30] on icon "Cerrar ventana" at bounding box center [923, 35] width 10 height 10
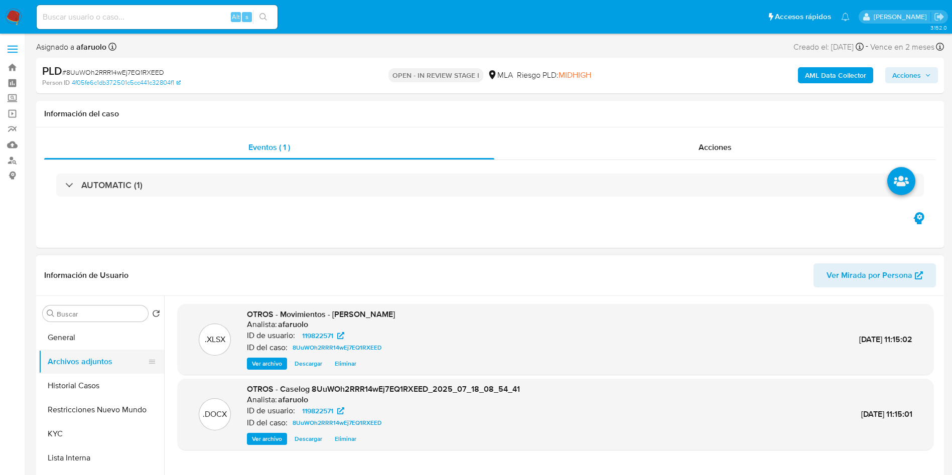
click at [99, 362] on button "Archivos adjuntos" at bounding box center [97, 362] width 117 height 24
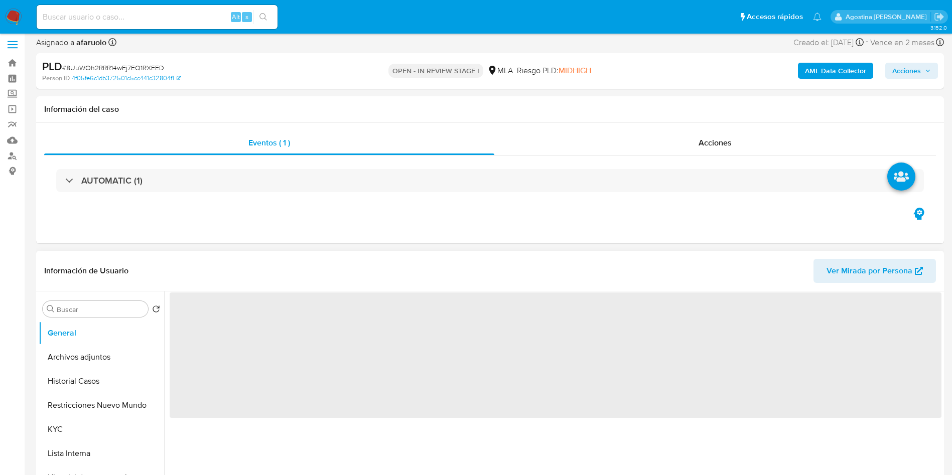
scroll to position [226, 0]
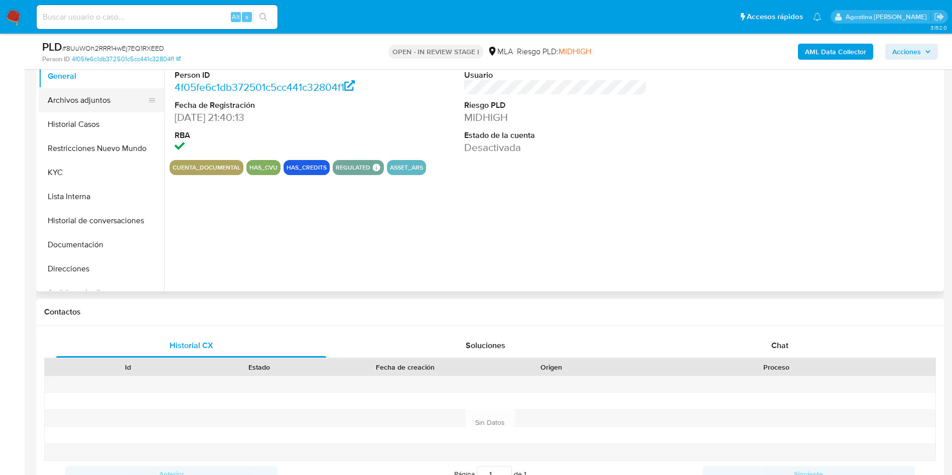
select select "10"
click at [94, 102] on button "Archivos adjuntos" at bounding box center [97, 100] width 117 height 24
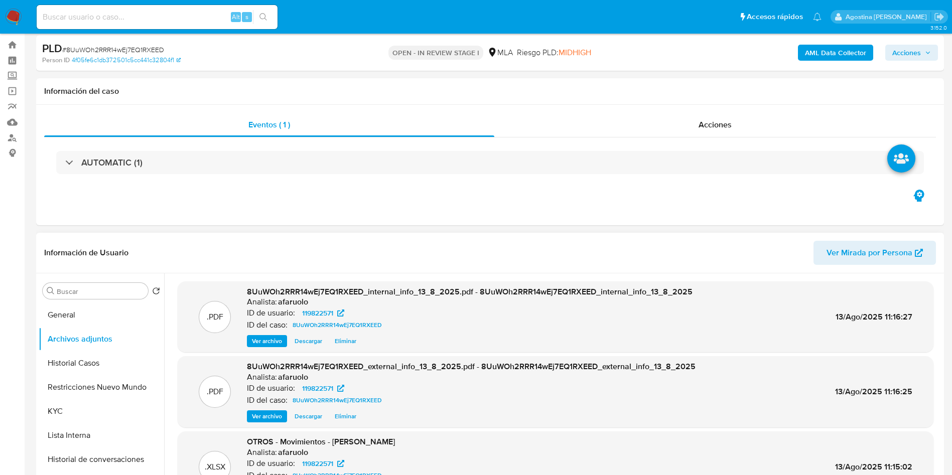
scroll to position [0, 0]
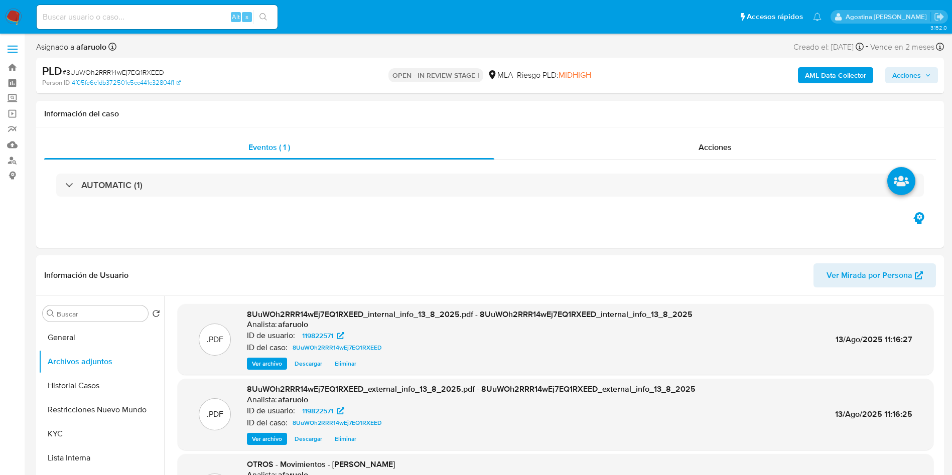
click at [917, 74] on span "Acciones" at bounding box center [906, 75] width 29 height 16
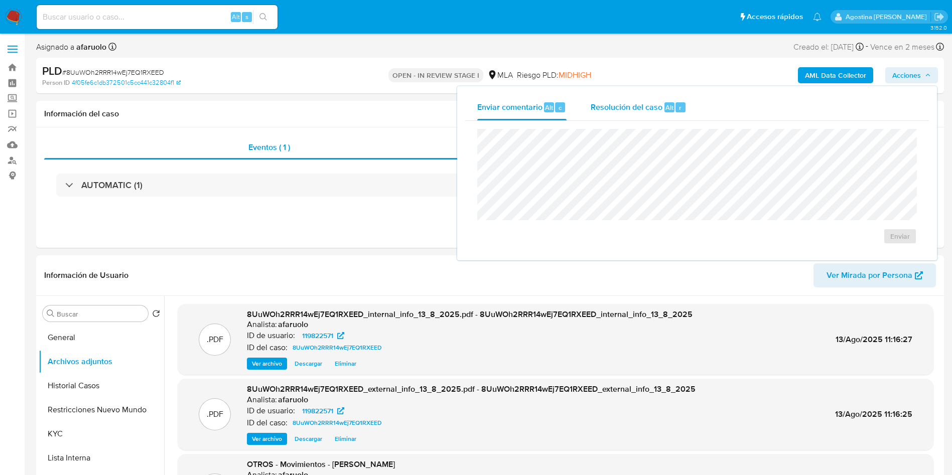
click at [654, 111] on span "Resolución del caso" at bounding box center [626, 107] width 72 height 12
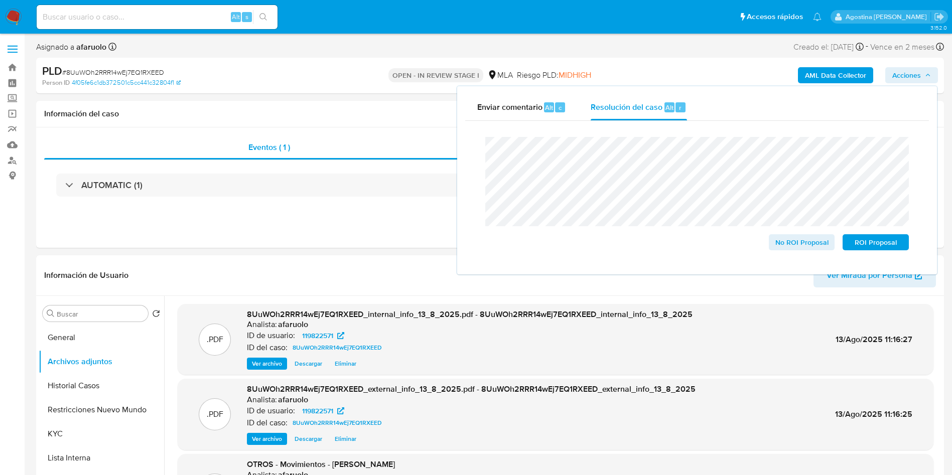
click at [0, 0] on lt-span "an á lisis" at bounding box center [0, 0] width 0 height 0
click at [877, 238] on span "ROI Proposal" at bounding box center [875, 242] width 52 height 14
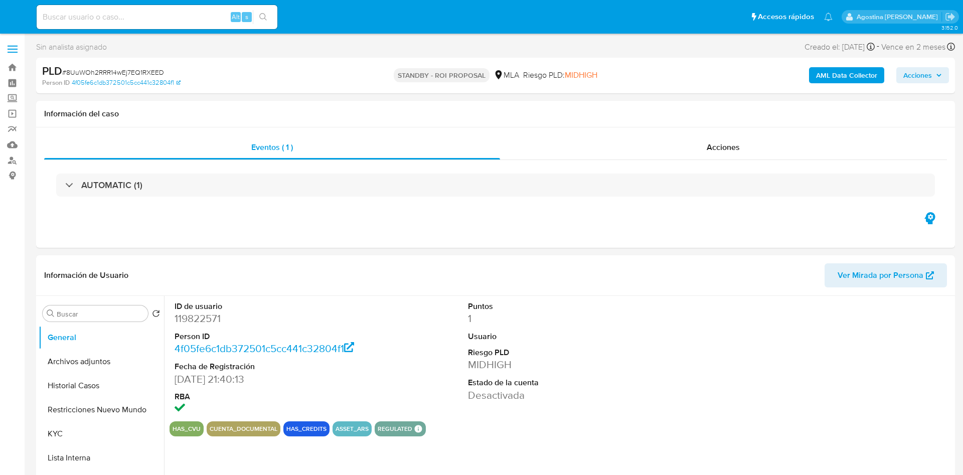
select select "10"
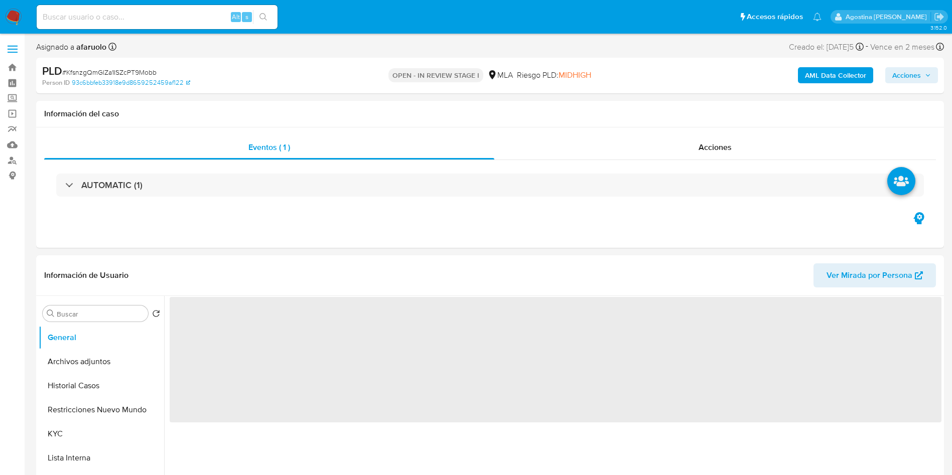
select select "10"
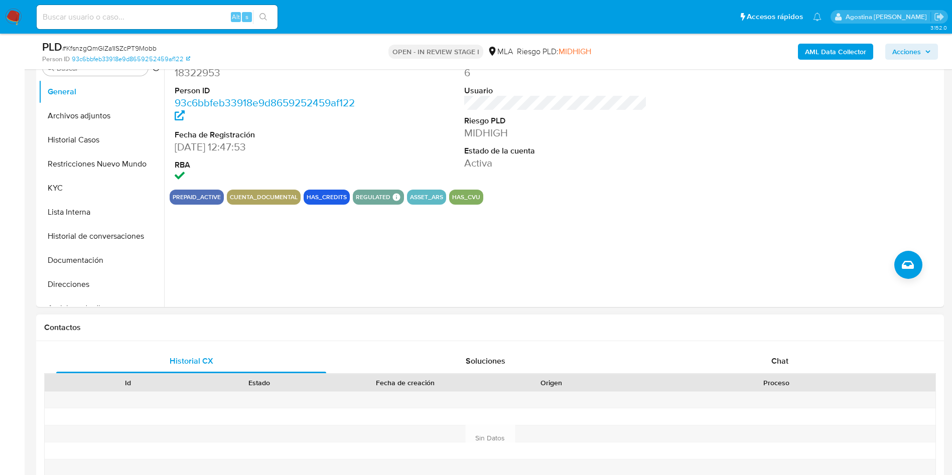
scroll to position [301, 0]
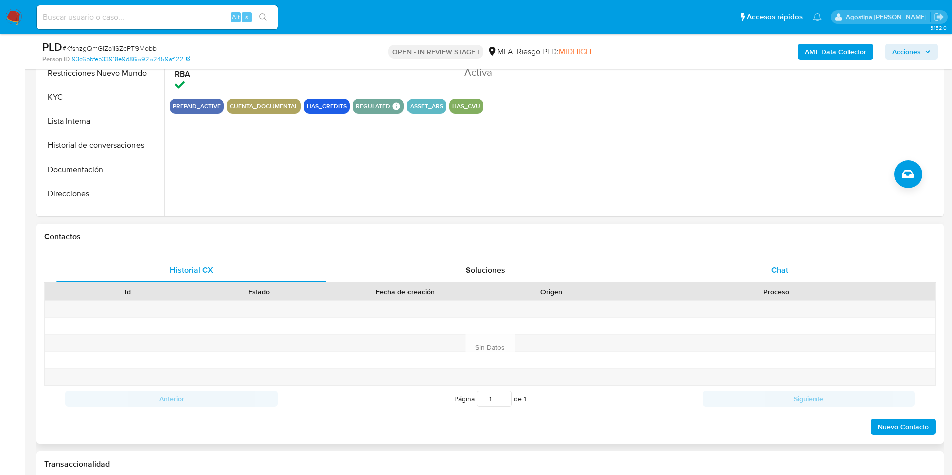
click at [784, 262] on div "Chat" at bounding box center [780, 270] width 270 height 24
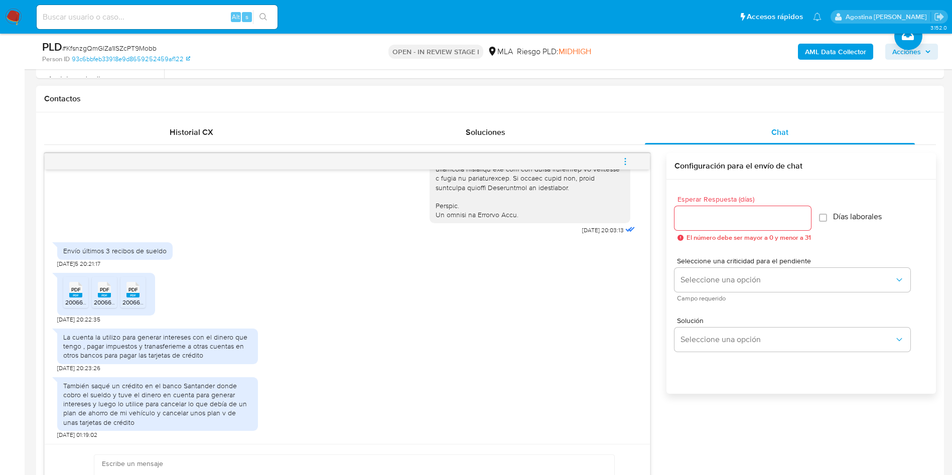
scroll to position [527, 0]
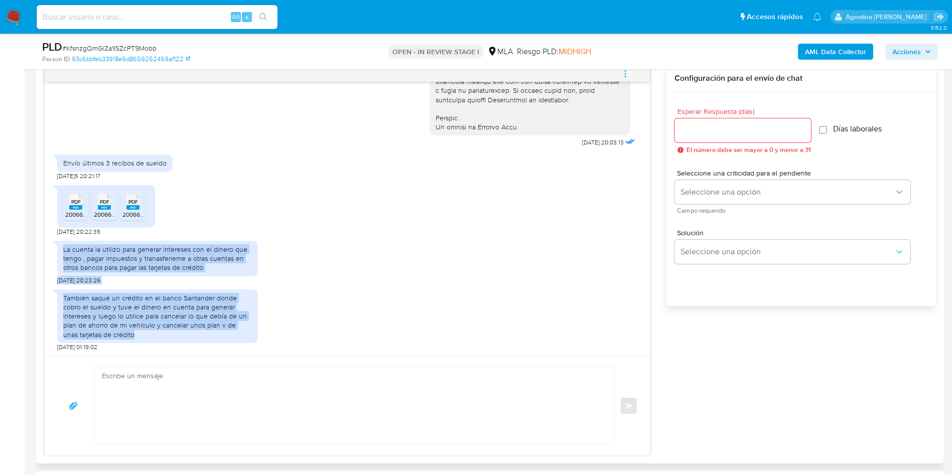
drag, startPoint x: 64, startPoint y: 249, endPoint x: 126, endPoint y: 332, distance: 103.5
click at [126, 332] on div "[DATE] 20:03:13 Envío últimos 3 recibos de sueldo [DATE] 20:21:17 PDF PDF 20066…" at bounding box center [347, 219] width 605 height 274
copy div "La cuenta la utilizo para generar intereses con el dinero que tengo , pagar imp…"
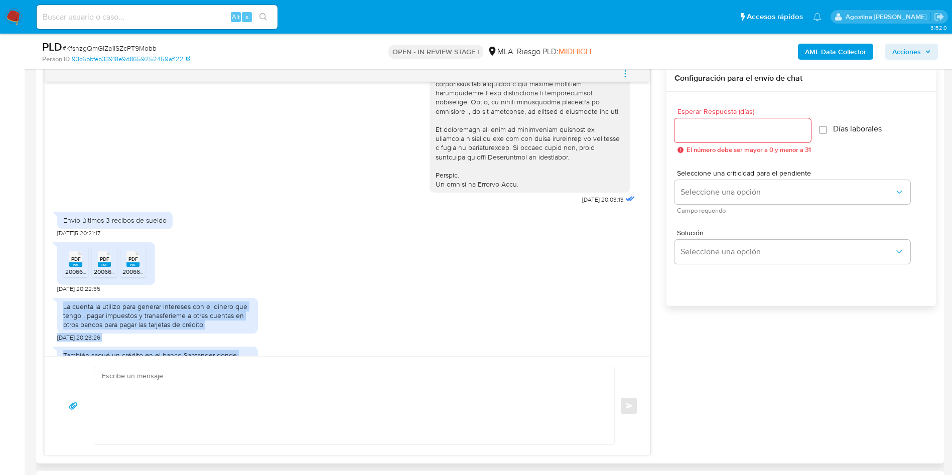
click at [626, 73] on icon "menu-action" at bounding box center [625, 73] width 1 height 1
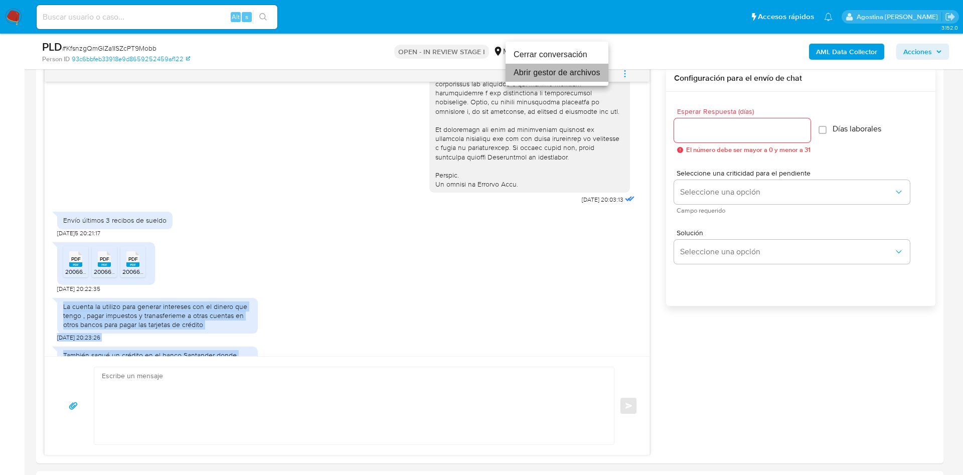
click at [583, 75] on li "Abrir gestor de archivos" at bounding box center [557, 73] width 103 height 18
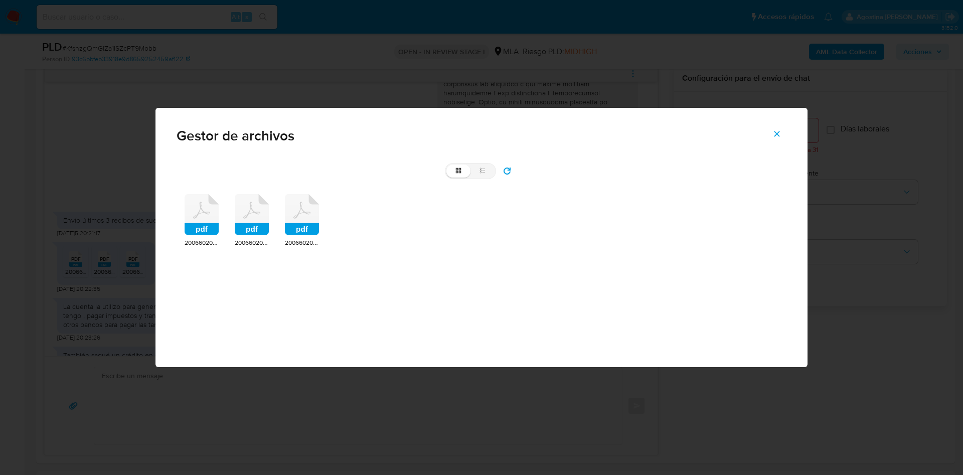
click at [194, 229] on rect at bounding box center [202, 229] width 34 height 12
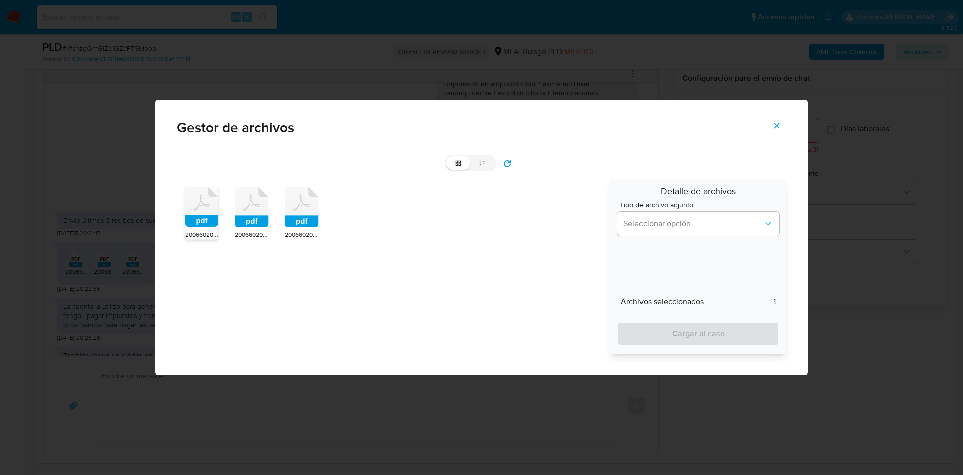
click at [218, 206] on icon at bounding box center [201, 207] width 33 height 40
click at [218, 203] on icon at bounding box center [201, 207] width 33 height 40
click at [655, 215] on button "Seleccionar opción" at bounding box center [699, 224] width 162 height 24
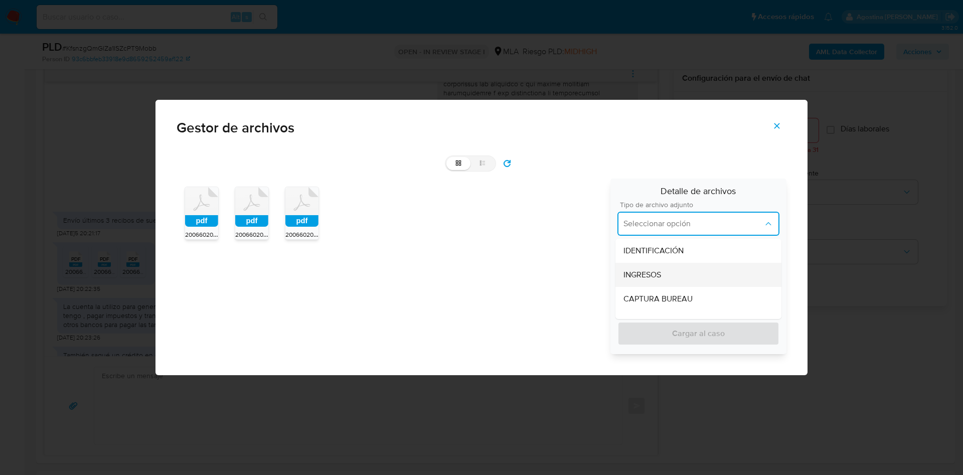
click at [663, 281] on div "INGRESOS" at bounding box center [699, 275] width 150 height 24
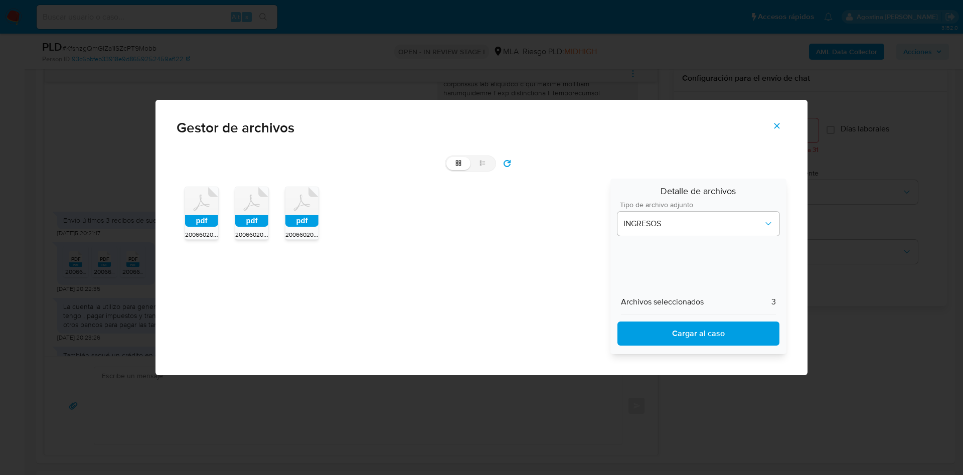
click at [657, 329] on span "Cargar al caso" at bounding box center [699, 334] width 136 height 22
click at [772, 119] on button "Cerrar" at bounding box center [776, 126] width 35 height 24
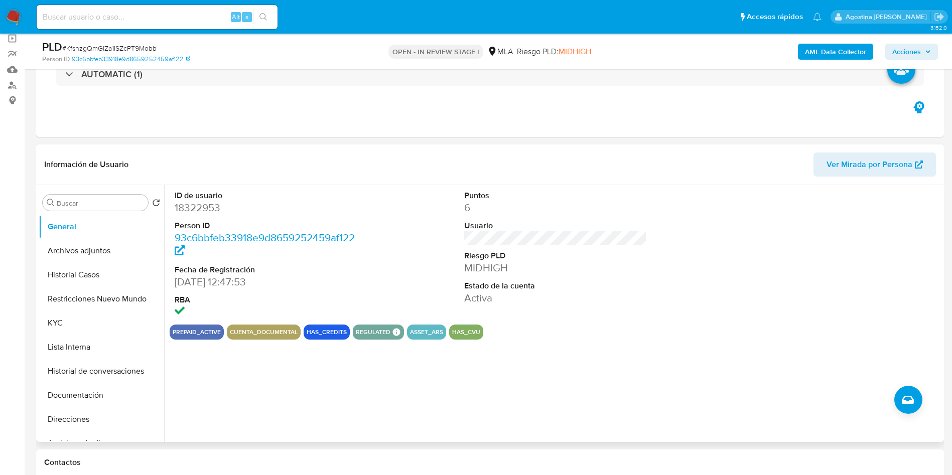
scroll to position [0, 0]
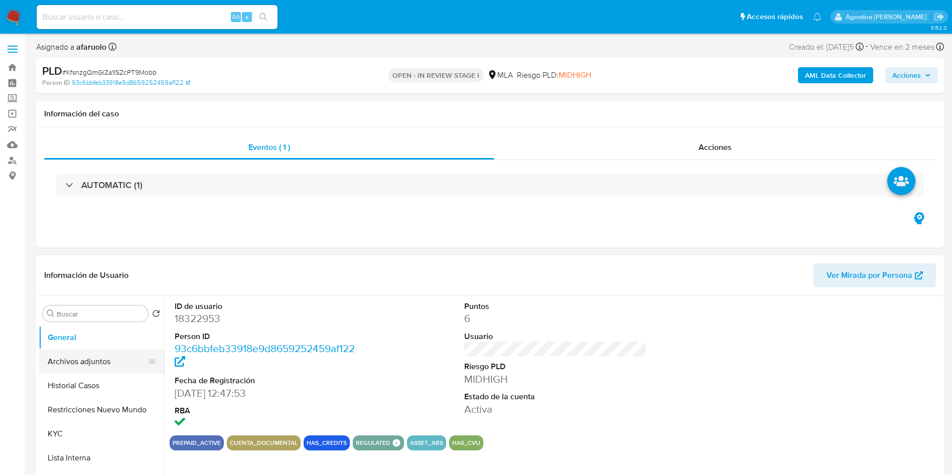
click at [94, 358] on button "Archivos adjuntos" at bounding box center [97, 362] width 117 height 24
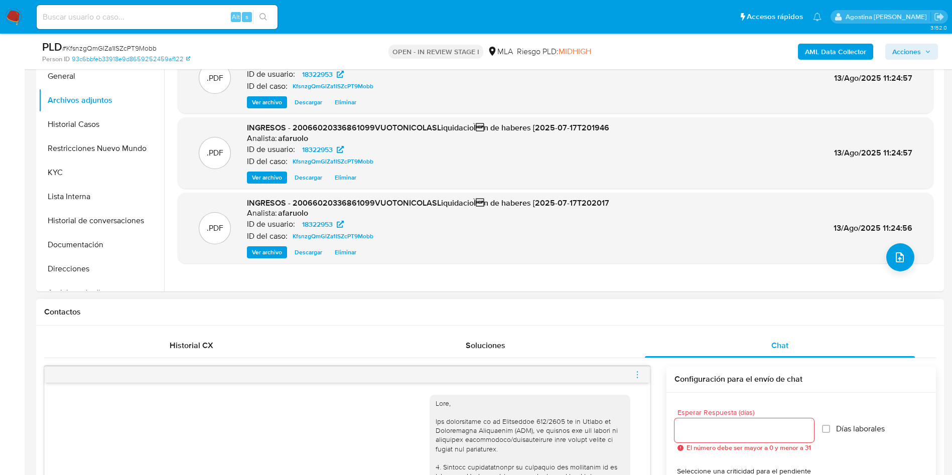
scroll to position [150, 0]
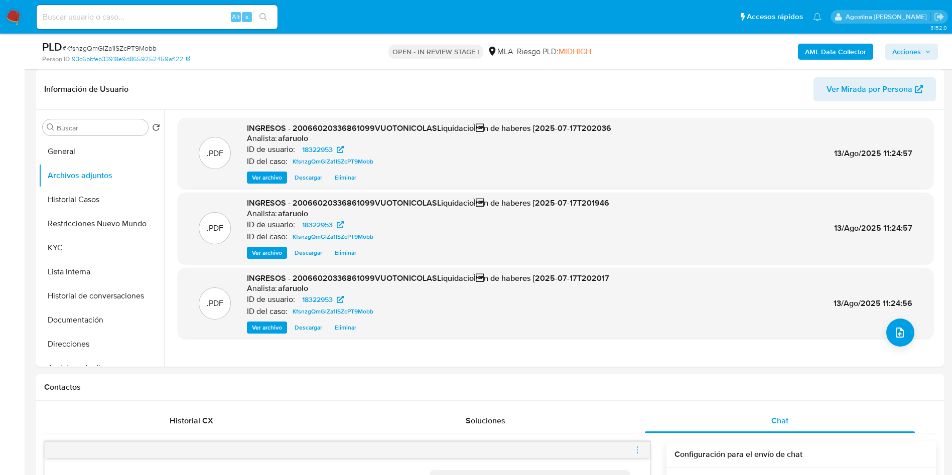
click at [858, 52] on b "AML Data Collector" at bounding box center [835, 52] width 61 height 16
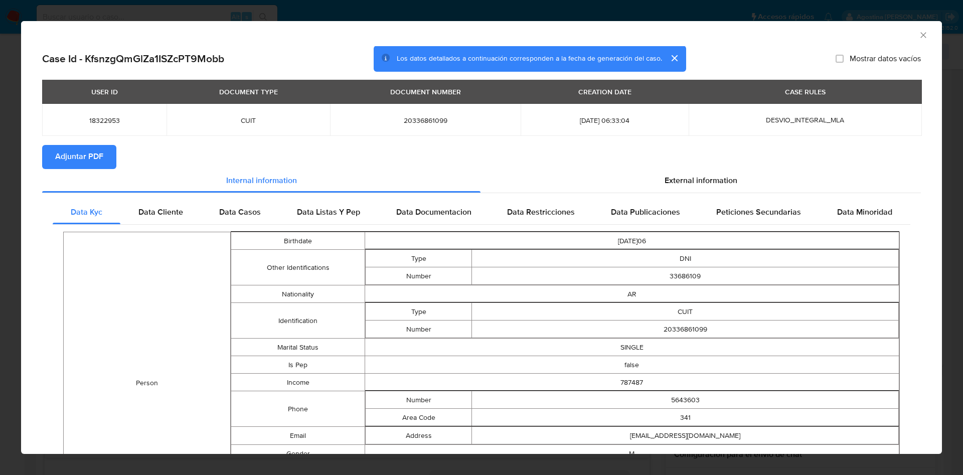
click at [112, 164] on button "Adjuntar PDF" at bounding box center [79, 157] width 74 height 24
click at [918, 35] on icon "Cerrar ventana" at bounding box center [923, 35] width 10 height 10
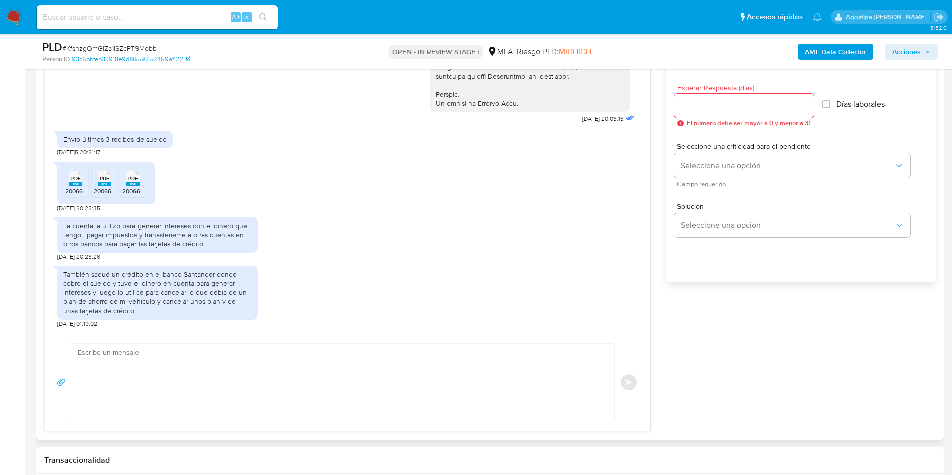
scroll to position [527, 0]
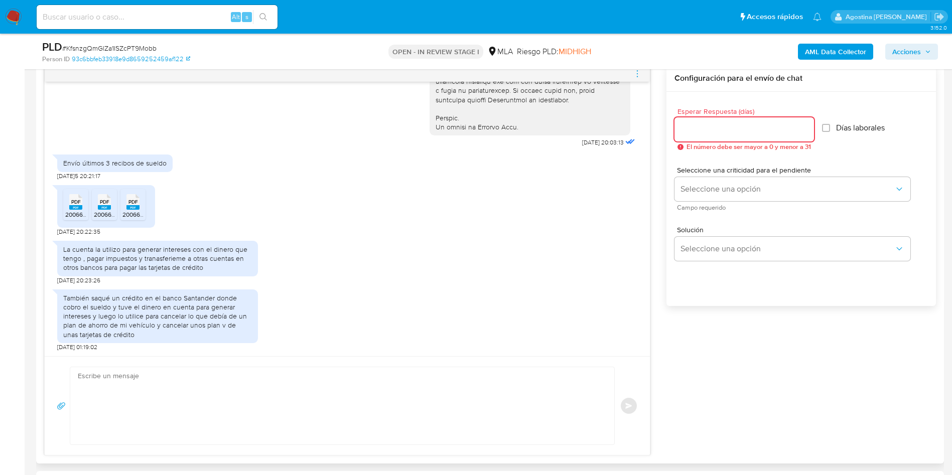
click at [718, 131] on input "Esperar Respuesta (días)" at bounding box center [743, 129] width 139 height 13
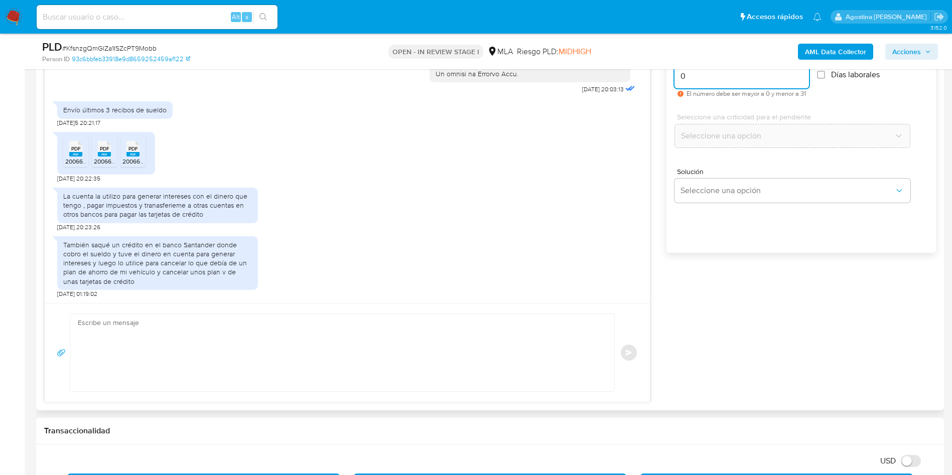
scroll to position [602, 0]
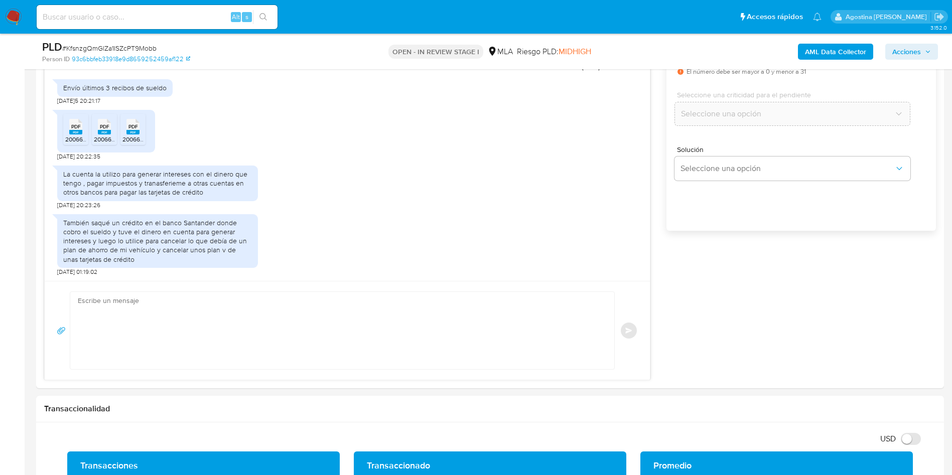
type input "0"
click at [250, 332] on textarea at bounding box center [340, 330] width 524 height 77
paste textarea "Hola, ¡Muchas gracias por tu respuesta! Confirmamos la recepción de la document…"
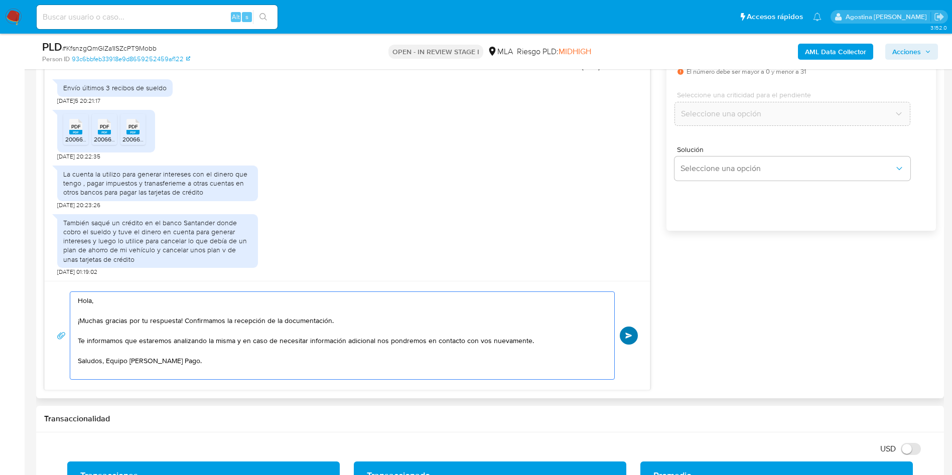
type textarea "Hola, ¡Muchas gracias por tu respuesta! Confirmamos la recepción de la document…"
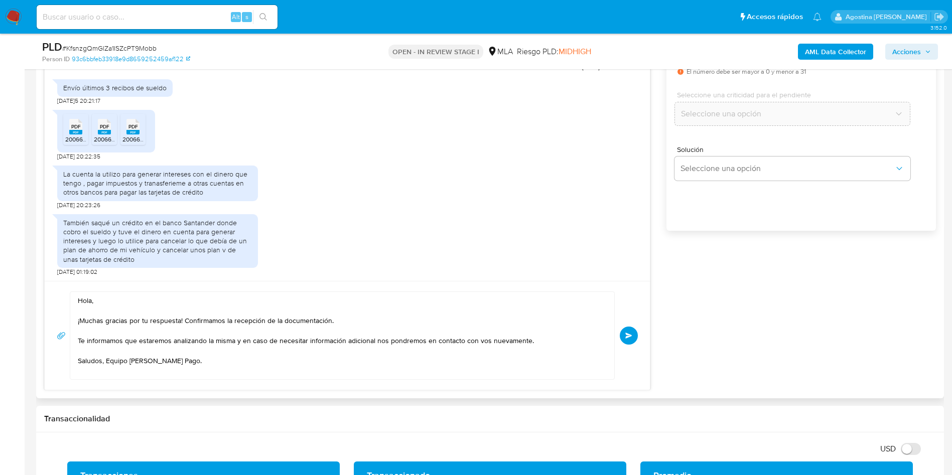
click at [628, 336] on span "Enviar" at bounding box center [628, 336] width 7 height 6
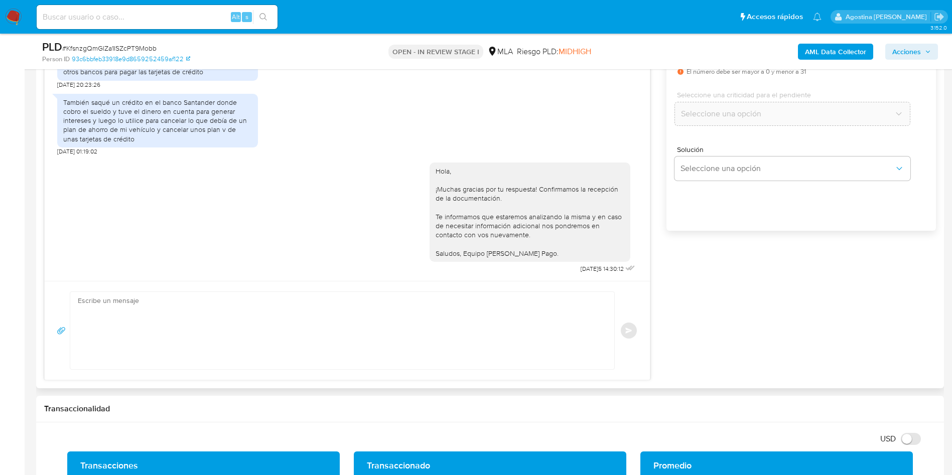
scroll to position [376, 0]
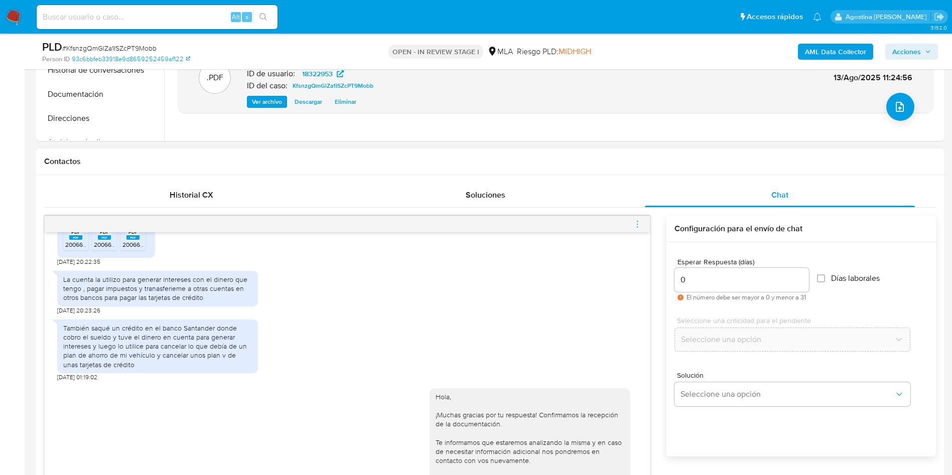
click at [637, 231] on span "menu-action" at bounding box center [637, 224] width 9 height 24
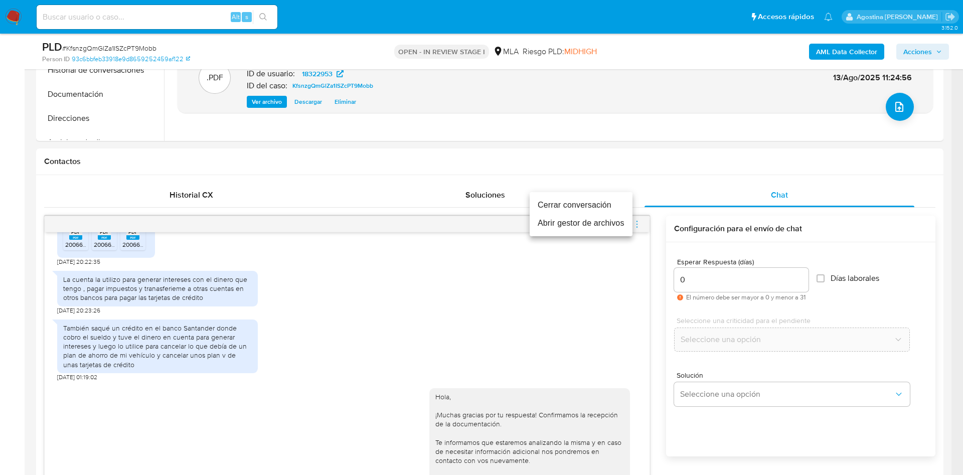
click at [598, 206] on li "Cerrar conversación" at bounding box center [581, 205] width 103 height 18
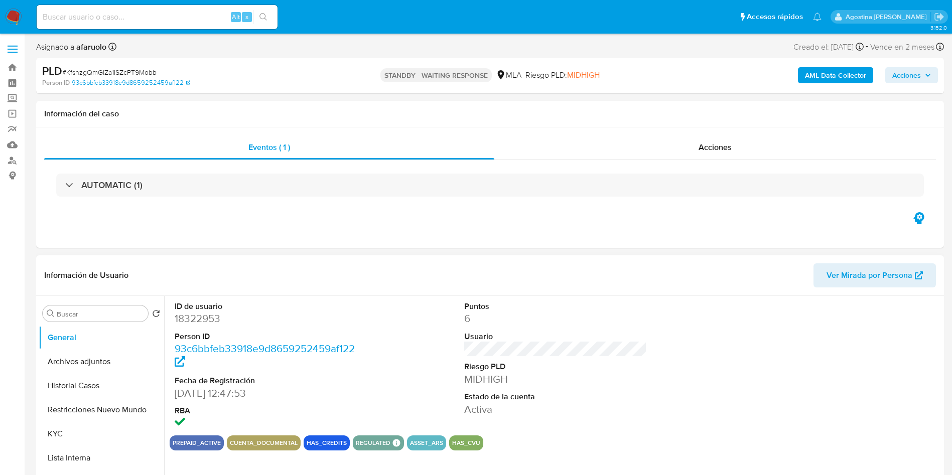
select select "10"
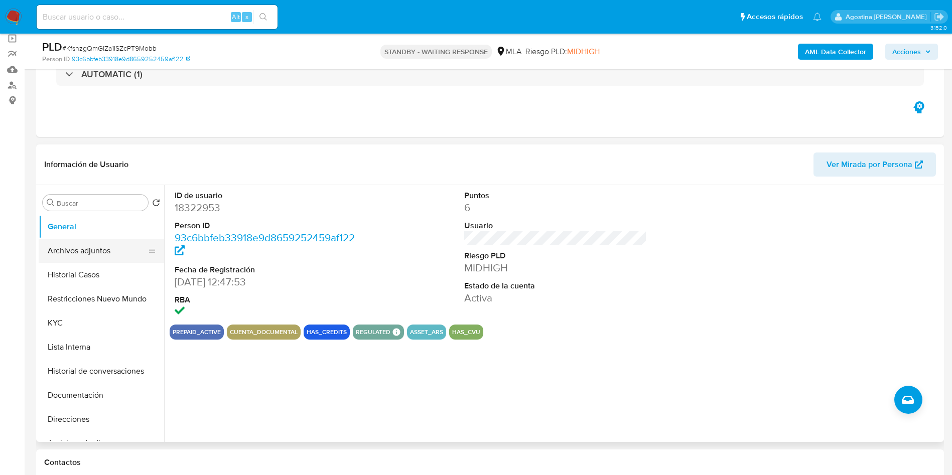
click at [90, 252] on button "Archivos adjuntos" at bounding box center [97, 251] width 117 height 24
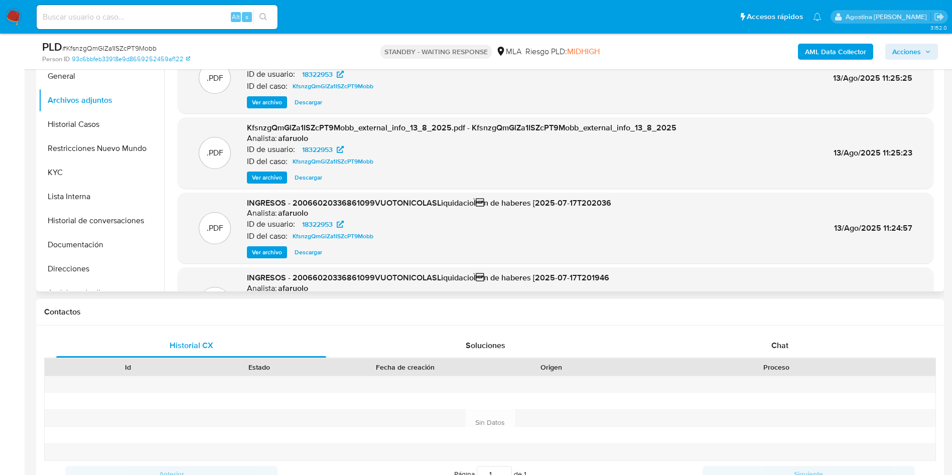
scroll to position [84, 0]
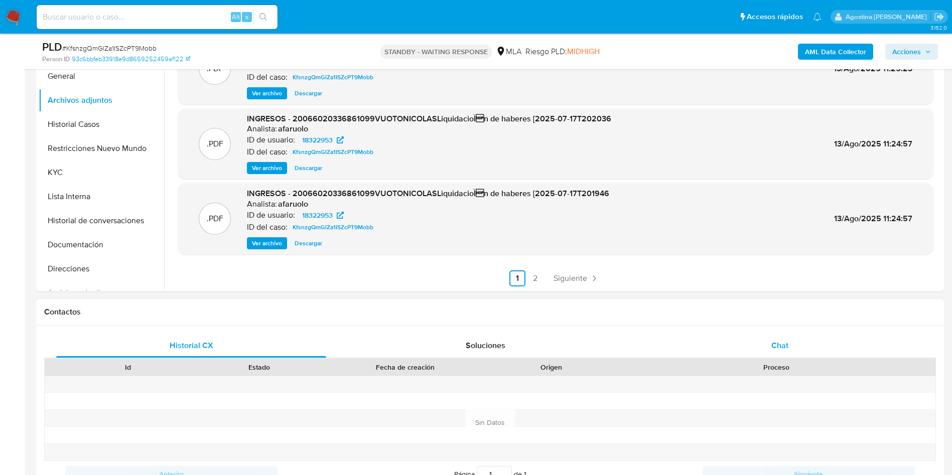
click at [772, 356] on div "Chat" at bounding box center [780, 346] width 270 height 24
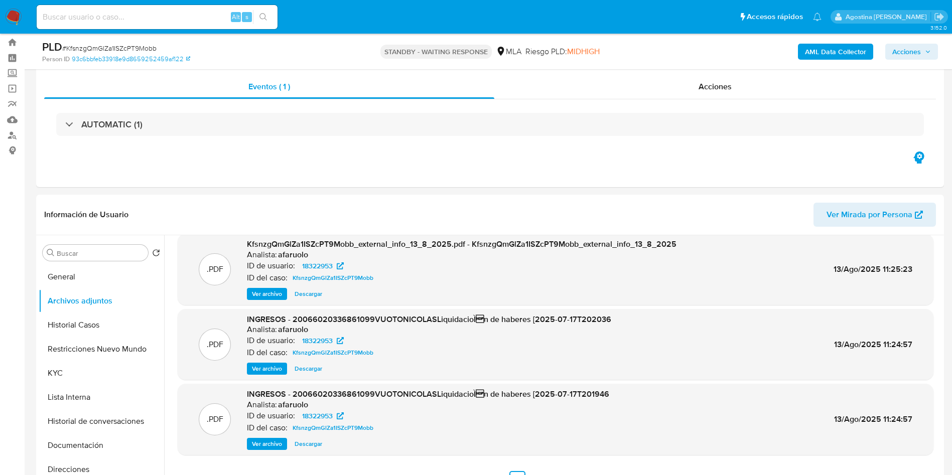
scroll to position [0, 0]
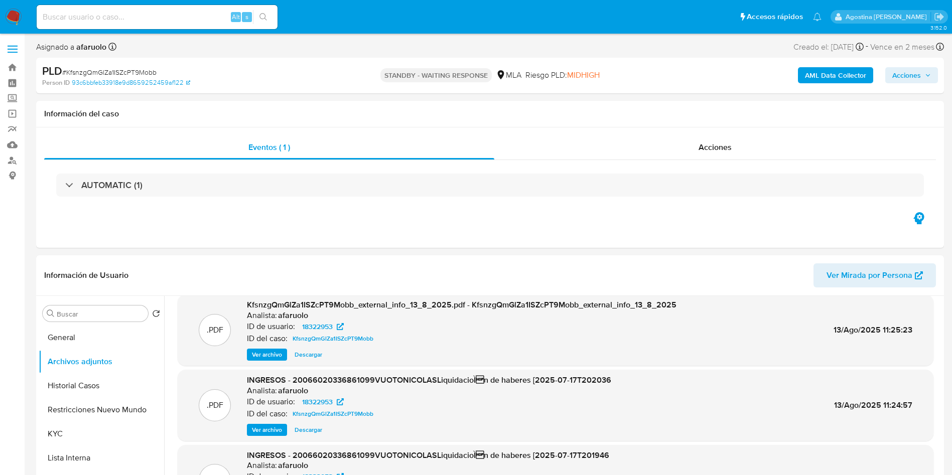
click at [902, 76] on span "Acciones" at bounding box center [906, 75] width 29 height 16
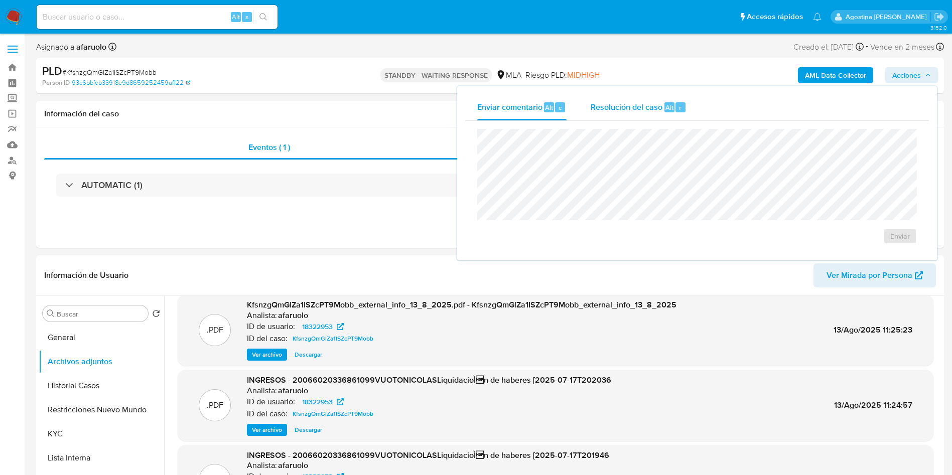
click at [637, 99] on div "Resolución del caso Alt r" at bounding box center [638, 107] width 96 height 26
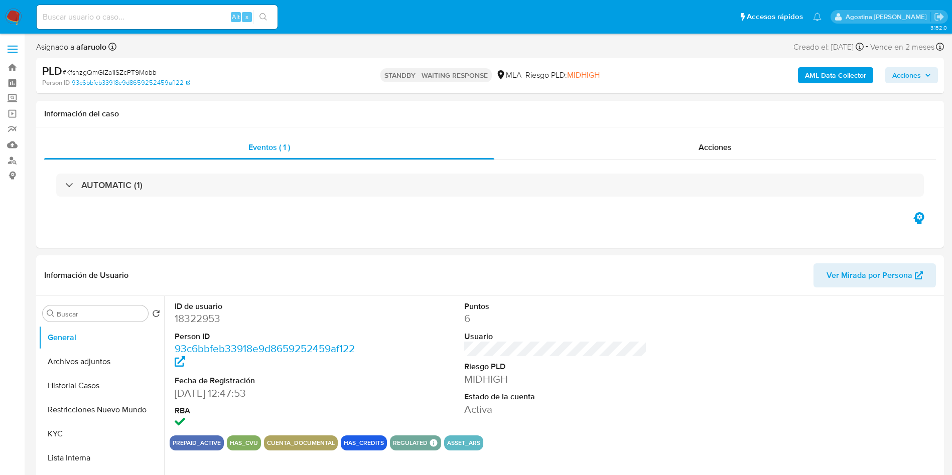
select select "10"
drag, startPoint x: 900, startPoint y: 76, endPoint x: 874, endPoint y: 77, distance: 26.1
click at [901, 76] on span "Acciones" at bounding box center [906, 75] width 29 height 16
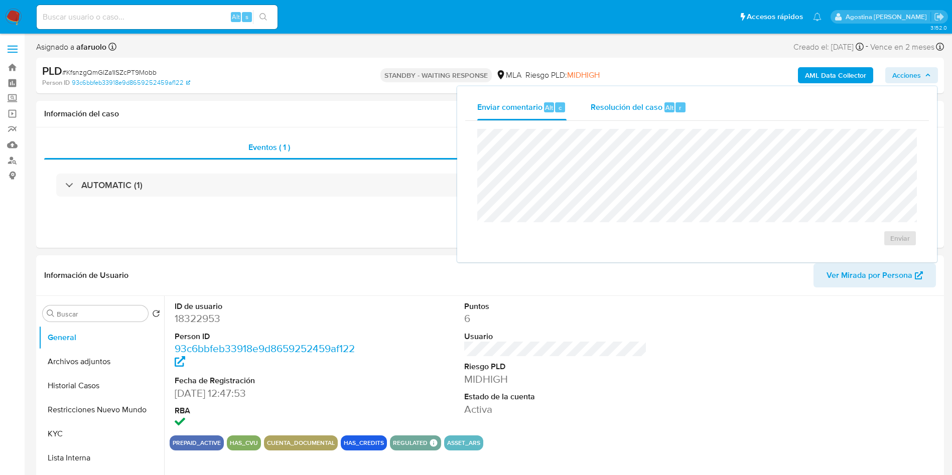
click at [618, 95] on div "Resolución del caso Alt r" at bounding box center [638, 107] width 96 height 26
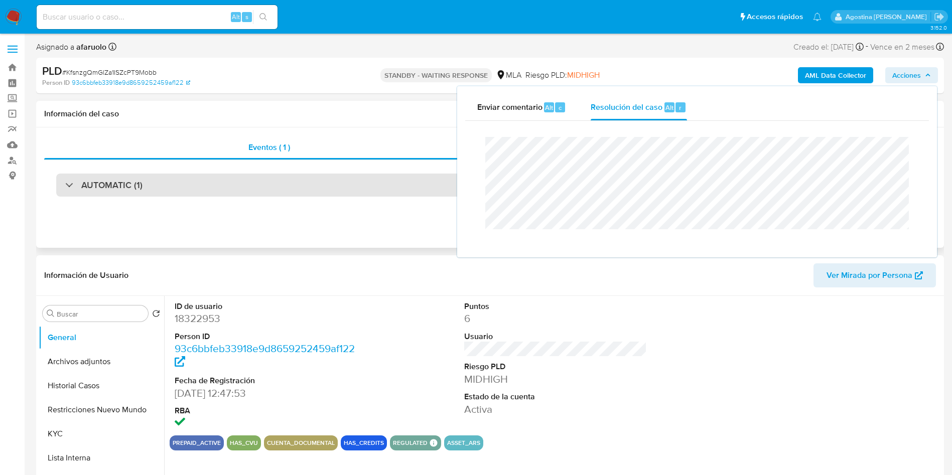
click at [375, 196] on div "AUTOMATIC (1)" at bounding box center [489, 185] width 867 height 23
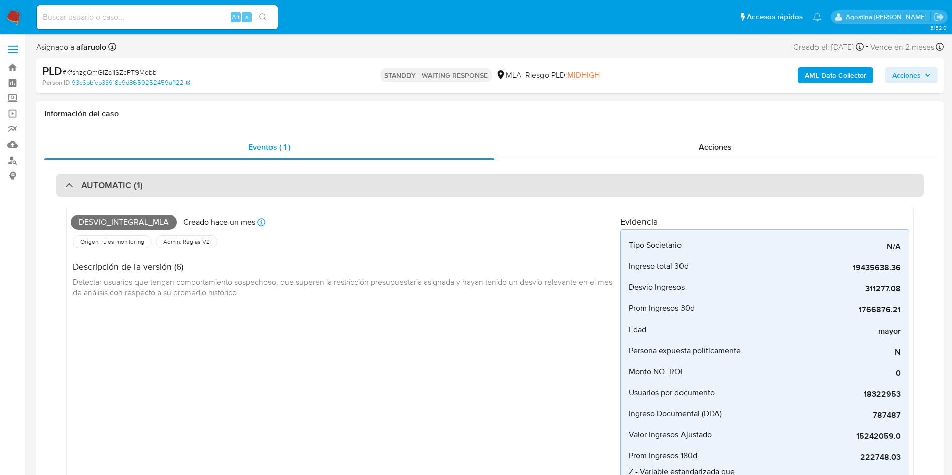
click at [355, 179] on div "AUTOMATIC (1)" at bounding box center [489, 185] width 867 height 23
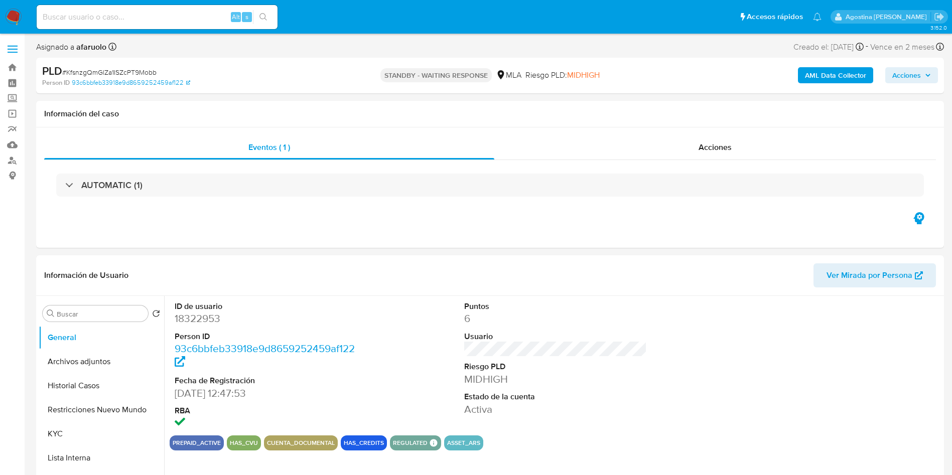
click at [906, 80] on span "Acciones" at bounding box center [906, 75] width 29 height 16
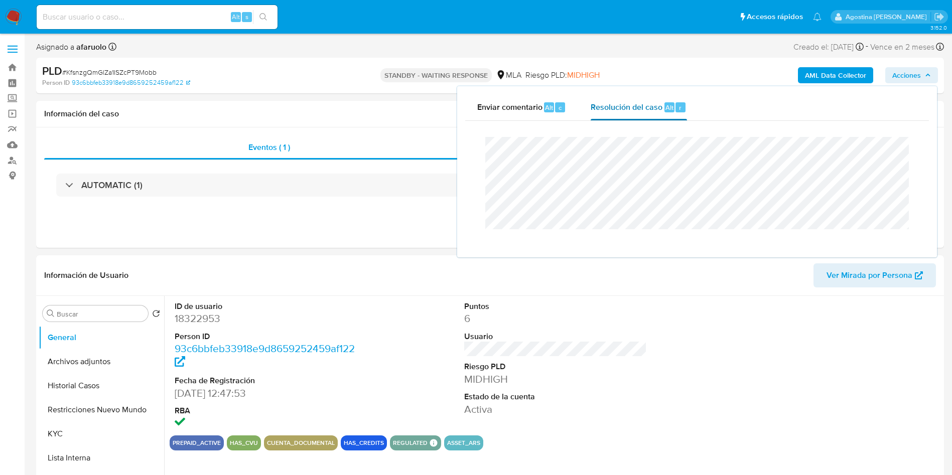
click at [643, 109] on span "Resolución del caso" at bounding box center [626, 107] width 72 height 12
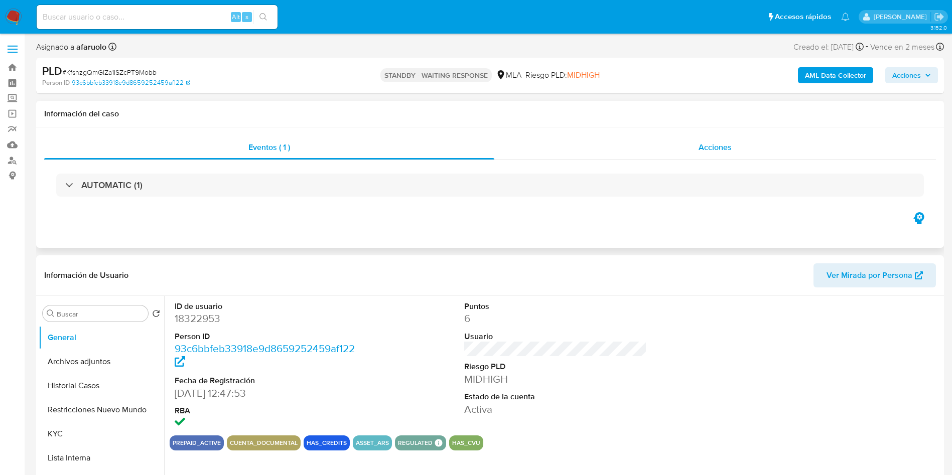
select select "10"
click at [917, 81] on span "Acciones" at bounding box center [906, 75] width 29 height 16
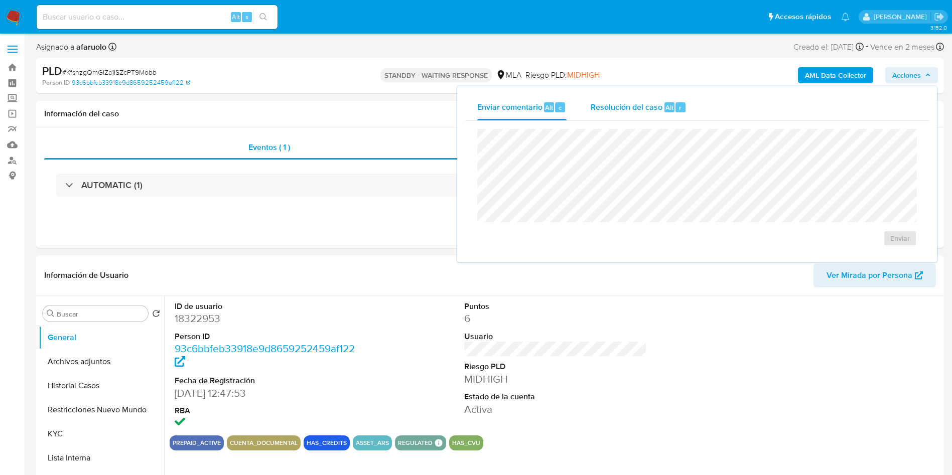
click at [661, 97] on div "Resolución del caso Alt r" at bounding box center [638, 107] width 96 height 26
click at [325, 234] on div "Eventos ( 1 ) Acciones AUTOMATIC (1)" at bounding box center [489, 187] width 907 height 120
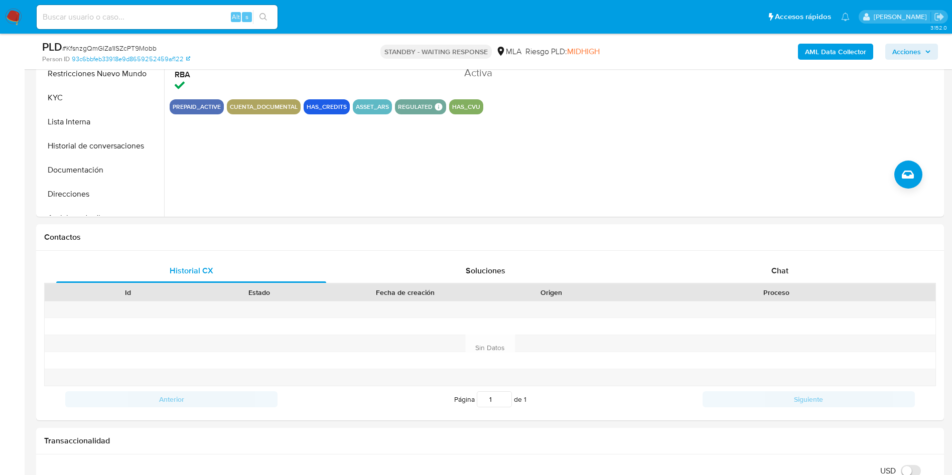
scroll to position [301, 0]
click at [748, 263] on div "Chat" at bounding box center [780, 270] width 270 height 24
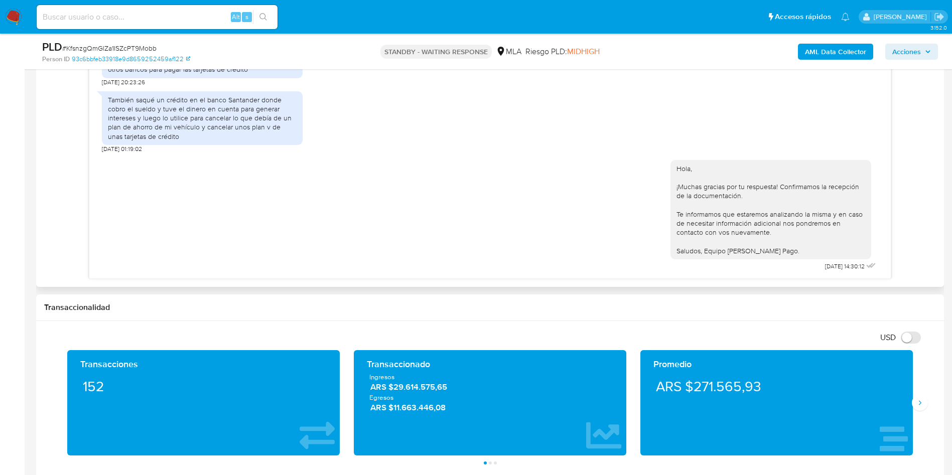
scroll to position [549, 0]
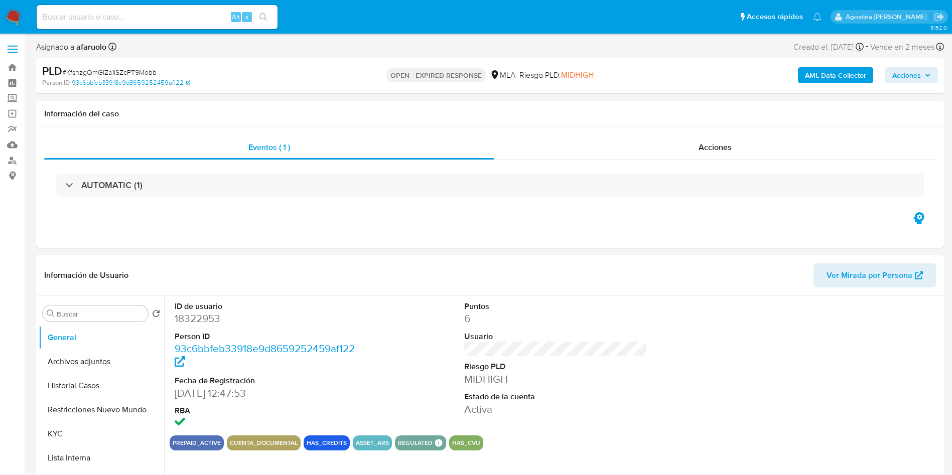
click at [896, 78] on span "Acciones" at bounding box center [906, 75] width 29 height 16
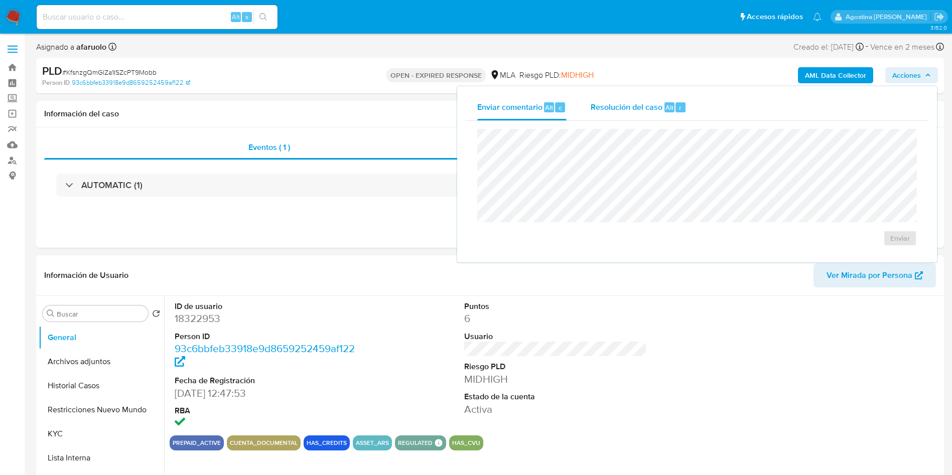
click at [664, 102] on div "Alt" at bounding box center [669, 107] width 10 height 10
click at [647, 108] on span "Resolución del caso" at bounding box center [626, 107] width 72 height 12
select select "10"
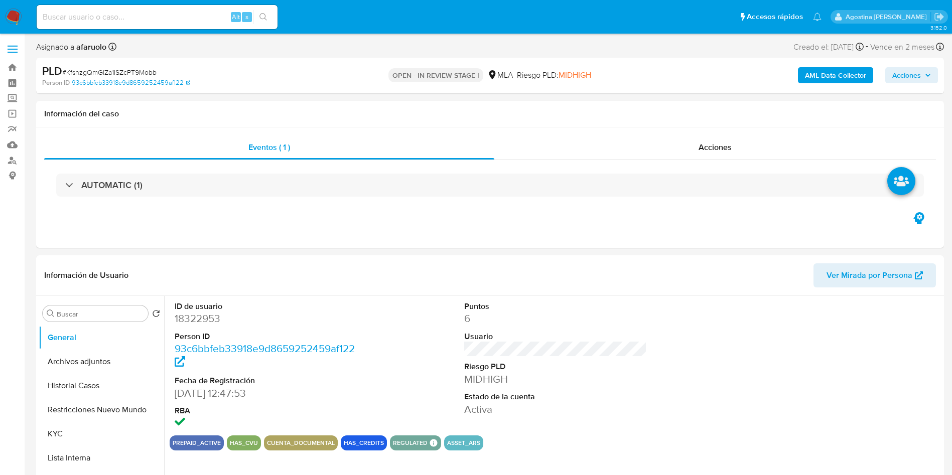
select select "10"
click at [902, 79] on span "Acciones" at bounding box center [906, 75] width 29 height 16
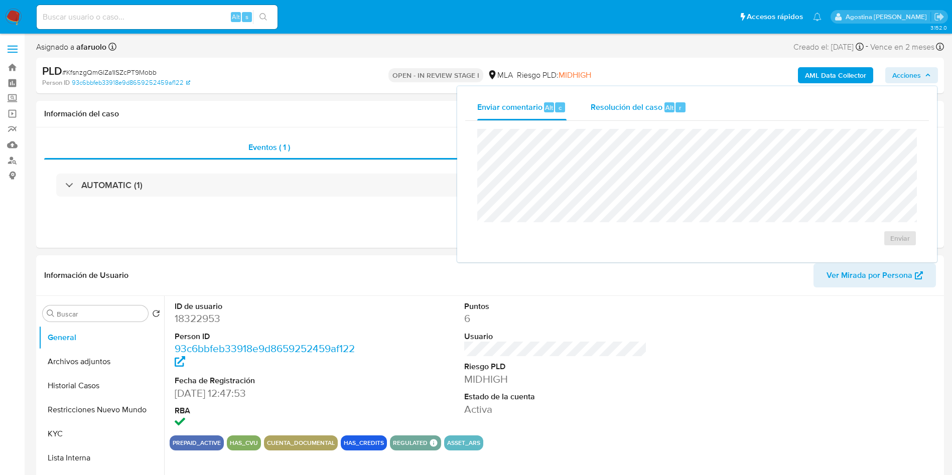
click at [665, 103] on span "Alt" at bounding box center [669, 108] width 8 height 10
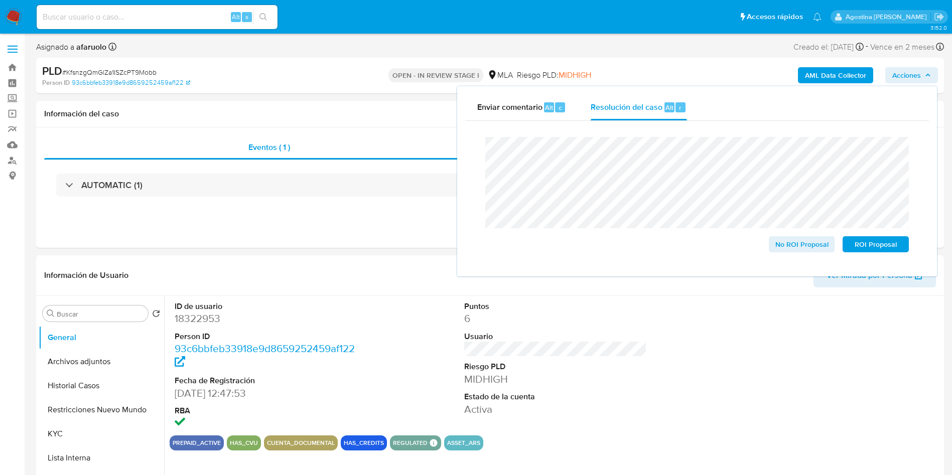
click at [0, 0] on lt-span "an á lisis" at bounding box center [0, 0] width 0 height 0
click at [352, 210] on div "AUTOMATIC (1)" at bounding box center [489, 185] width 891 height 50
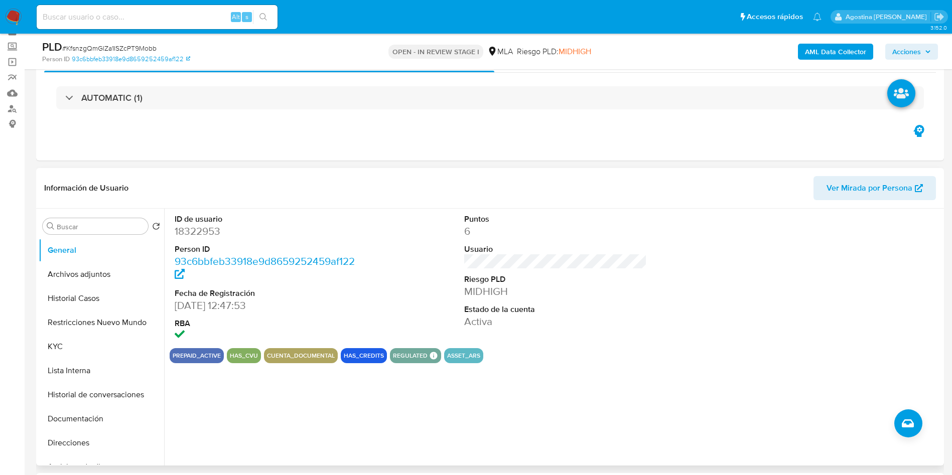
scroll to position [75, 0]
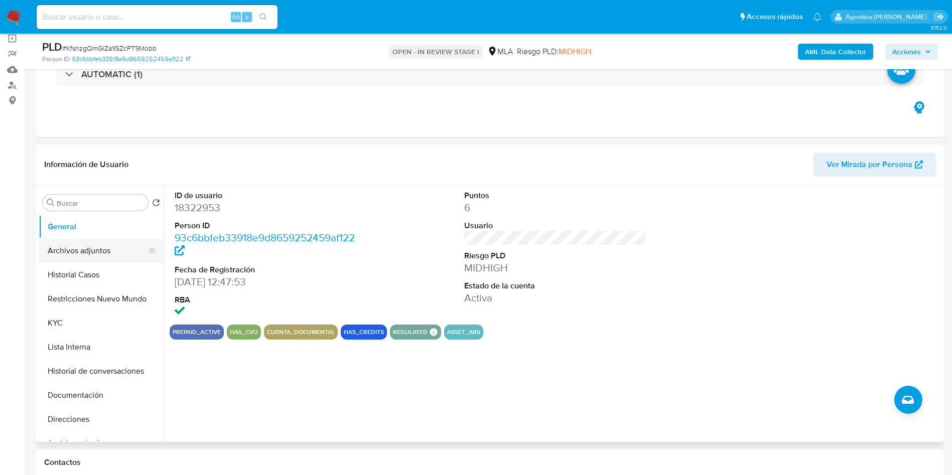
click at [124, 248] on button "Archivos adjuntos" at bounding box center [97, 251] width 117 height 24
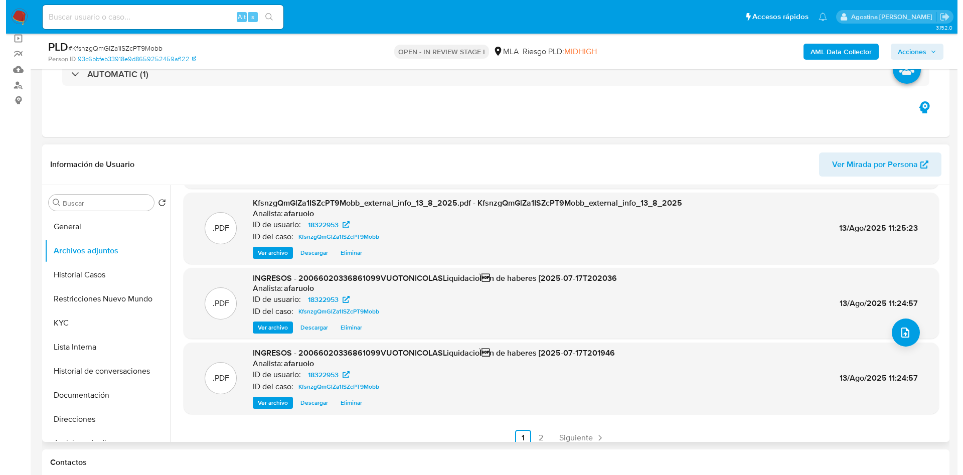
scroll to position [84, 0]
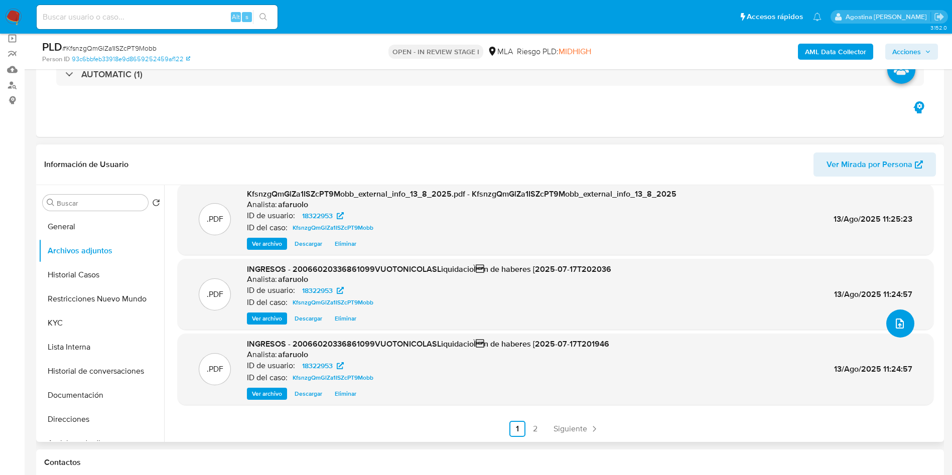
click at [901, 321] on button "upload-file" at bounding box center [900, 324] width 28 height 28
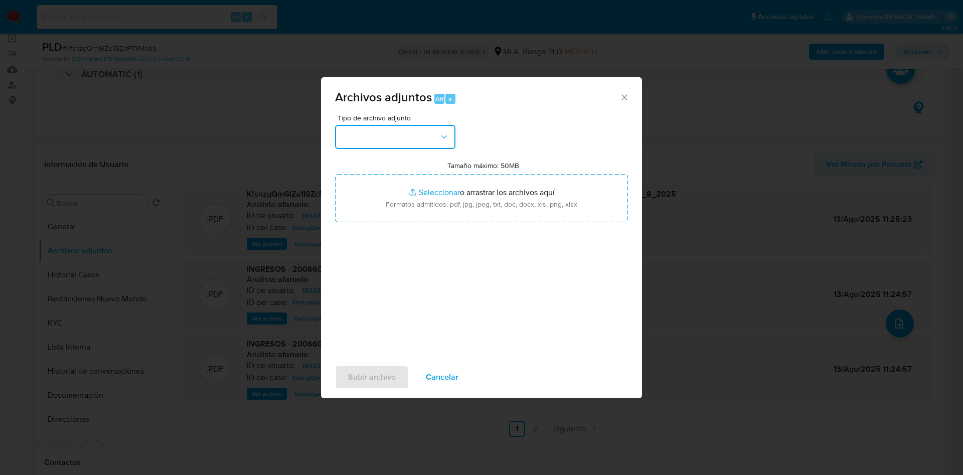
click at [408, 125] on button "button" at bounding box center [395, 137] width 120 height 24
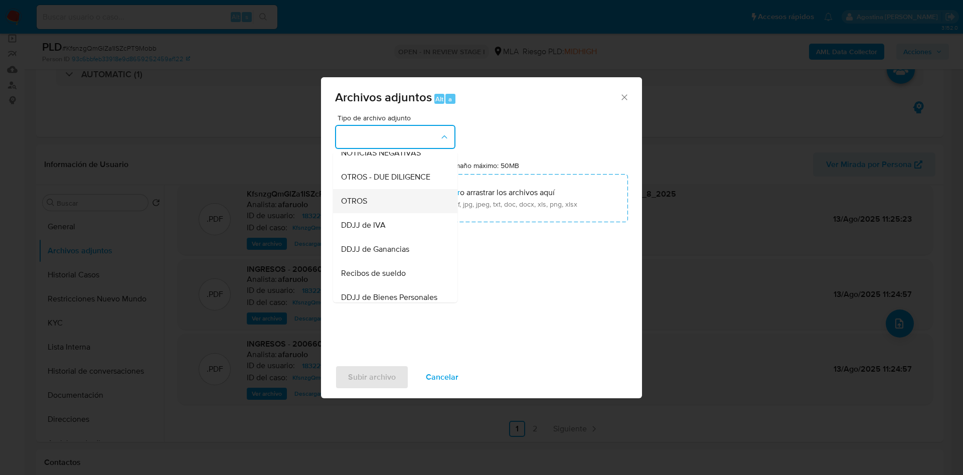
scroll to position [104, 0]
click at [379, 285] on div "OTROS" at bounding box center [392, 276] width 102 height 24
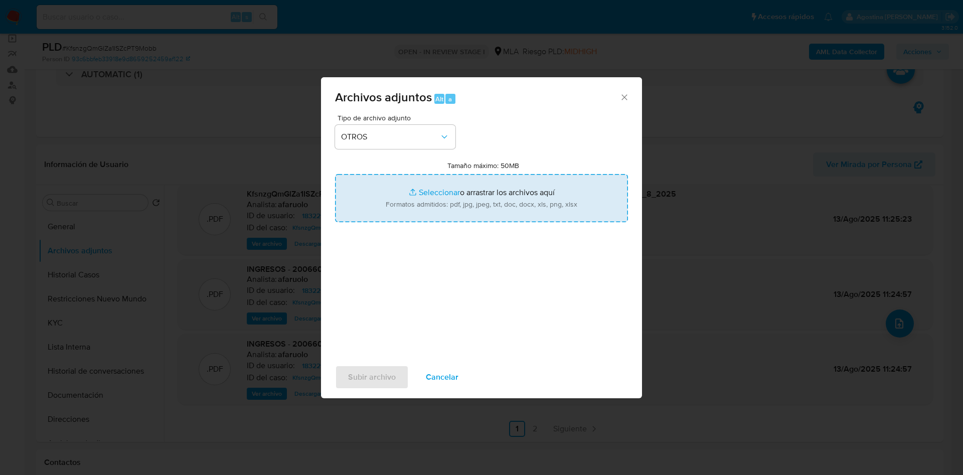
click at [450, 184] on input "Tamaño máximo: 50MB Seleccionar archivos" at bounding box center [481, 198] width 293 height 48
click at [443, 186] on input "Tamaño máximo: 50MB Seleccionar archivos" at bounding box center [481, 198] width 293 height 48
type input "C:\fakepath\Caselog KfsnzgQmGlZa1ISZcPT9Mobb_2025_07_18_10_36_38.docx"
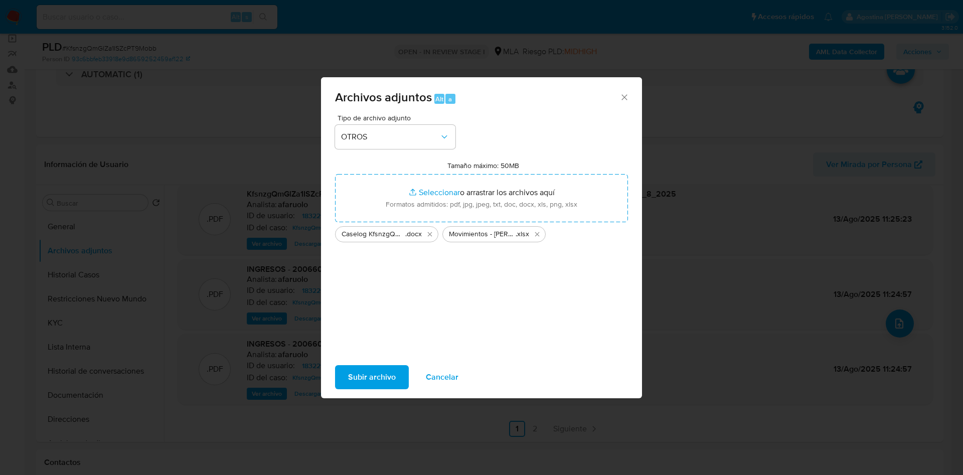
drag, startPoint x: 443, startPoint y: 186, endPoint x: 369, endPoint y: 378, distance: 206.1
click at [369, 378] on span "Subir archivo" at bounding box center [372, 377] width 48 height 22
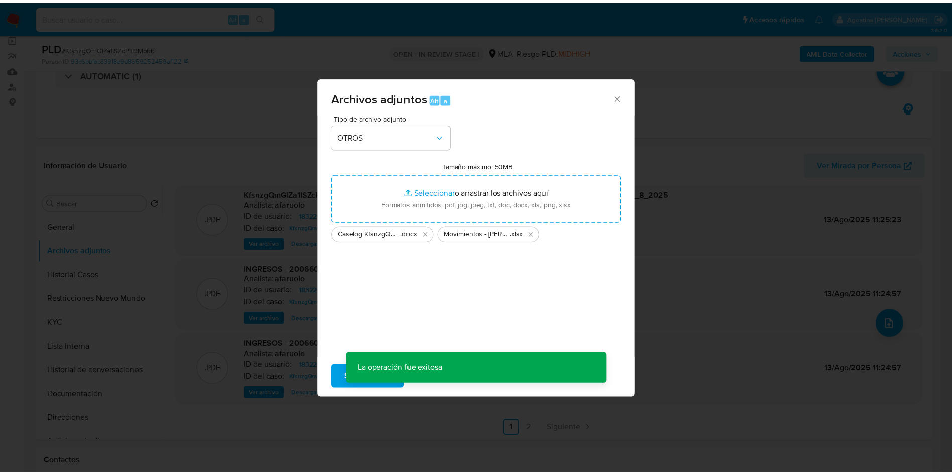
scroll to position [60, 0]
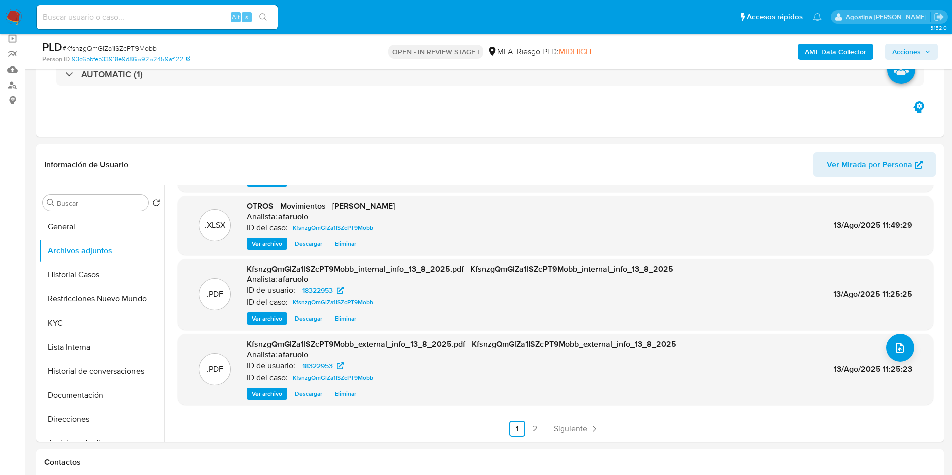
click at [929, 52] on icon "button" at bounding box center [927, 52] width 6 height 6
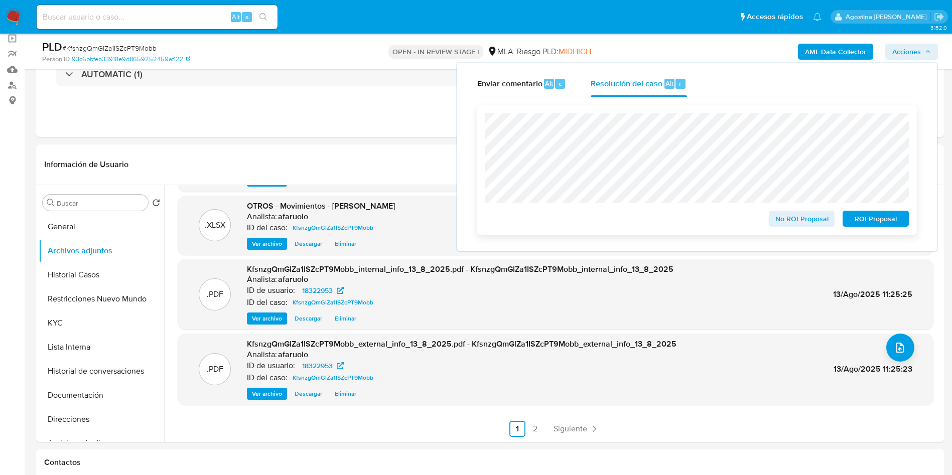
click at [797, 221] on span "No ROI Proposal" at bounding box center [802, 219] width 52 height 14
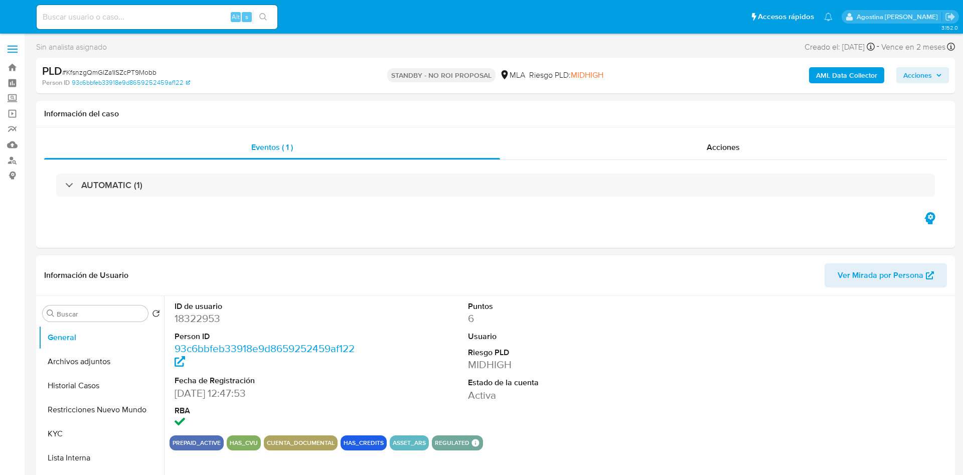
select select "10"
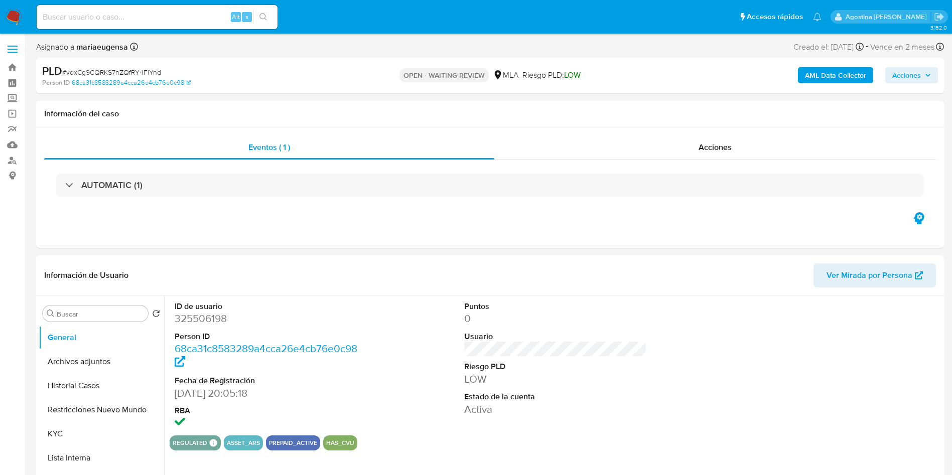
select select "10"
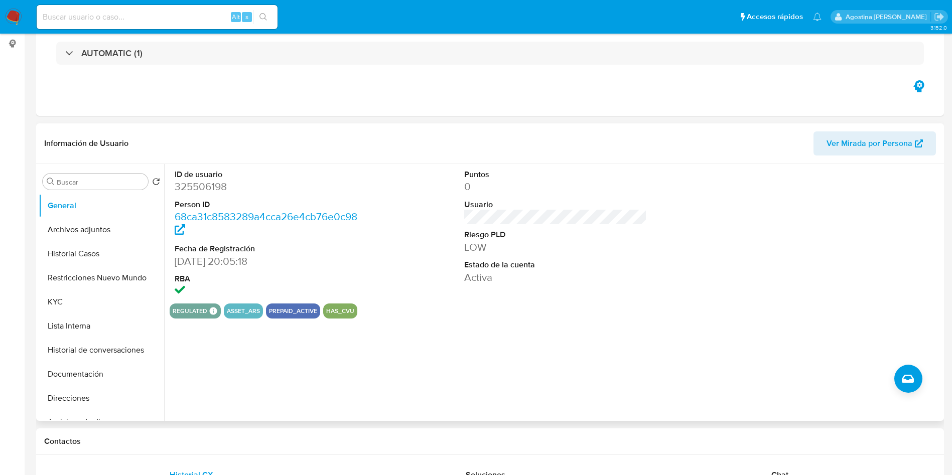
scroll to position [226, 0]
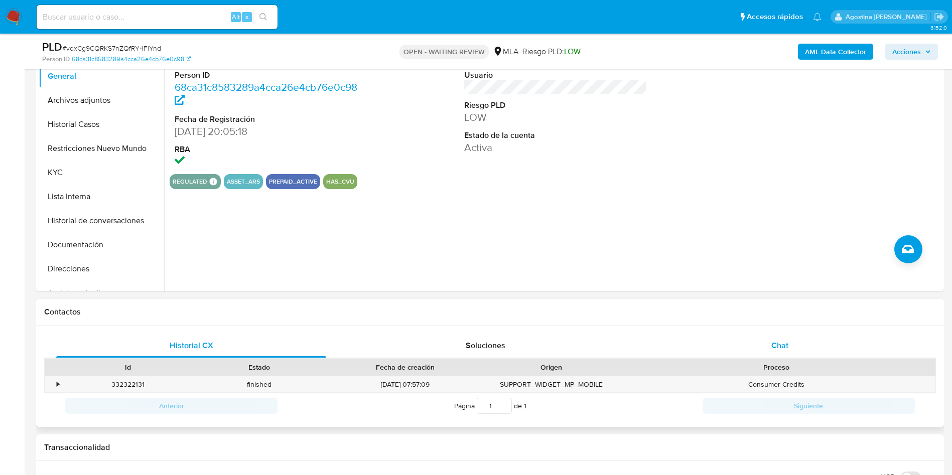
click at [769, 342] on div "Chat" at bounding box center [780, 346] width 270 height 24
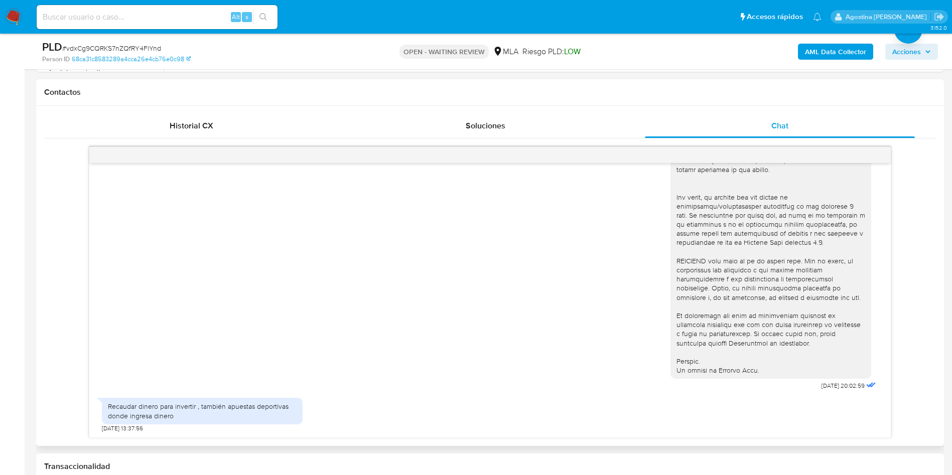
scroll to position [451, 0]
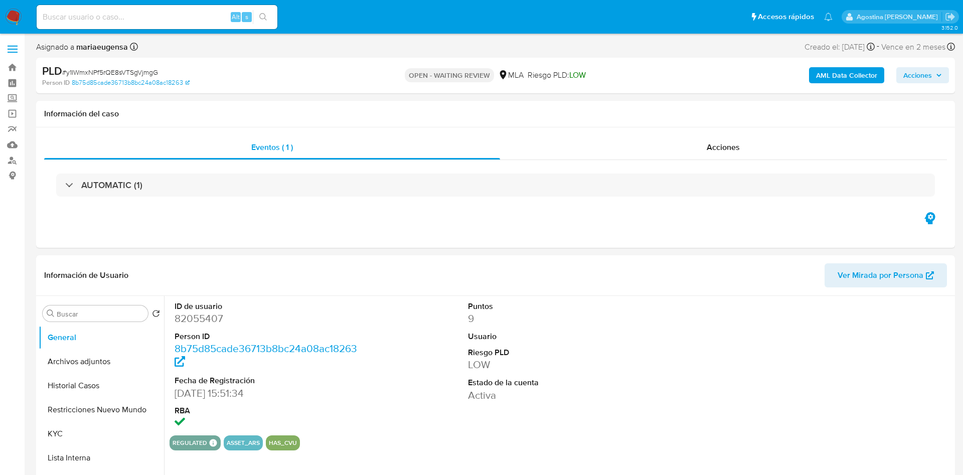
select select "10"
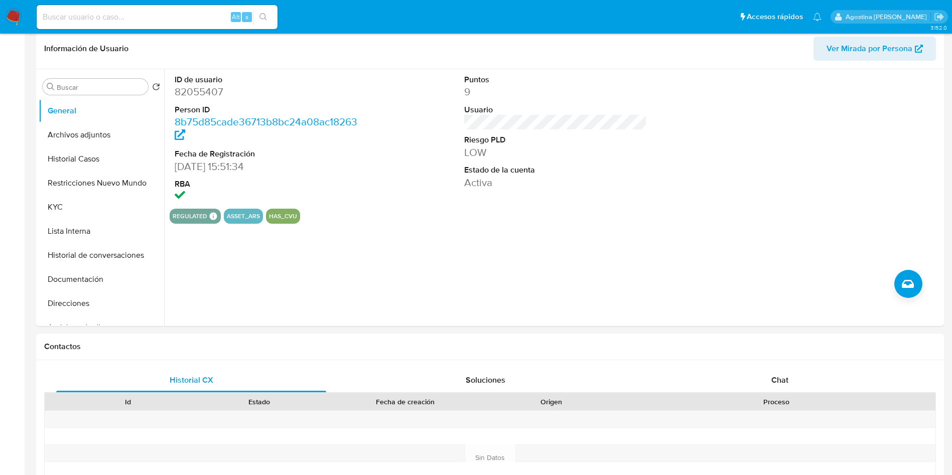
scroll to position [376, 0]
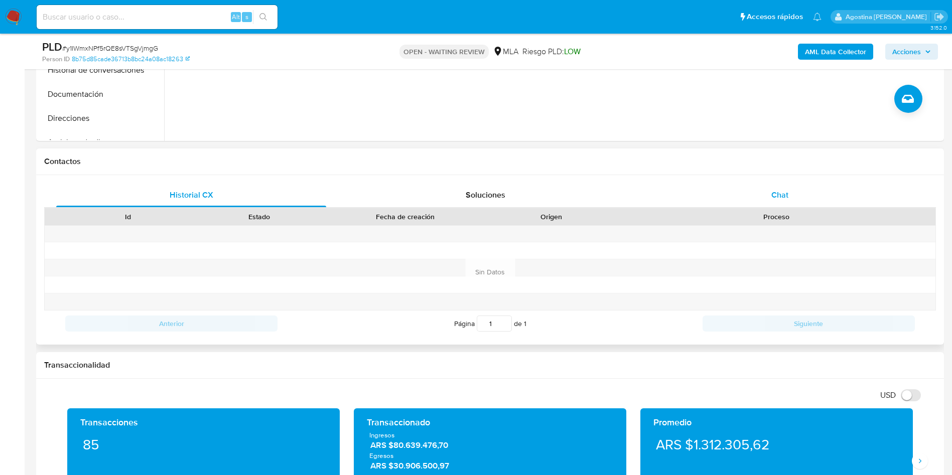
click at [711, 197] on div "Chat" at bounding box center [780, 195] width 270 height 24
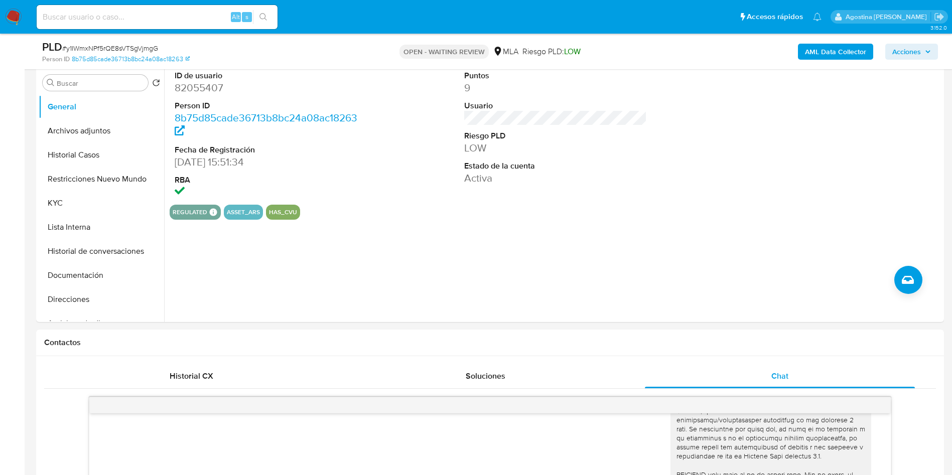
scroll to position [0, 0]
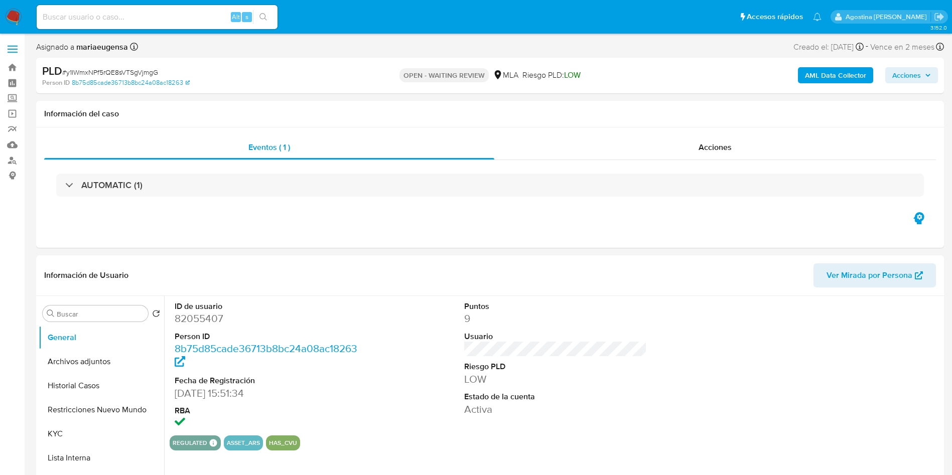
click at [847, 79] on b "AML Data Collector" at bounding box center [835, 75] width 61 height 16
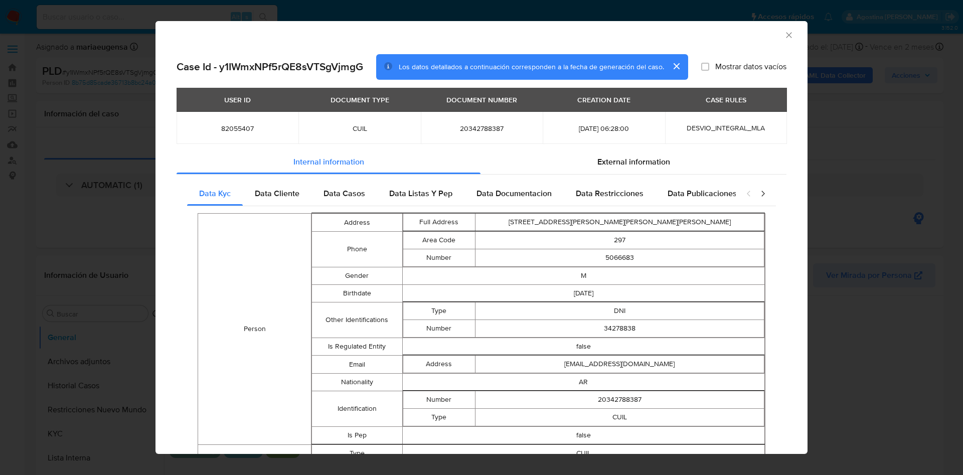
click at [784, 31] on icon "Cerrar ventana" at bounding box center [789, 35] width 10 height 10
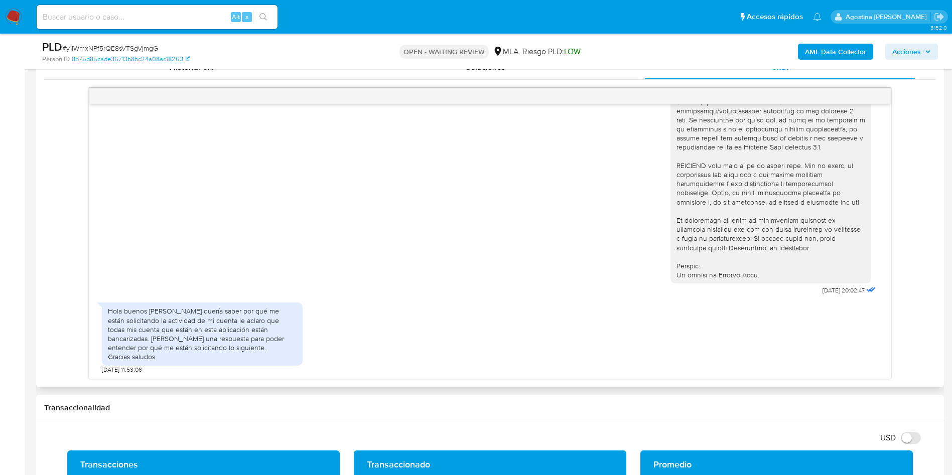
scroll to position [527, 0]
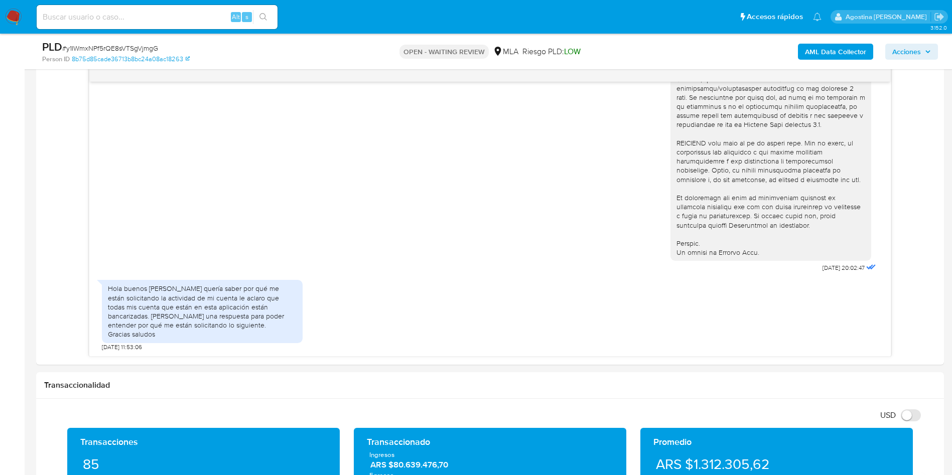
click at [160, 11] on input at bounding box center [157, 17] width 241 height 13
paste input "467188548"
type input "467188548"
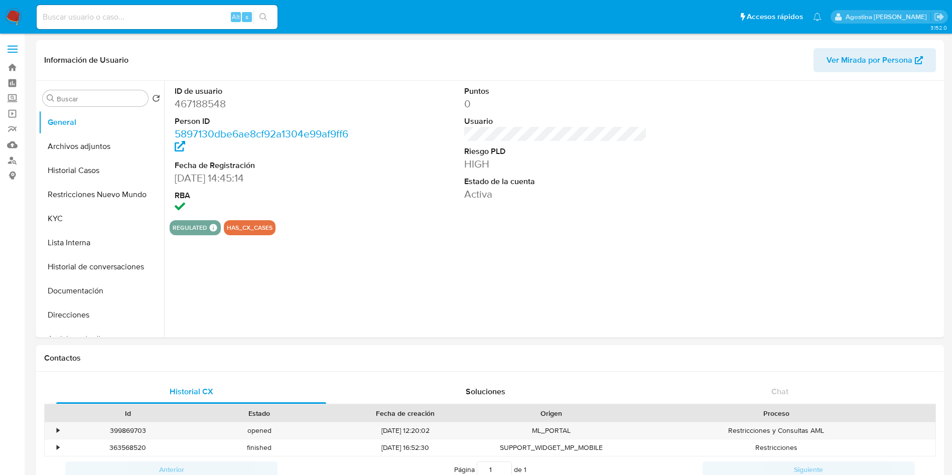
select select "10"
click at [104, 152] on button "Archivos adjuntos" at bounding box center [97, 146] width 117 height 24
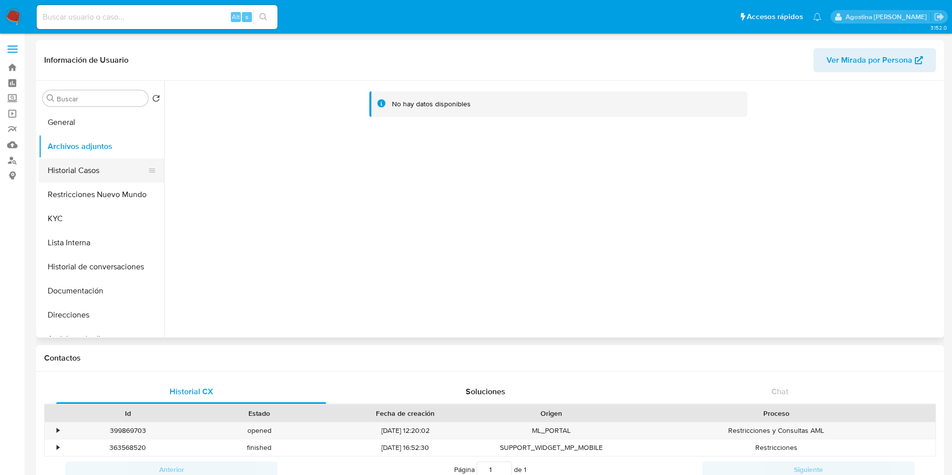
click at [105, 177] on button "Historial Casos" at bounding box center [97, 171] width 117 height 24
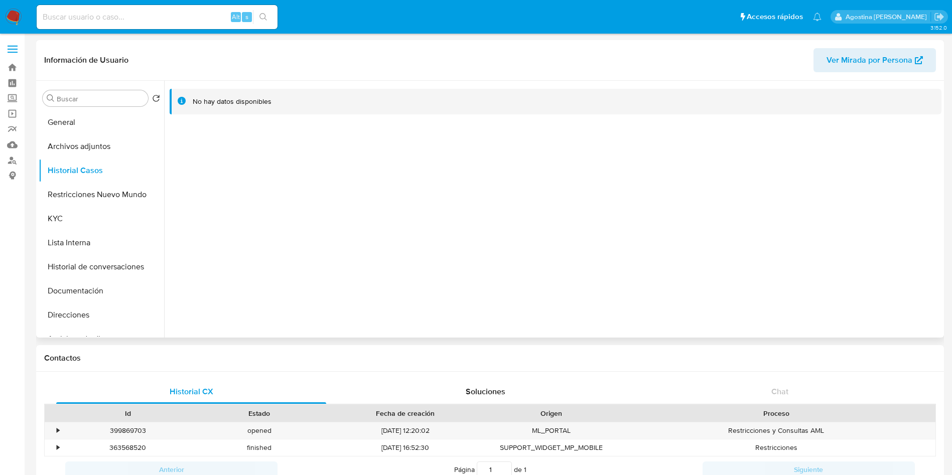
scroll to position [75, 0]
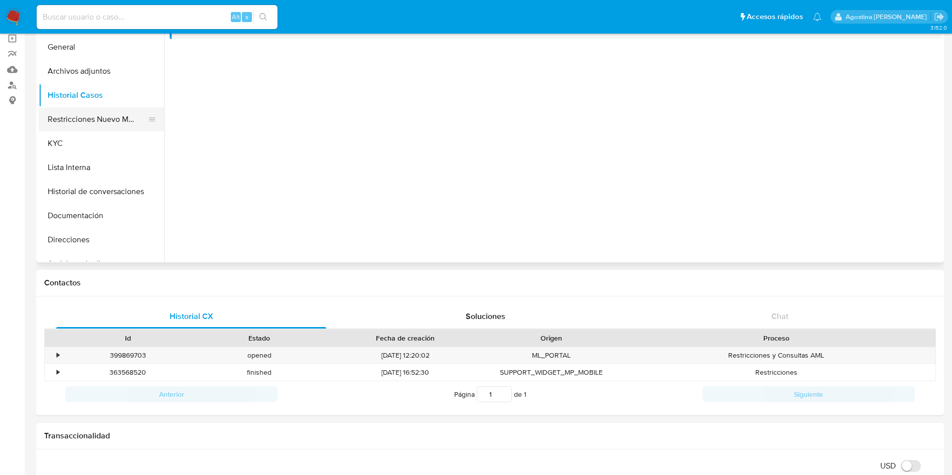
click at [115, 120] on button "Restricciones Nuevo Mundo" at bounding box center [97, 119] width 117 height 24
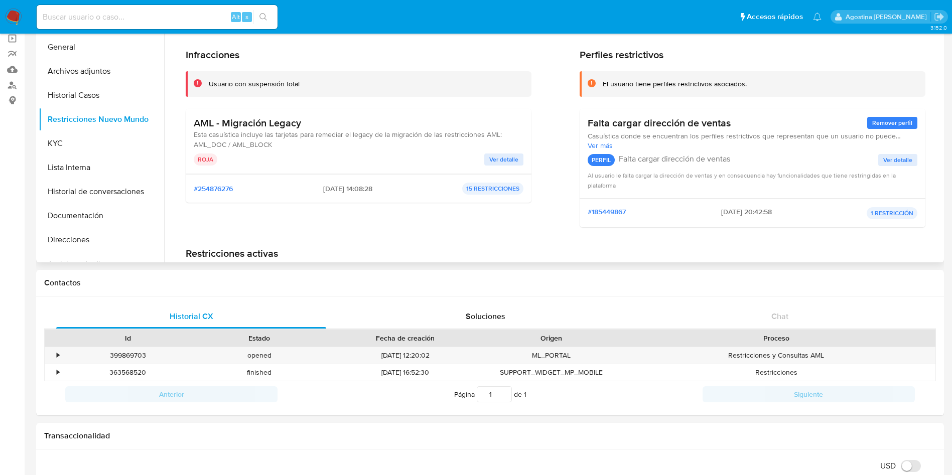
click at [505, 161] on span "Ver detalle" at bounding box center [503, 160] width 29 height 10
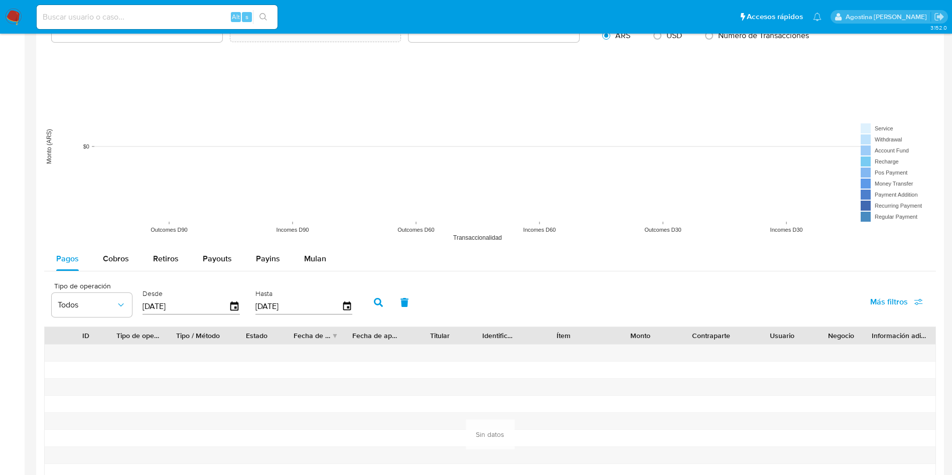
scroll to position [980, 0]
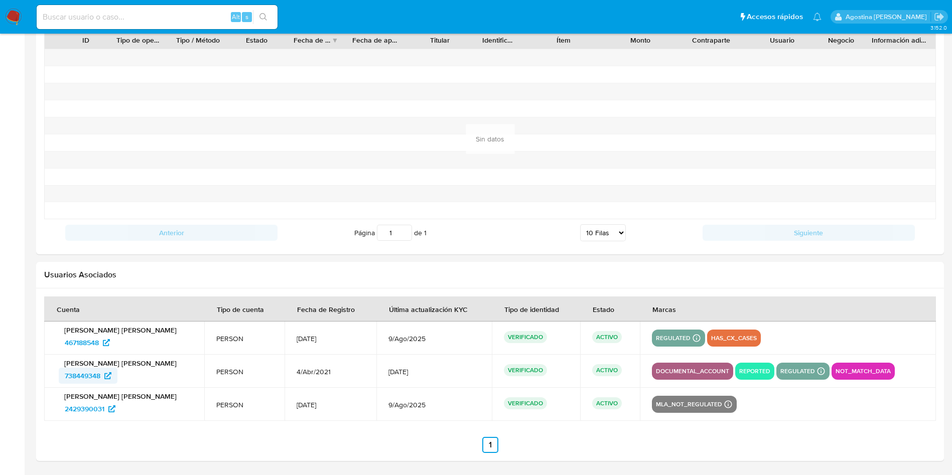
click at [106, 374] on icon at bounding box center [107, 375] width 7 height 7
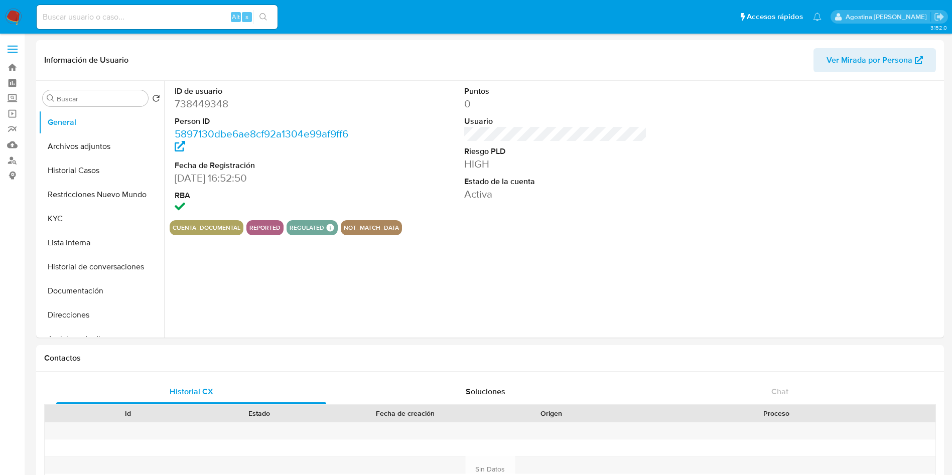
select select "10"
click at [122, 151] on button "Archivos adjuntos" at bounding box center [97, 146] width 117 height 24
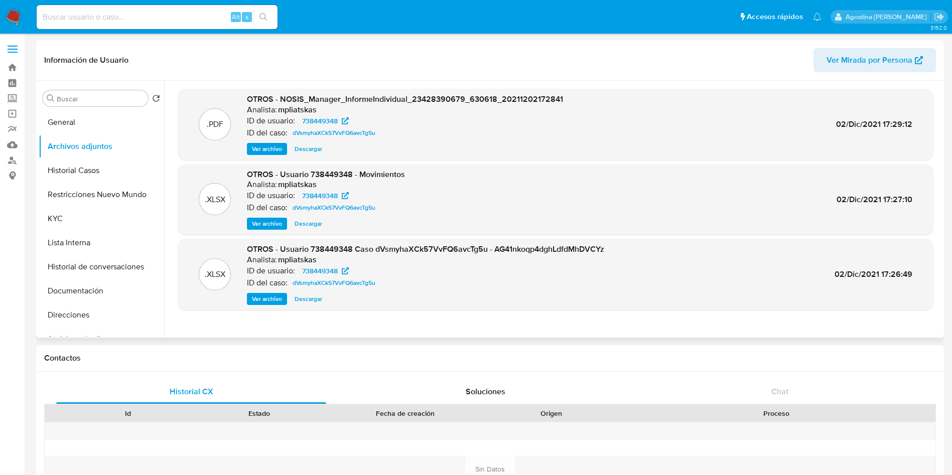
click at [256, 302] on span "Ver archivo" at bounding box center [267, 299] width 30 height 10
click at [307, 285] on span "dVsmyhaXCk57VvFQ6avcTg5u" at bounding box center [333, 283] width 83 height 12
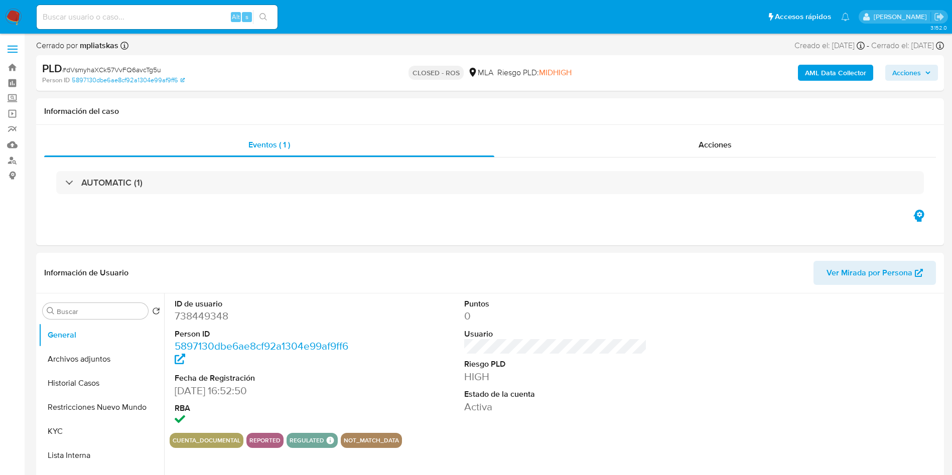
select select "10"
click at [554, 149] on div "Acciones" at bounding box center [714, 145] width 441 height 24
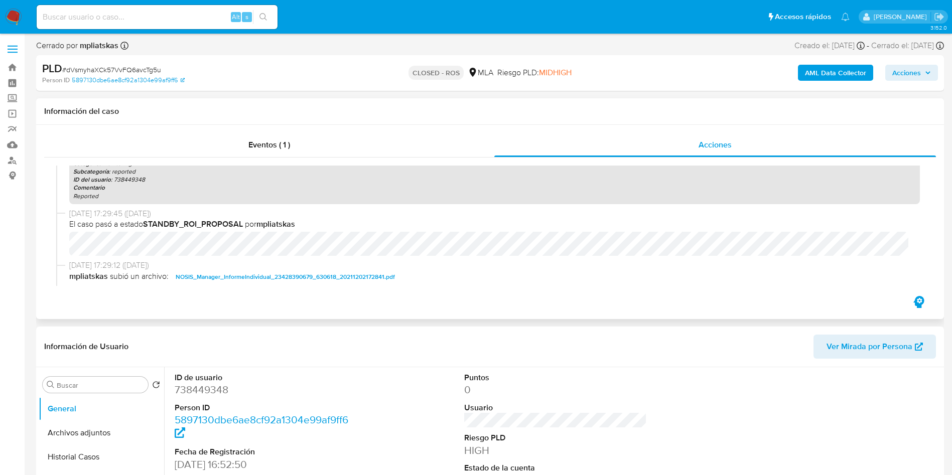
scroll to position [376, 0]
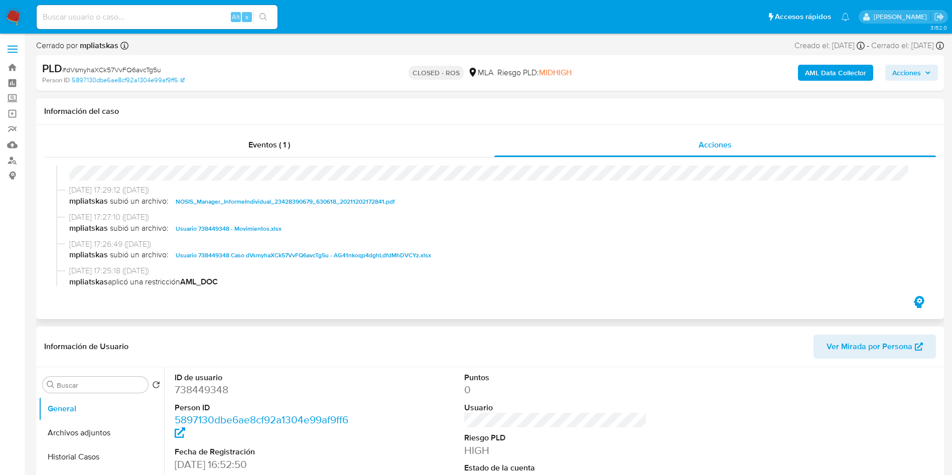
click at [255, 225] on span "Usuario 738449348 - Movimientos.xlsx" at bounding box center [229, 229] width 106 height 12
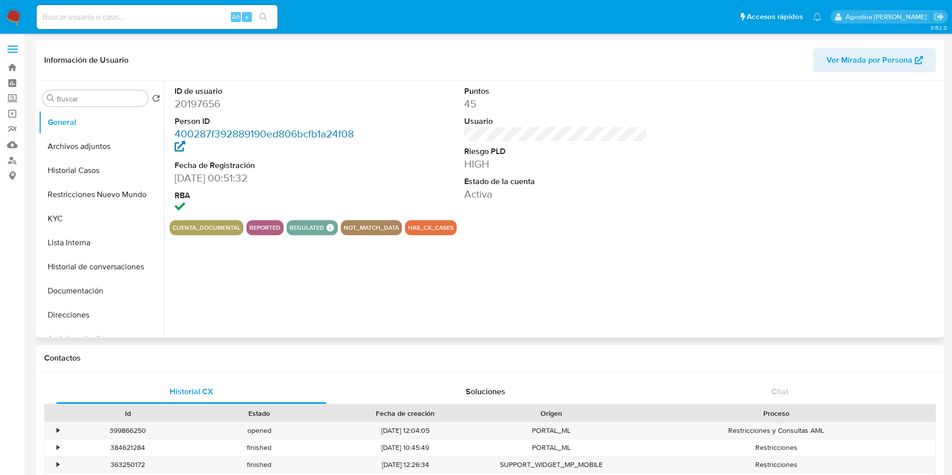
select select "10"
click at [112, 140] on button "Archivos adjuntos" at bounding box center [97, 146] width 117 height 24
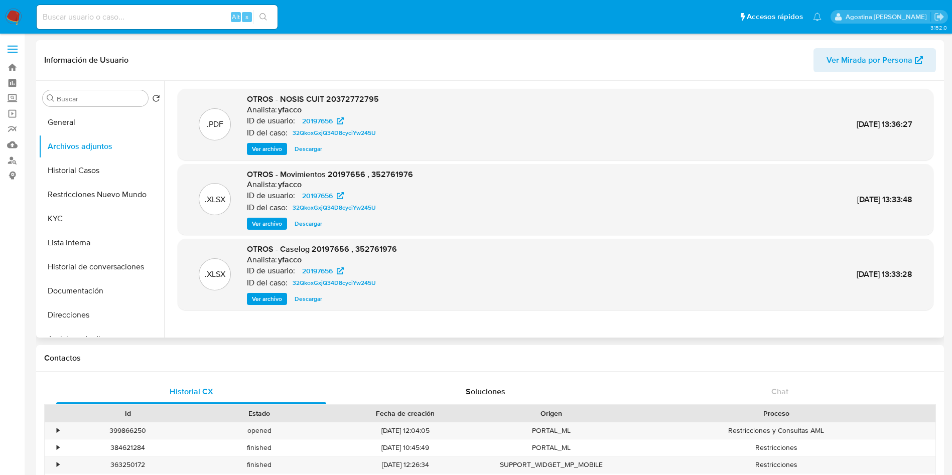
click at [281, 298] on span "Ver archivo" at bounding box center [267, 299] width 30 height 10
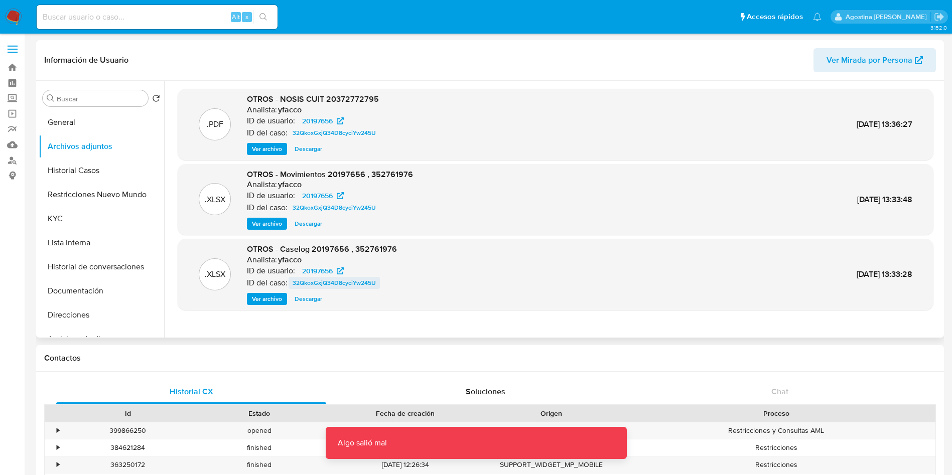
click at [324, 284] on span "32QkoxGxjQ34D8cyciYw245U" at bounding box center [333, 283] width 83 height 12
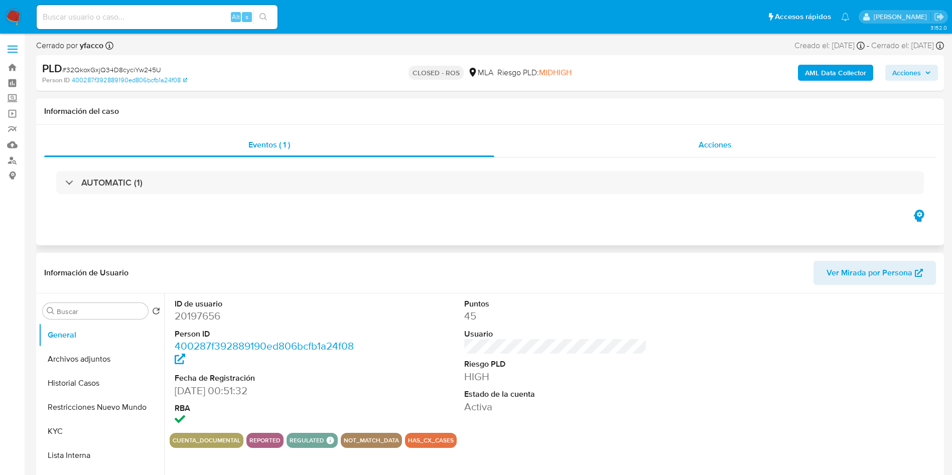
select select "10"
click at [593, 144] on div "Acciones" at bounding box center [714, 145] width 441 height 24
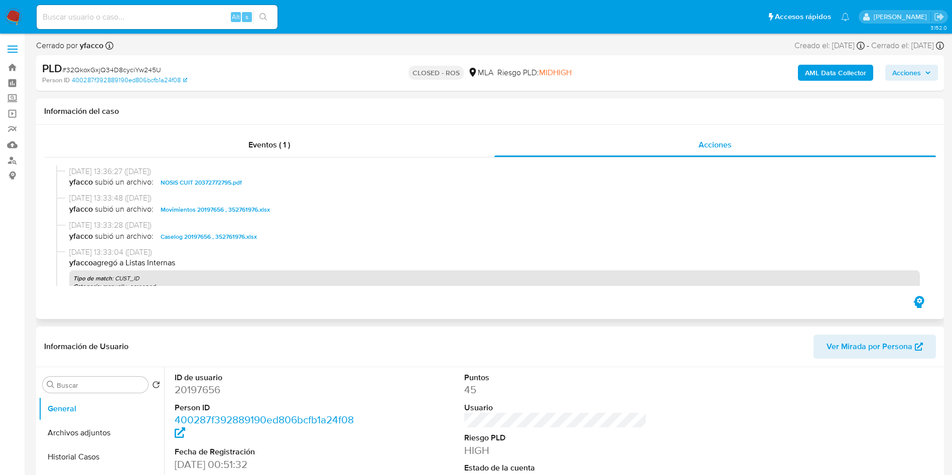
scroll to position [677, 0]
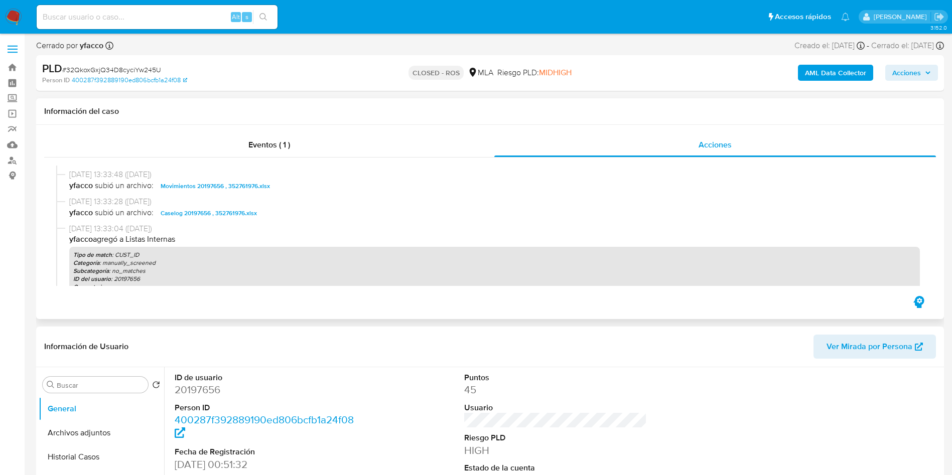
click at [232, 216] on span "Caselog 20197656 , 352761976.xlsx" at bounding box center [209, 213] width 96 height 12
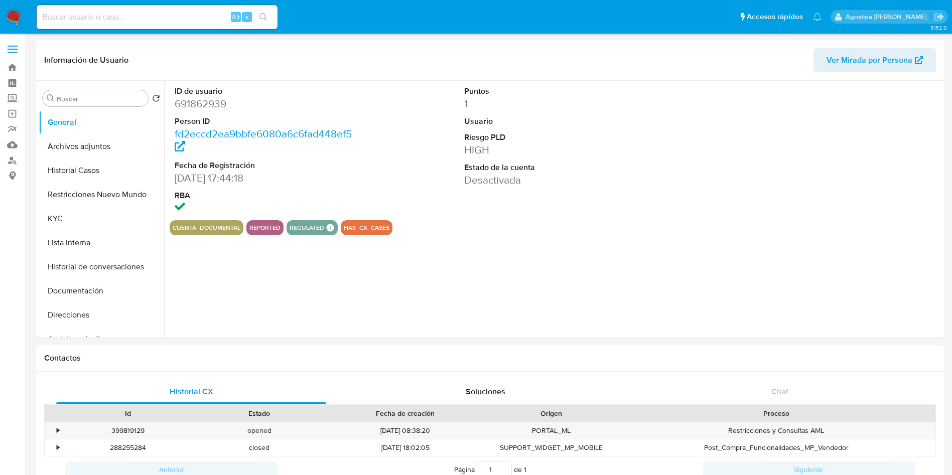
select select "10"
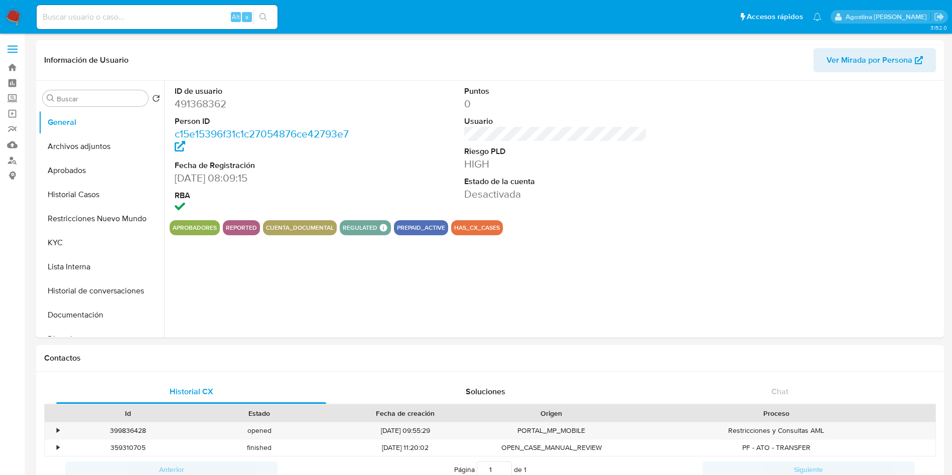
select select "10"
click at [97, 141] on button "Archivos adjuntos" at bounding box center [97, 146] width 117 height 24
